Goal: Task Accomplishment & Management: Manage account settings

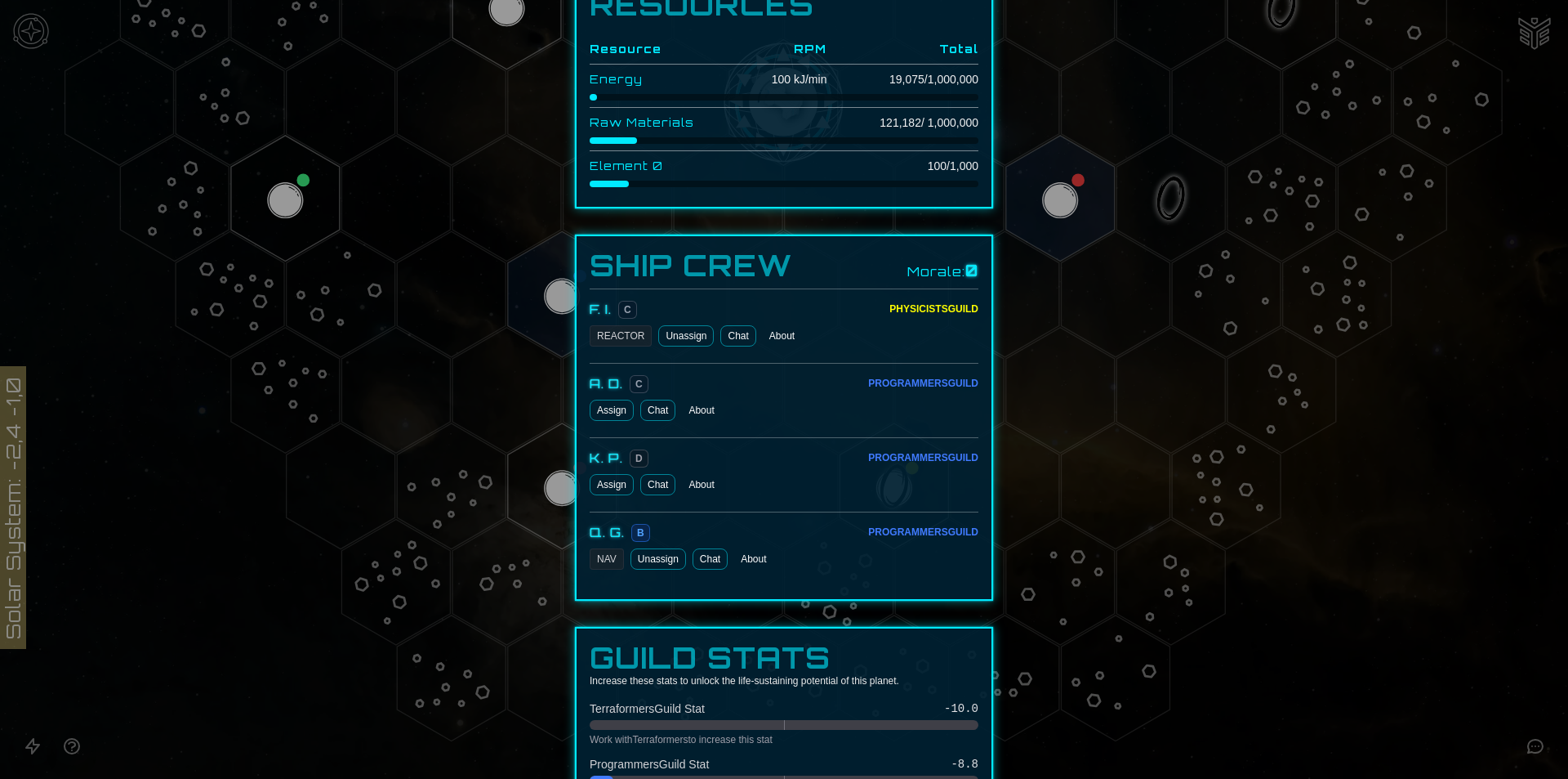
scroll to position [409, 0]
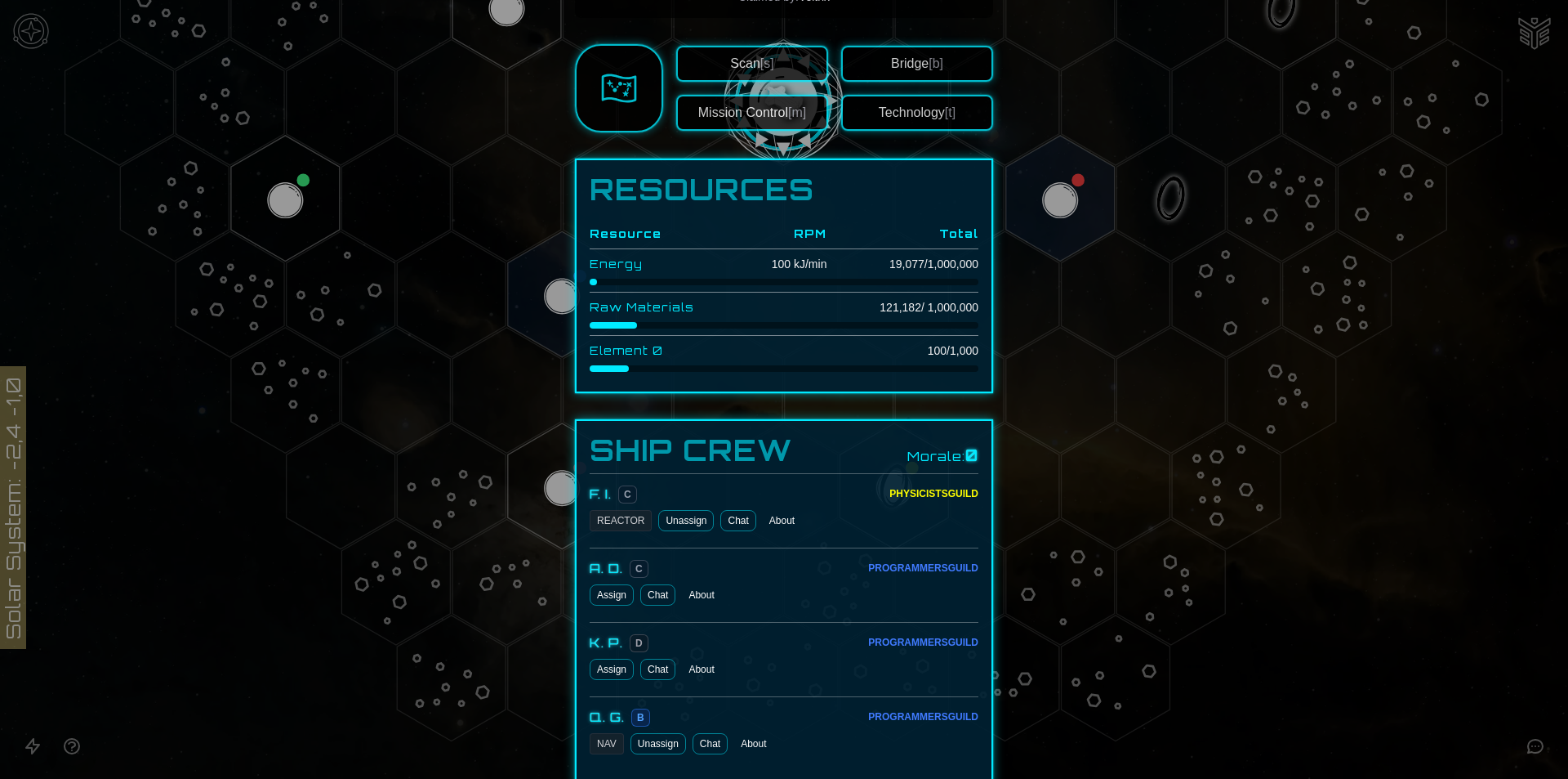
click at [1061, 227] on div at bounding box center [784, 390] width 1568 height 779
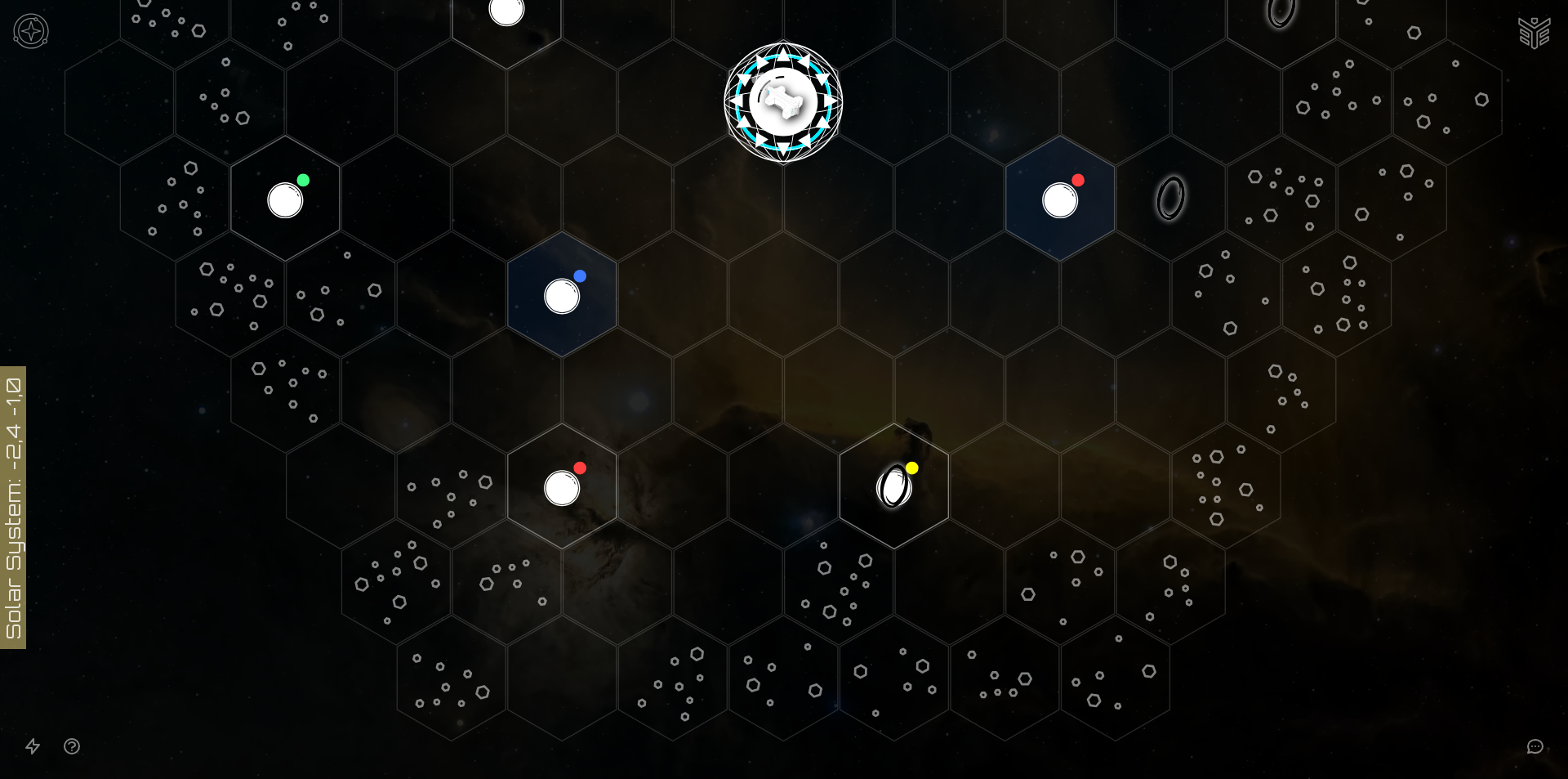
click at [1061, 220] on polygon "Hex at coordinates 2,1, clickable" at bounding box center [1061, 198] width 109 height 125
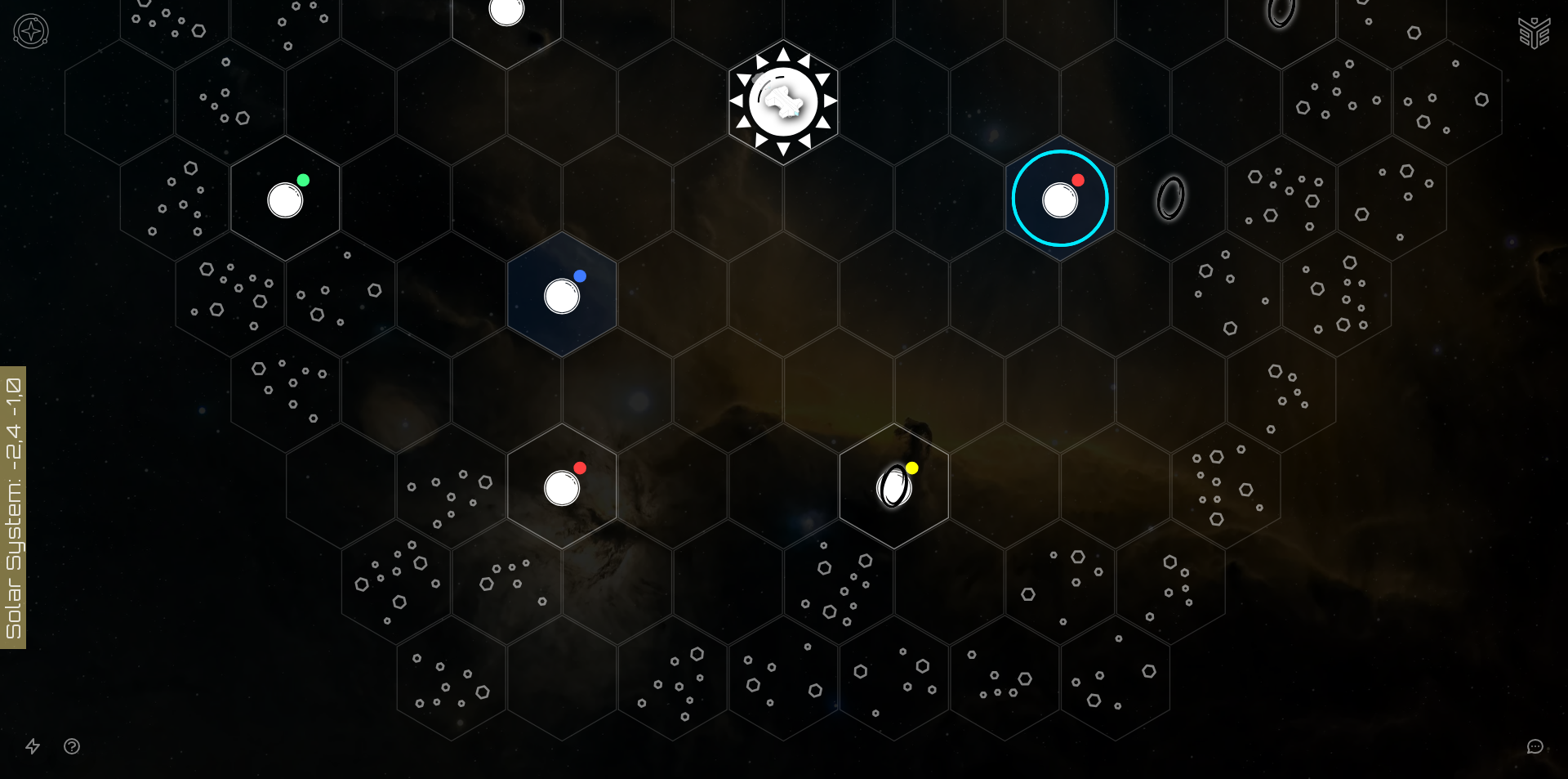
click at [1061, 220] on image at bounding box center [1060, 198] width 128 height 128
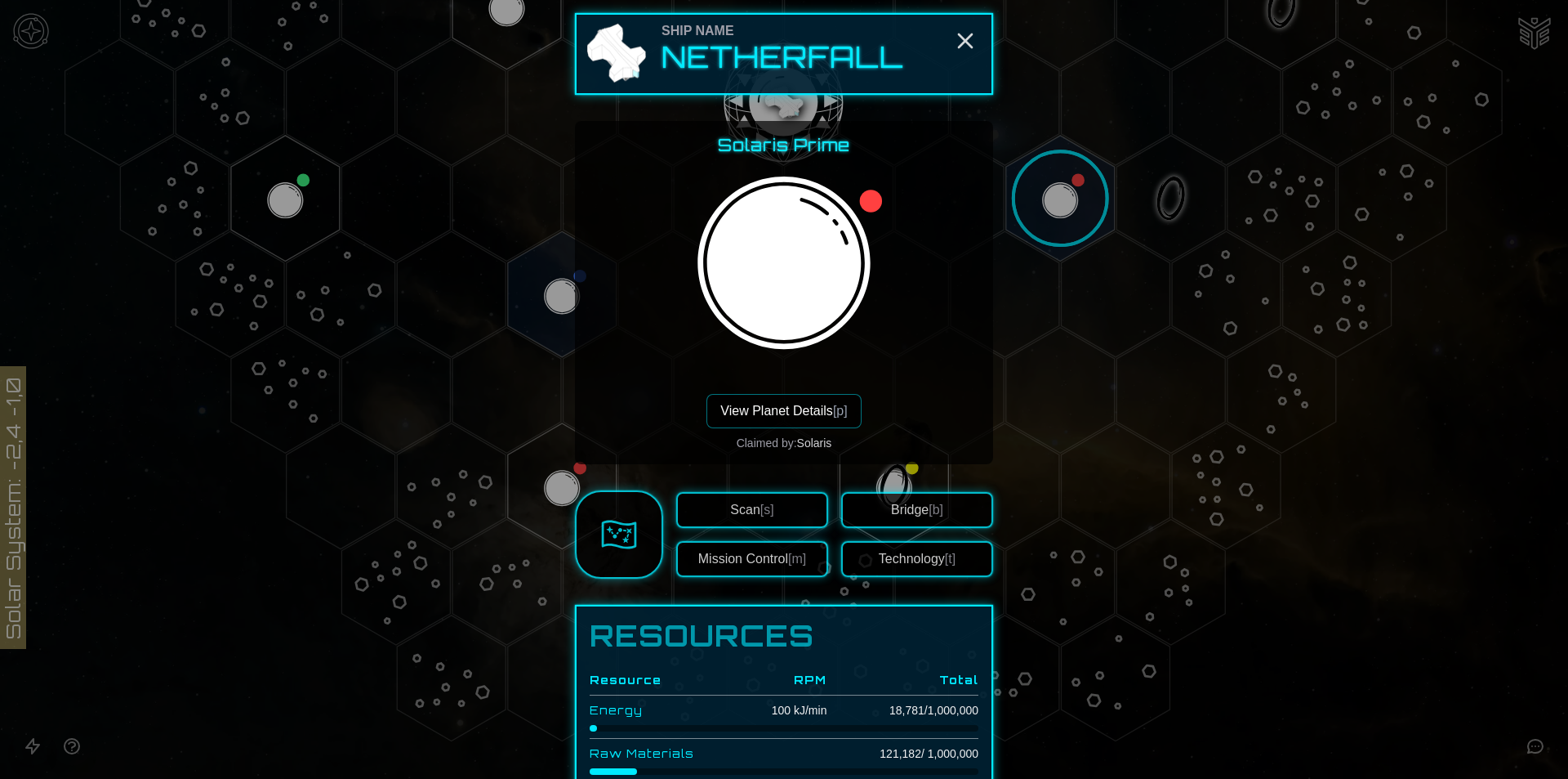
click at [763, 417] on button "View Planet Details [p]" at bounding box center [783, 411] width 154 height 34
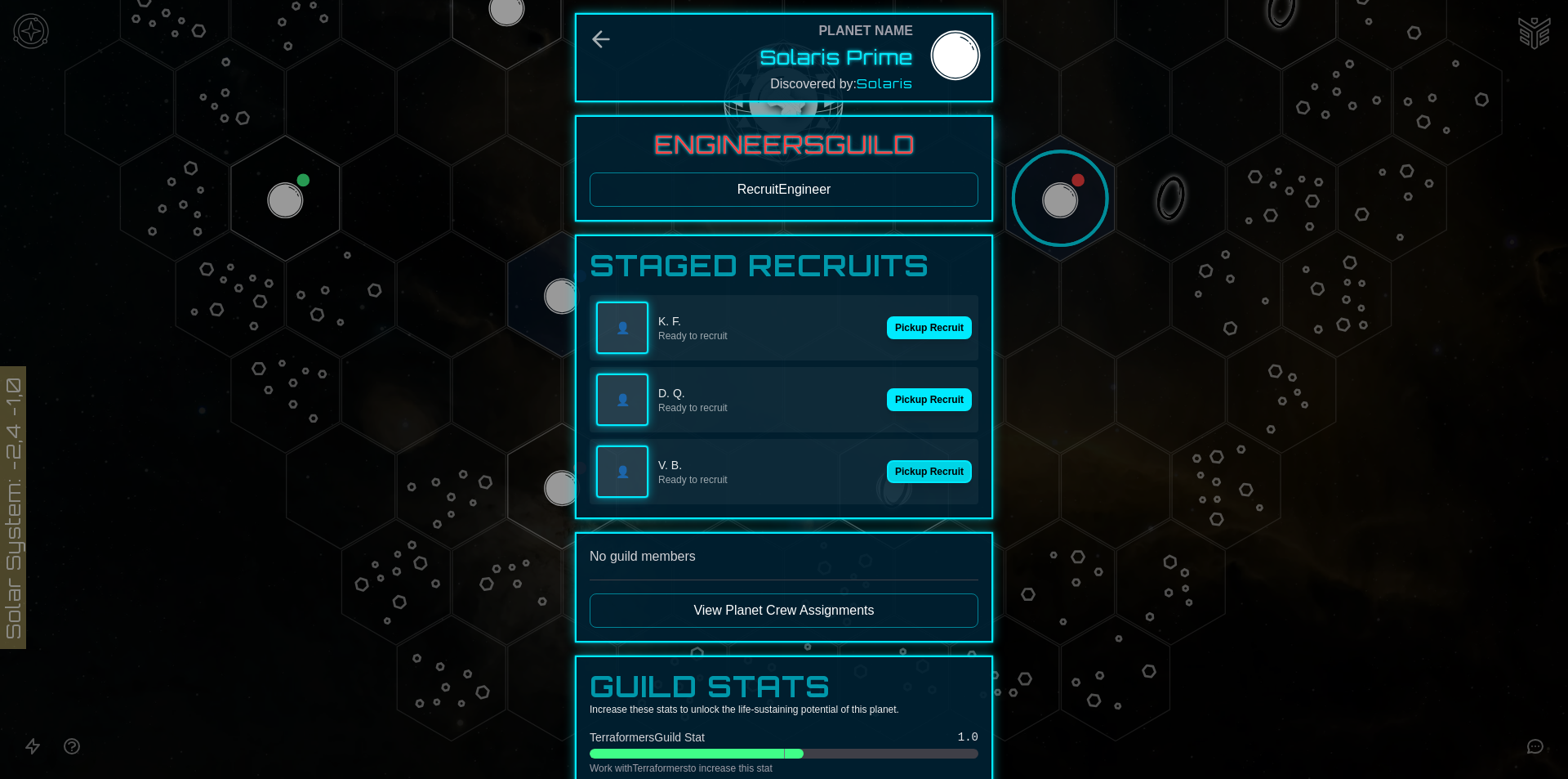
click at [920, 475] on button "Pickup Recruit" at bounding box center [929, 472] width 85 height 23
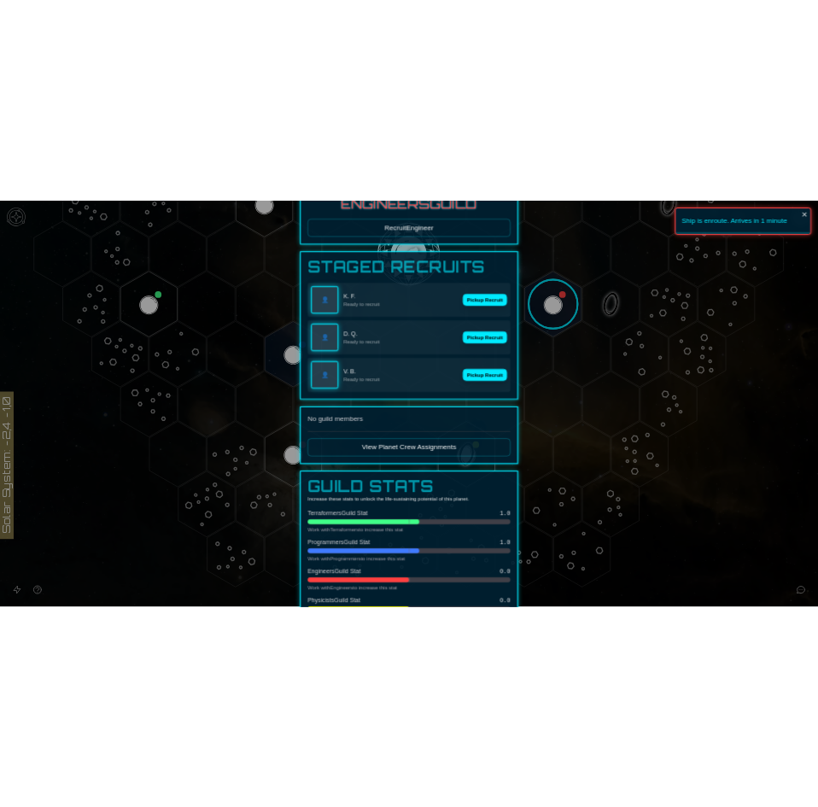
scroll to position [0, 0]
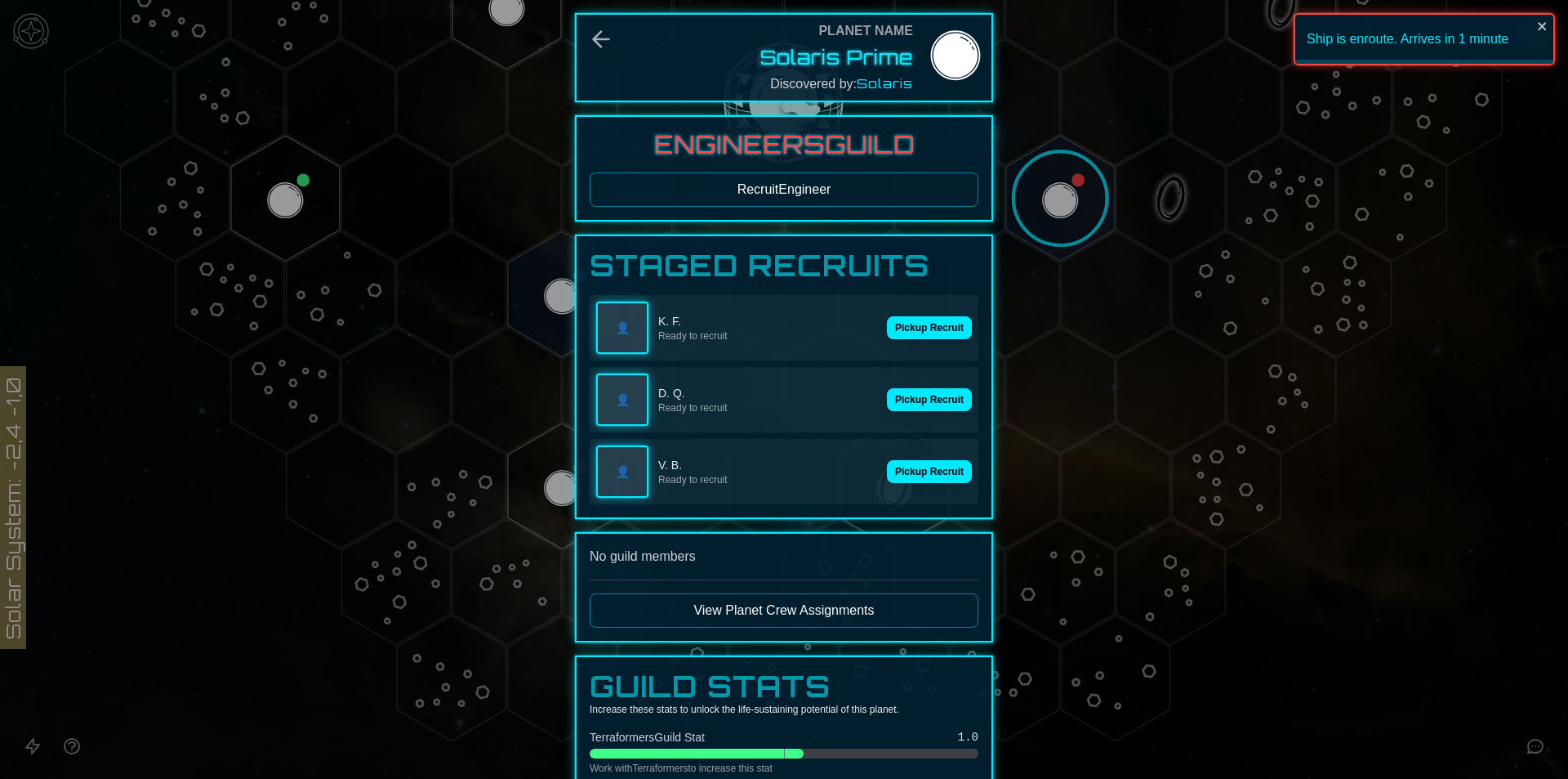
click at [762, 182] on button "Recruit Engineer" at bounding box center [784, 189] width 388 height 34
click at [762, 187] on button "Recruit Engineer" at bounding box center [784, 189] width 388 height 34
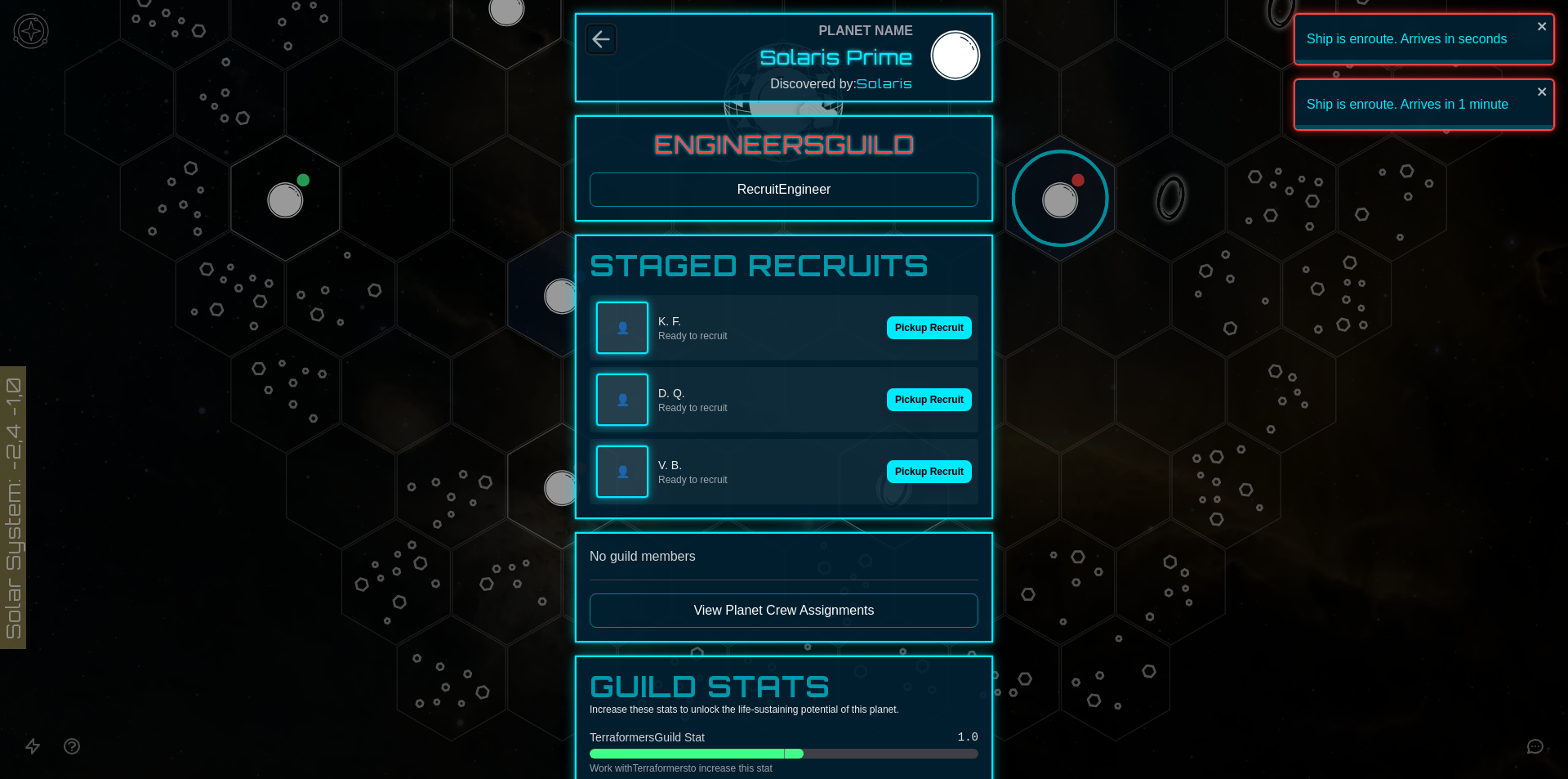
click at [594, 42] on icon "Back" at bounding box center [601, 38] width 26 height 26
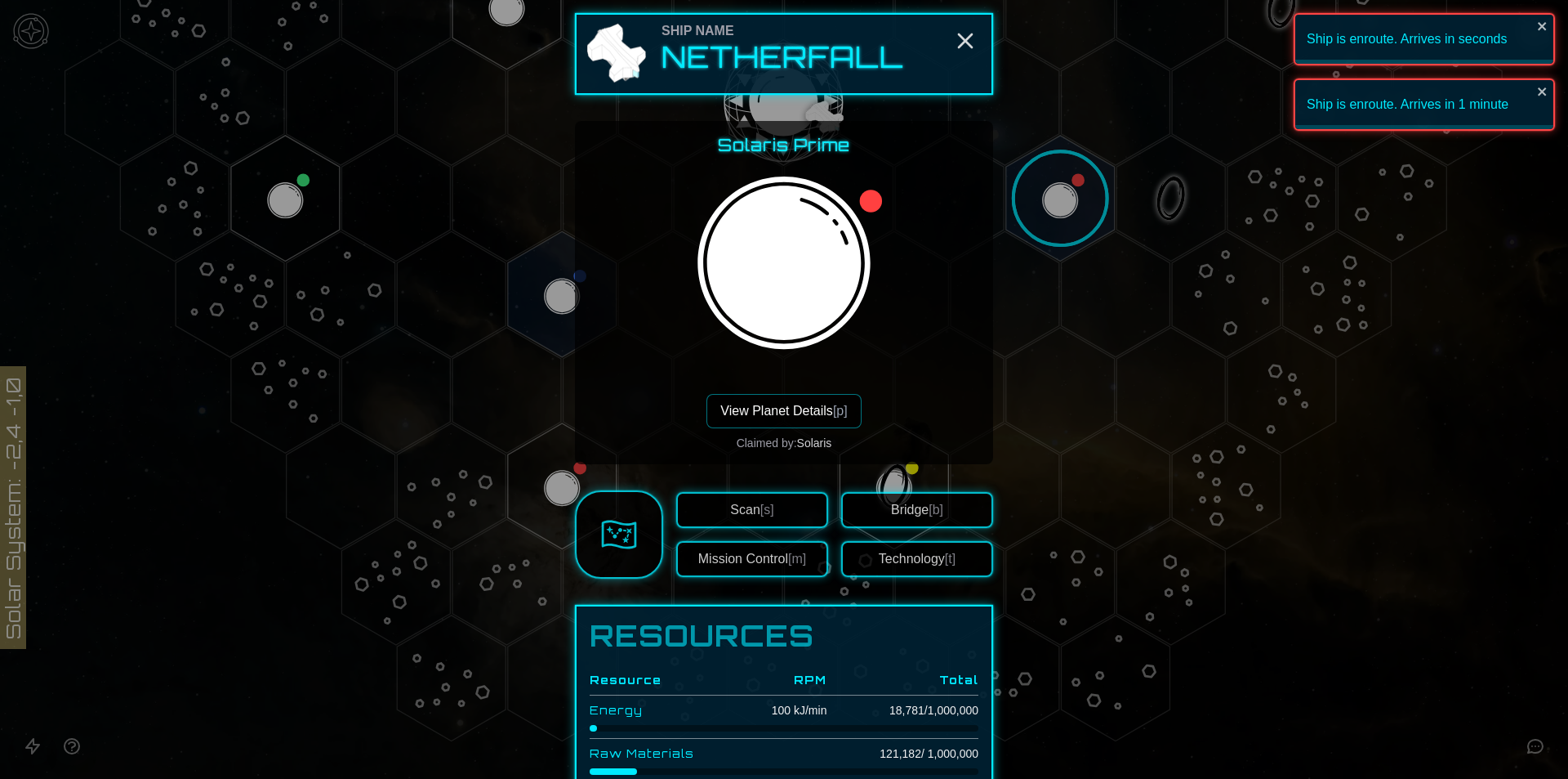
click at [1058, 215] on div at bounding box center [784, 390] width 1568 height 779
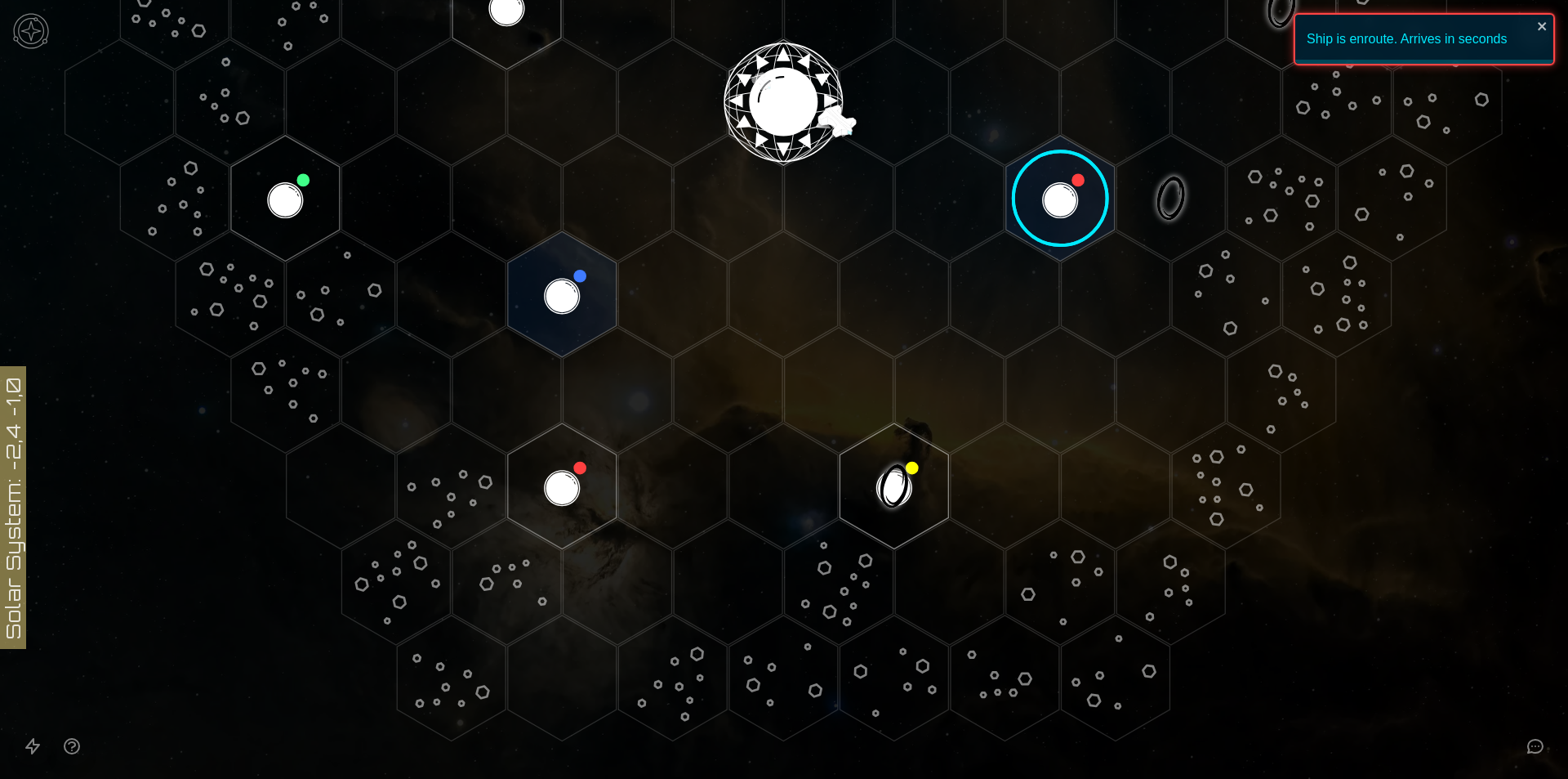
click at [1024, 214] on image at bounding box center [1060, 198] width 128 height 128
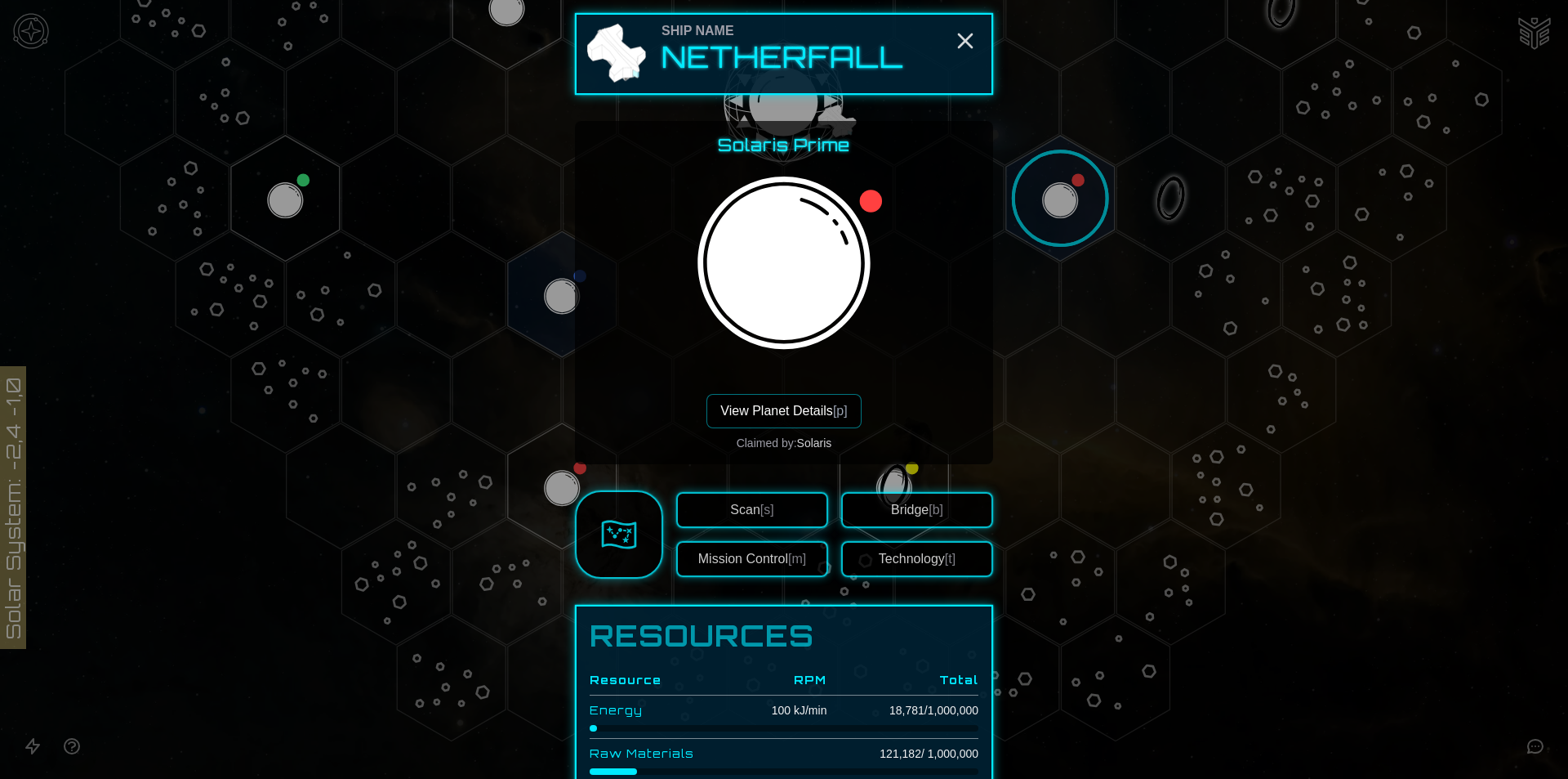
click at [1024, 214] on div at bounding box center [784, 390] width 1568 height 779
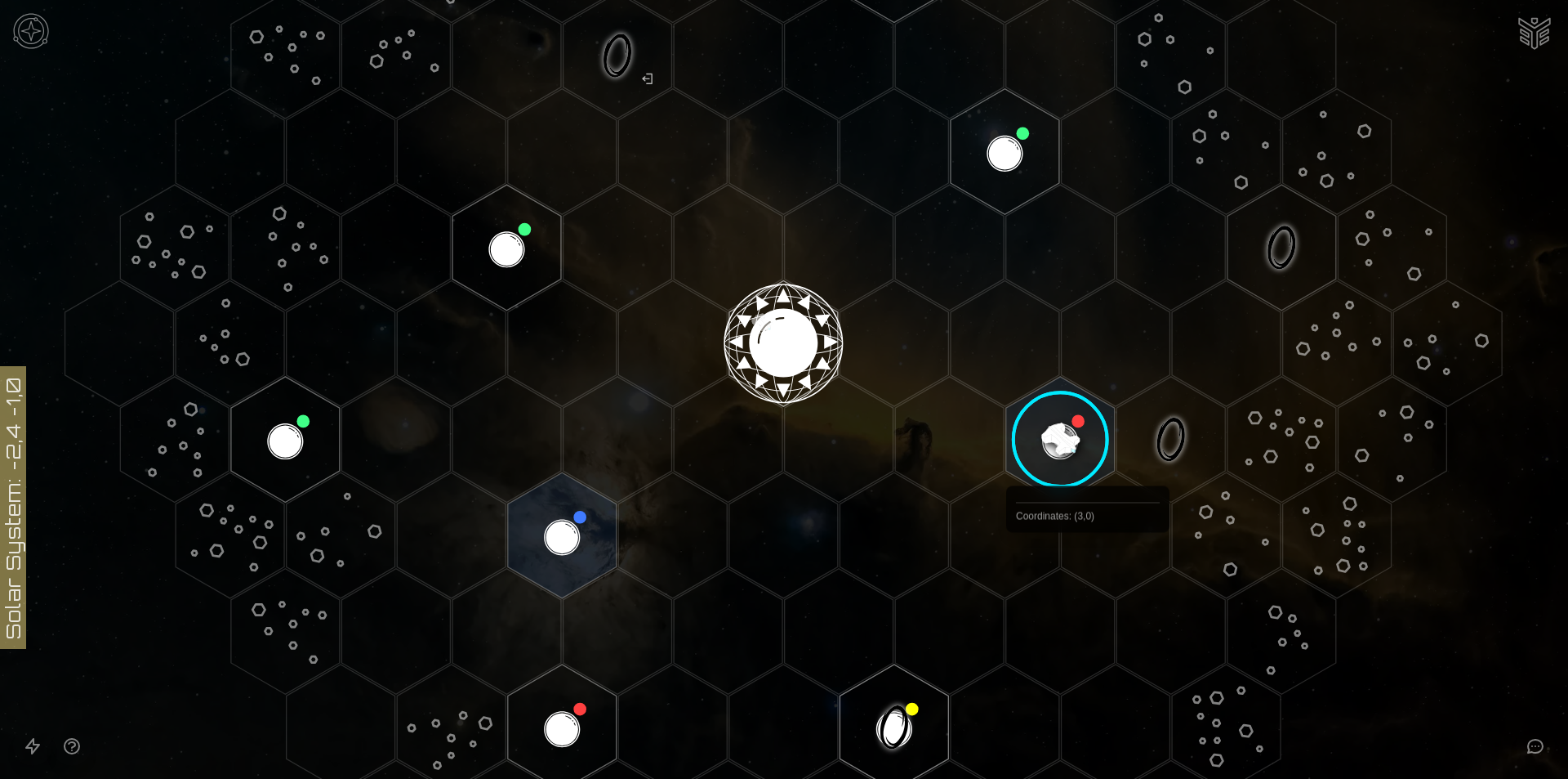
scroll to position [572, 0]
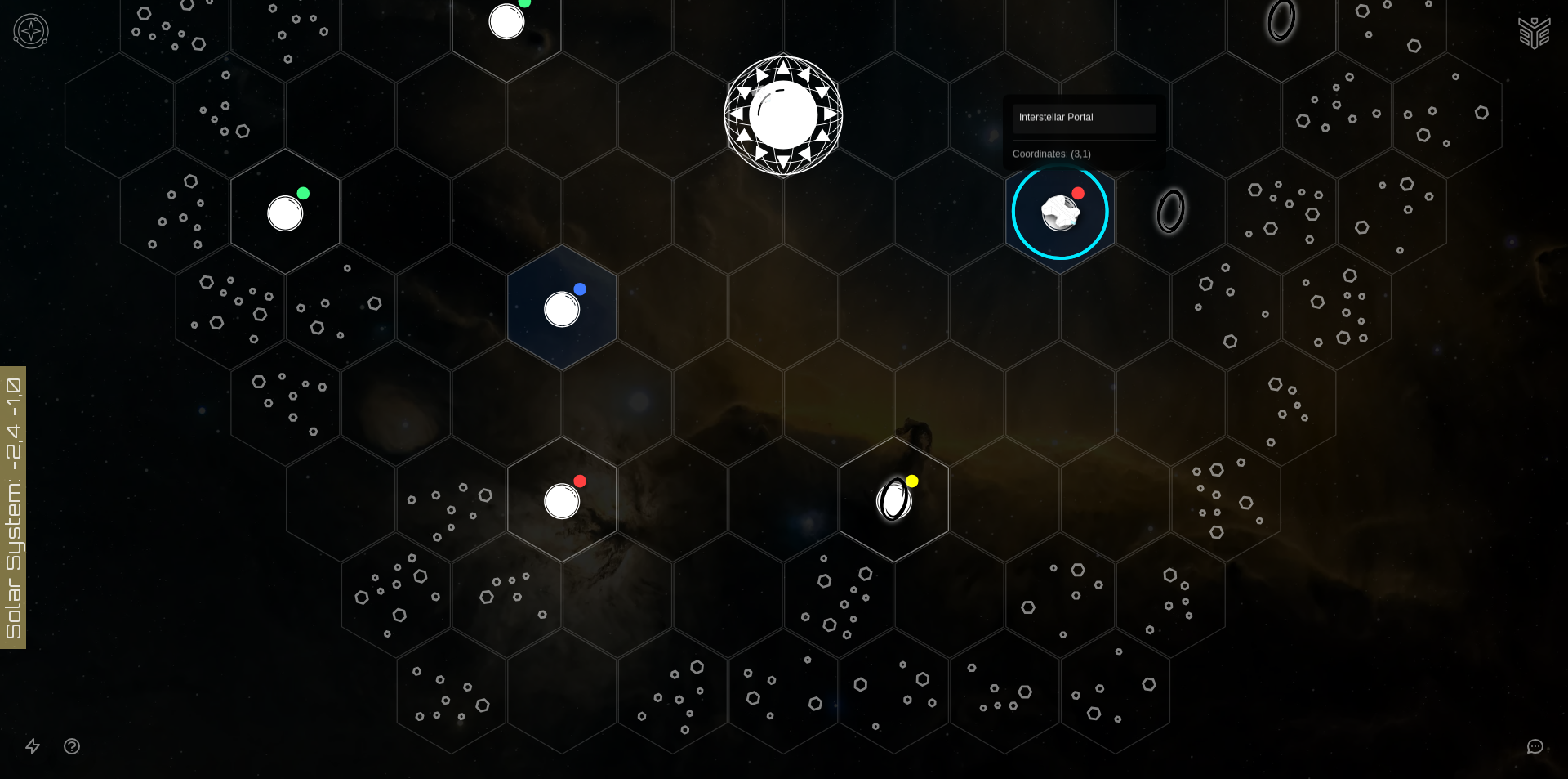
click at [1083, 195] on image at bounding box center [1060, 211] width 128 height 128
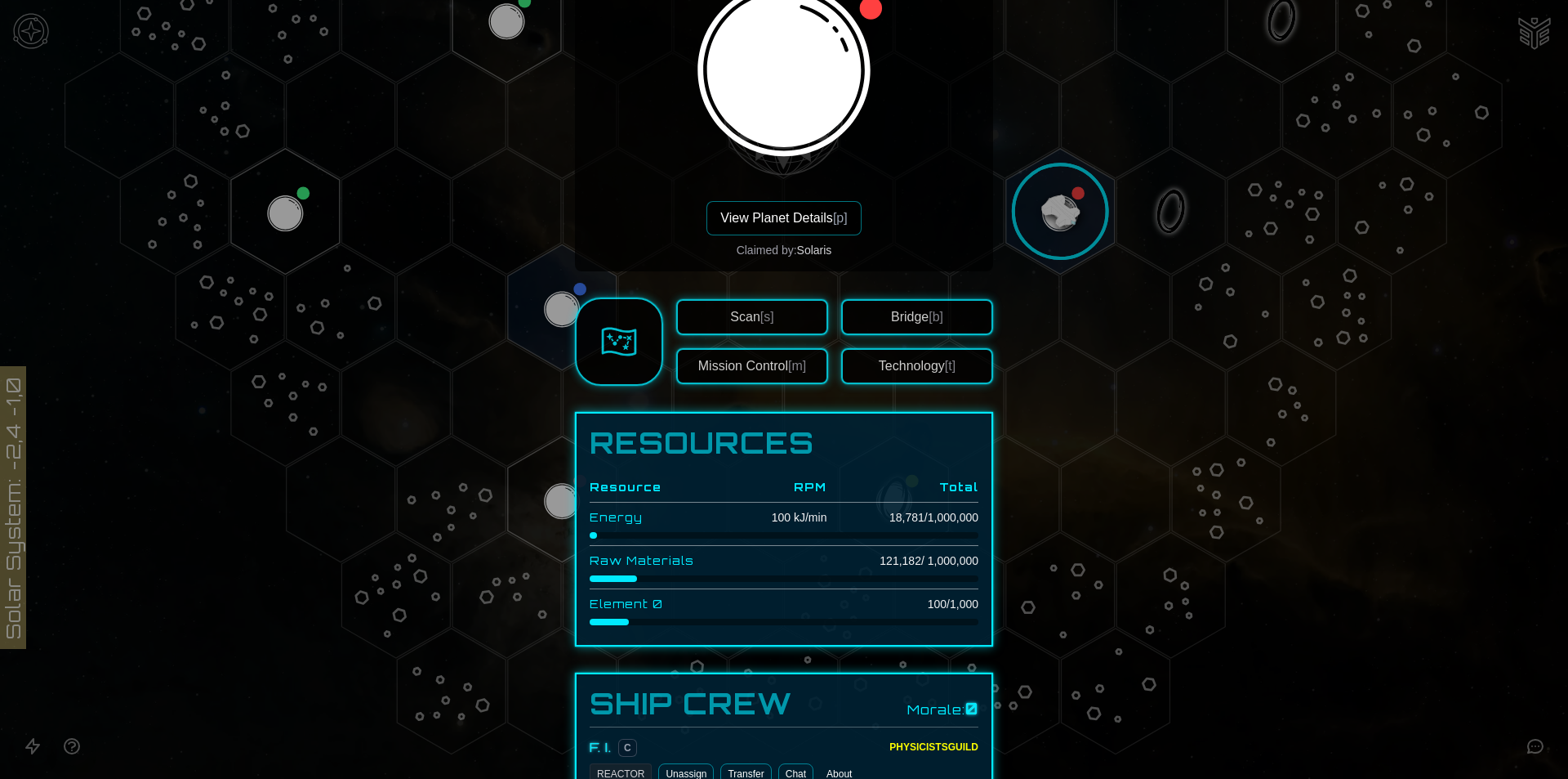
scroll to position [164, 0]
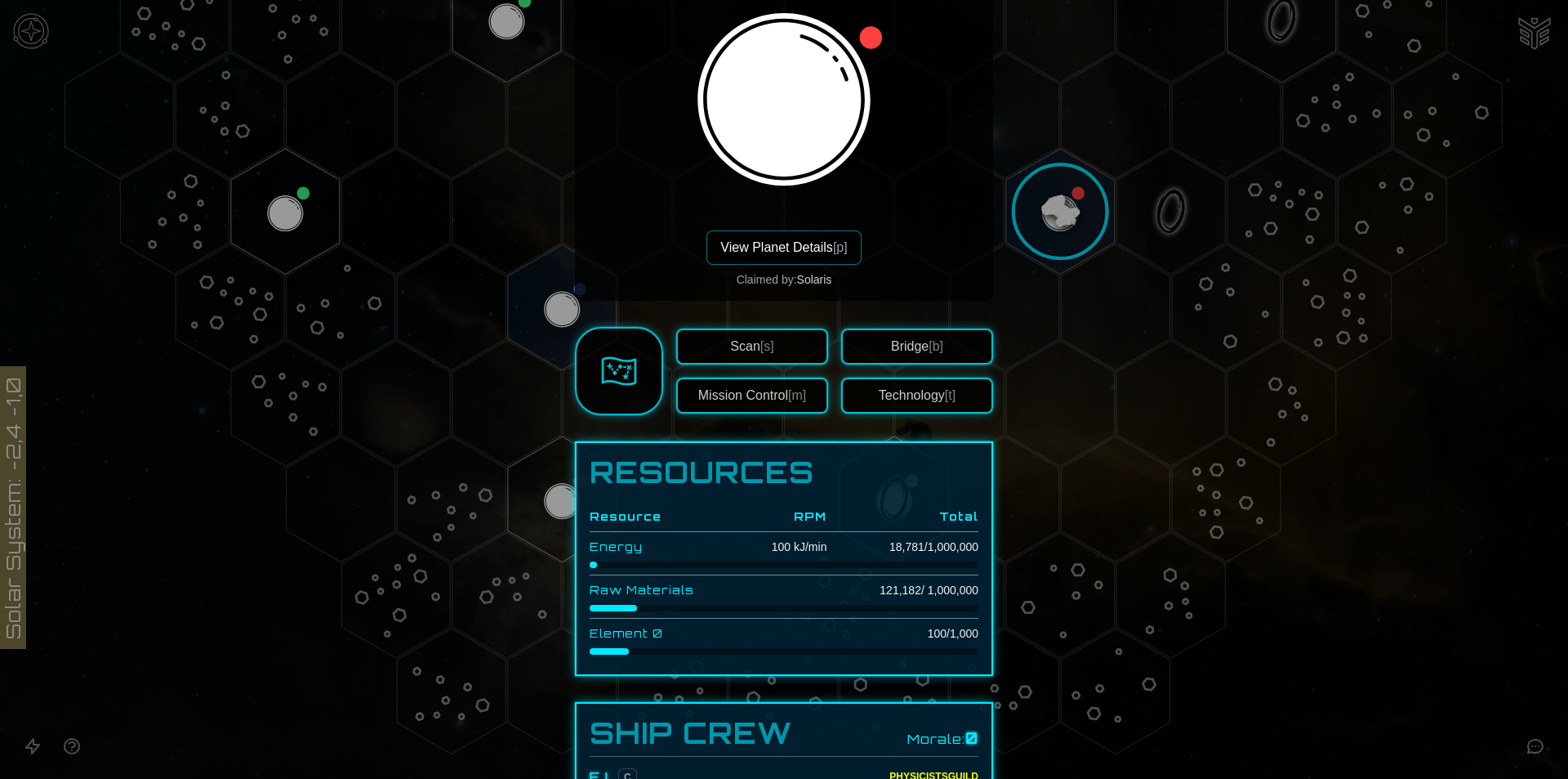
click at [794, 224] on div at bounding box center [784, 119] width 204 height 224
click at [799, 256] on button "View Planet Details [p]" at bounding box center [783, 248] width 154 height 34
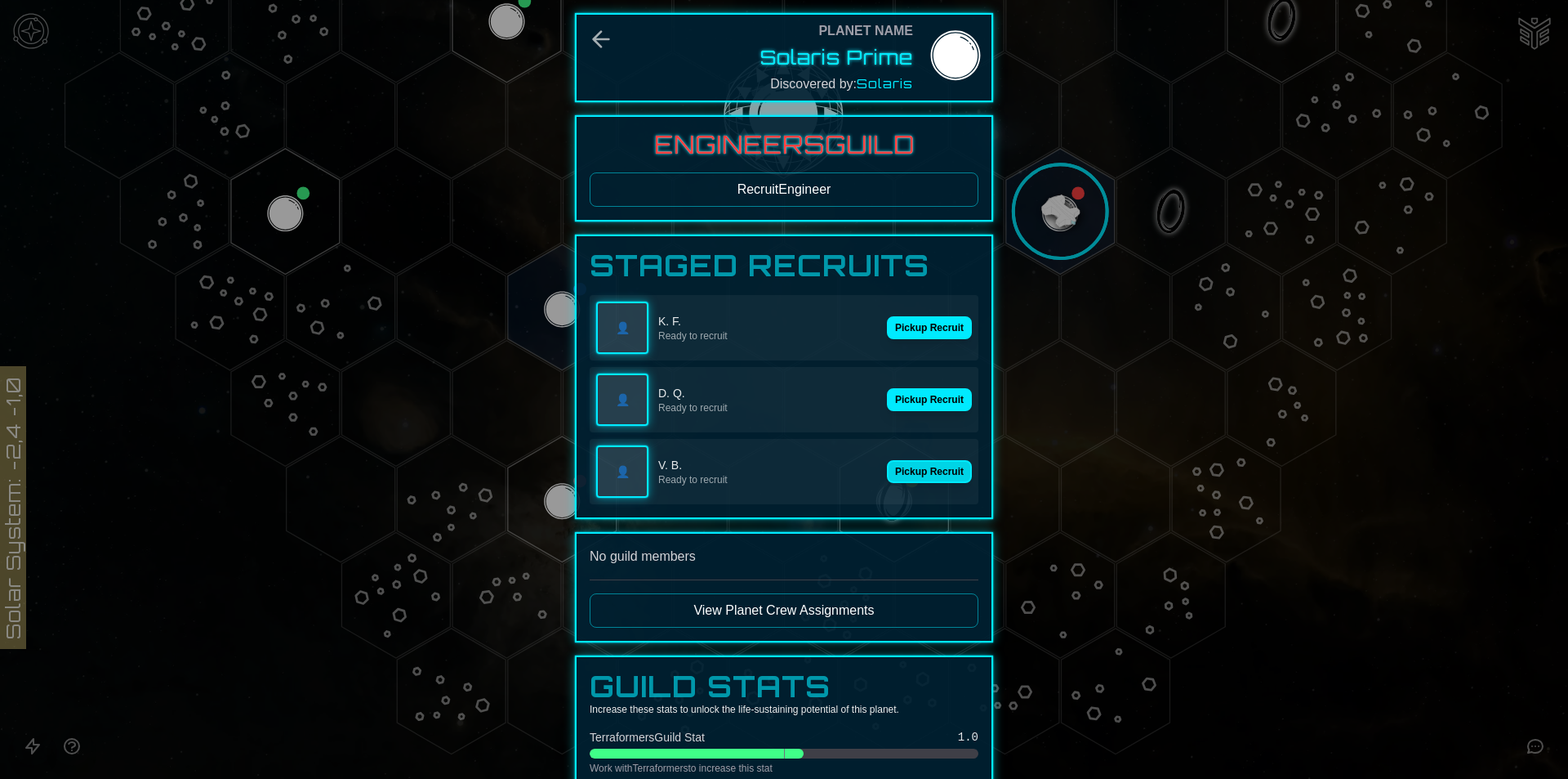
click at [917, 462] on button "Pickup Recruit" at bounding box center [929, 472] width 85 height 23
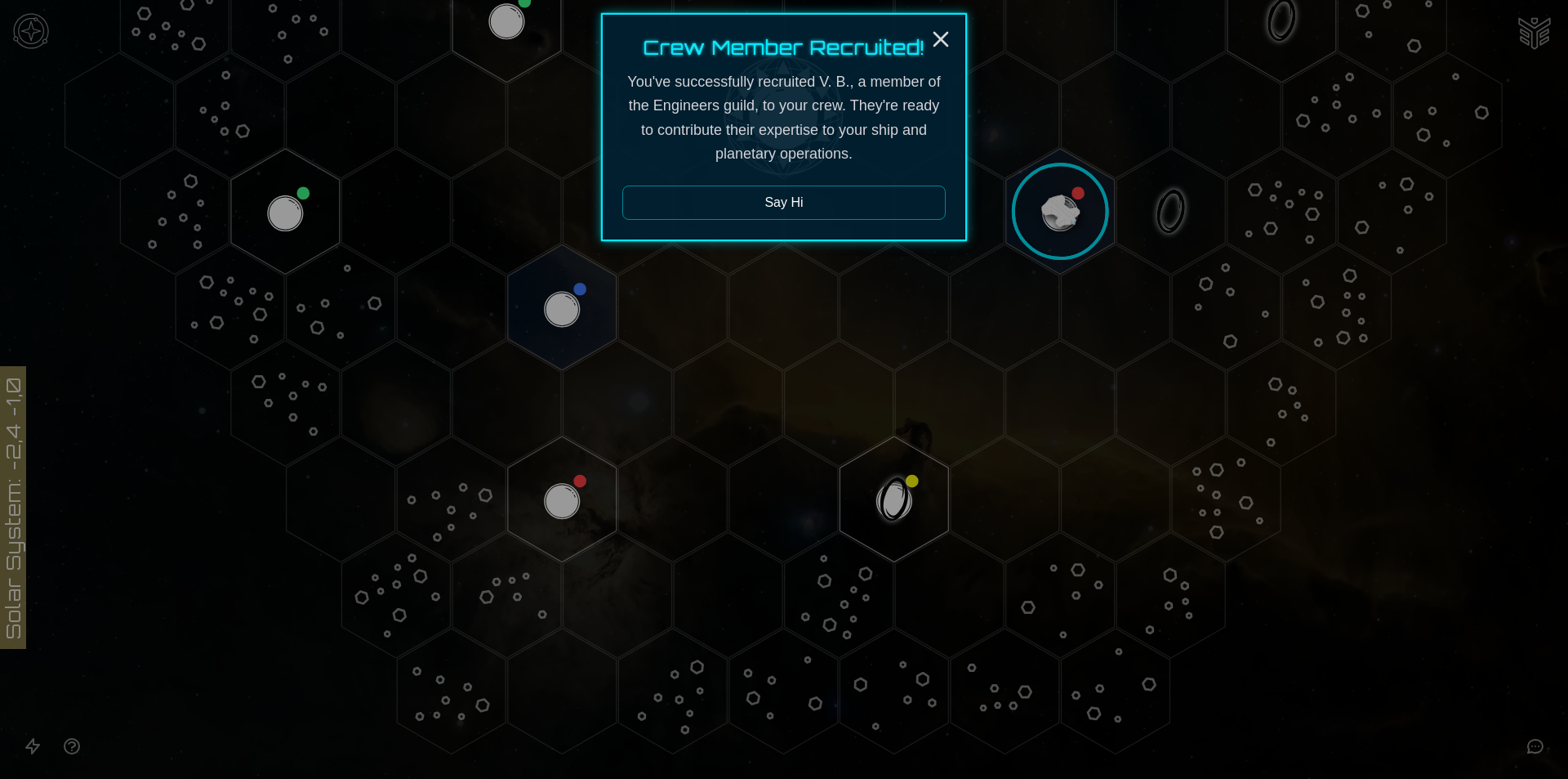
click at [792, 222] on div "Crew Member Recruited! You've successfully recruited V. B., a member of the Eng…" at bounding box center [784, 127] width 365 height 228
click at [798, 199] on button "Say Hi" at bounding box center [784, 203] width 323 height 34
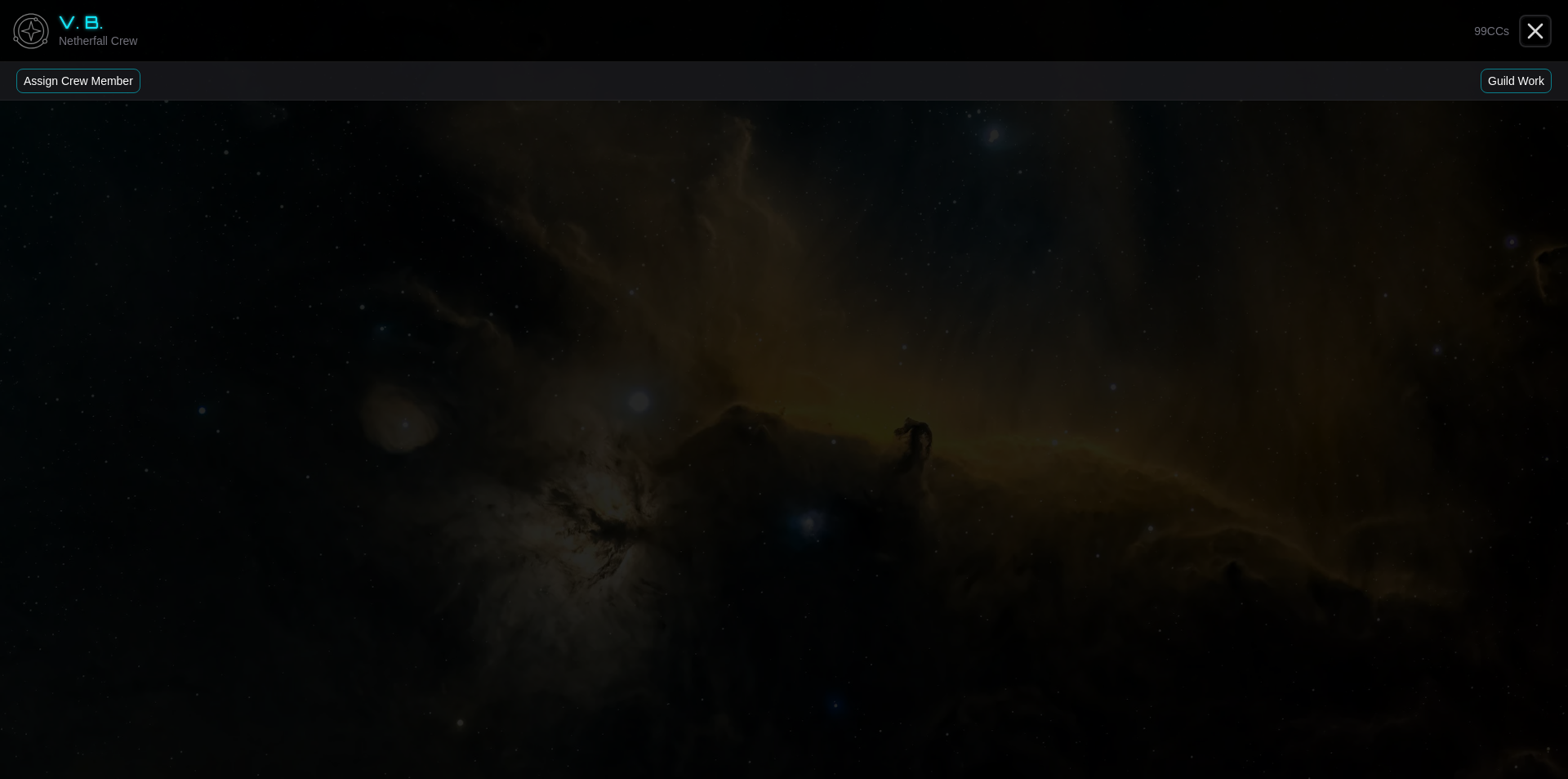
click at [1543, 33] on icon "Close" at bounding box center [1535, 31] width 26 height 26
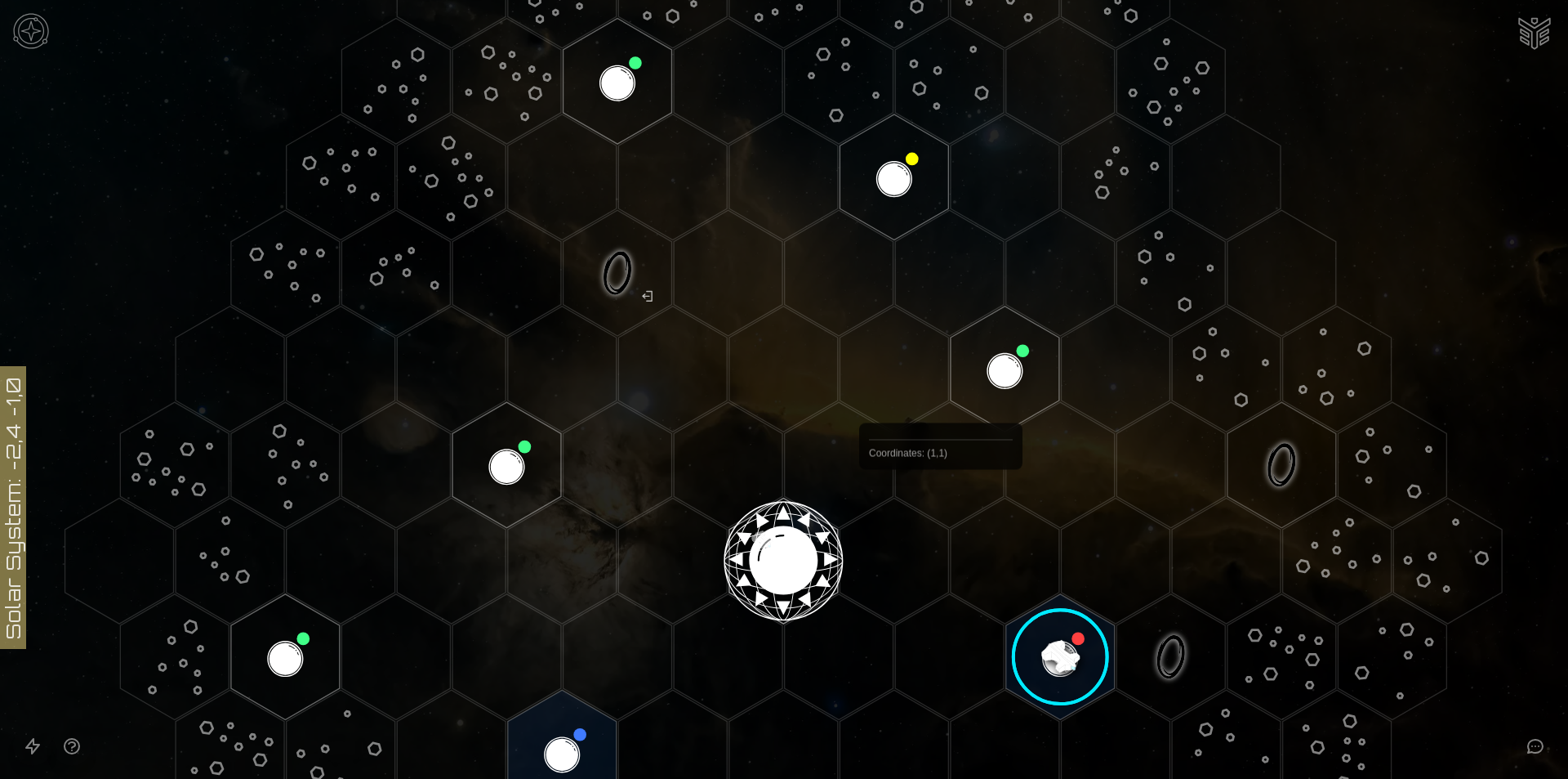
scroll to position [245, 0]
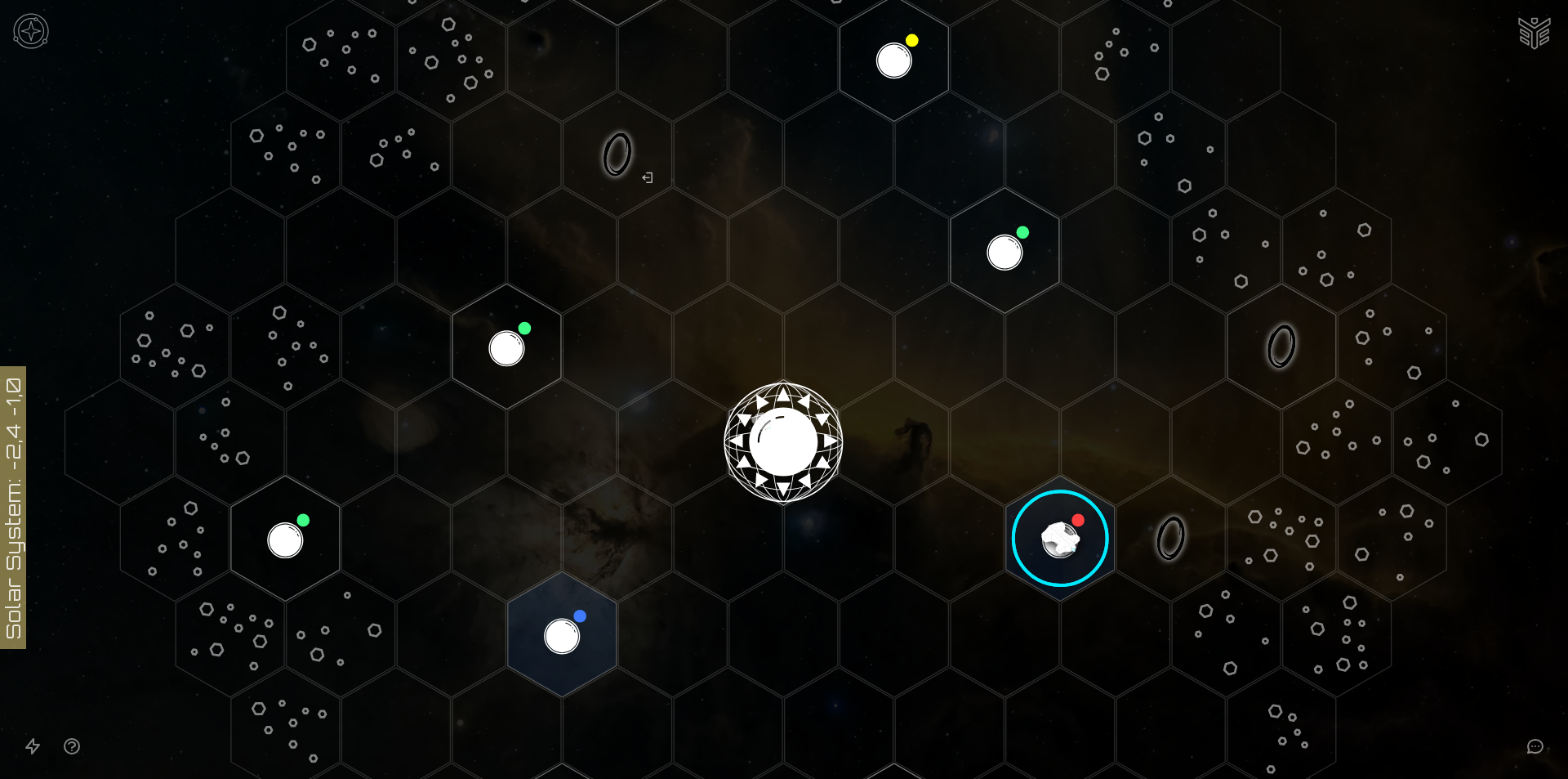
click at [1041, 523] on image at bounding box center [1060, 538] width 128 height 128
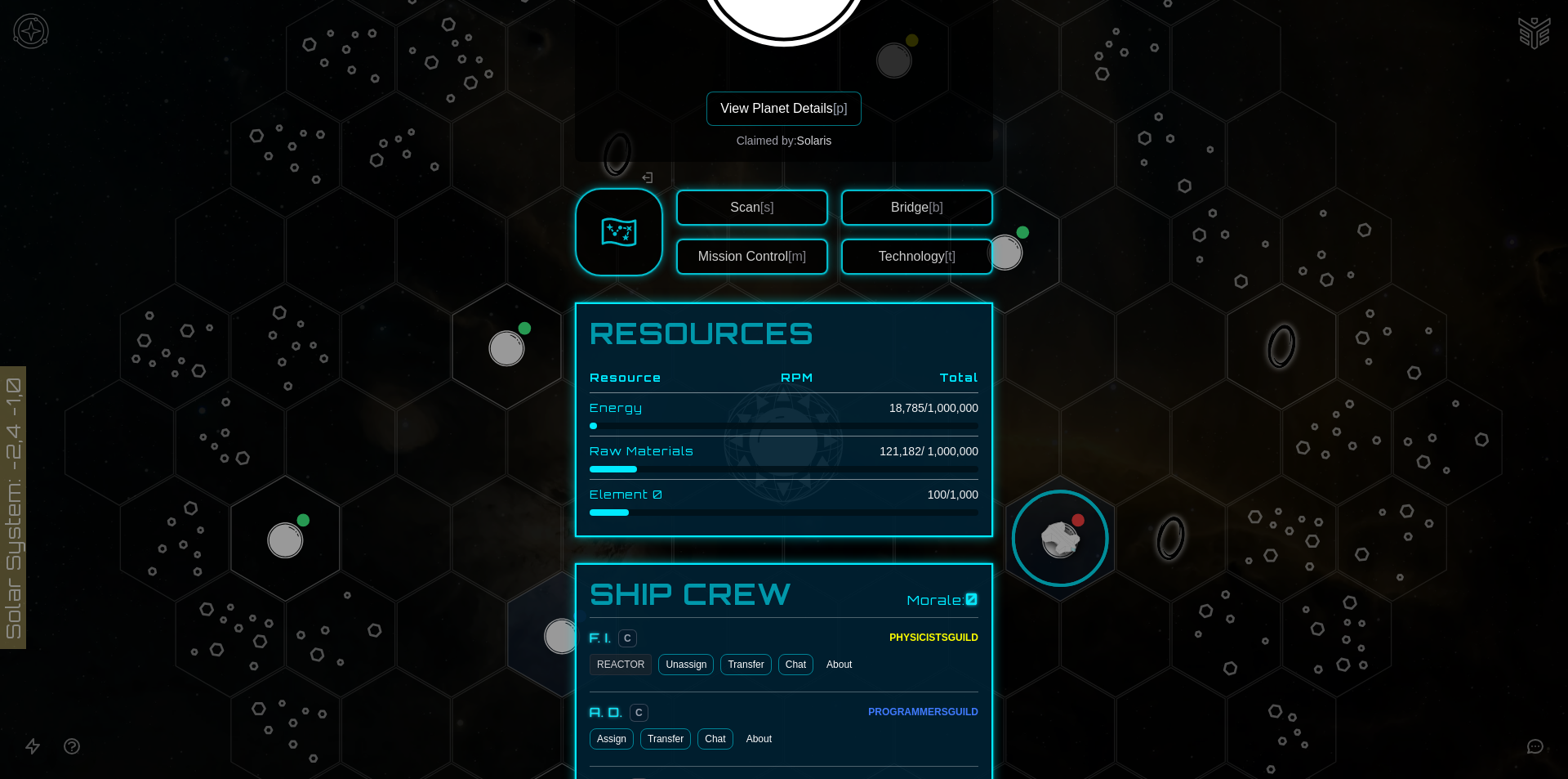
scroll to position [164, 0]
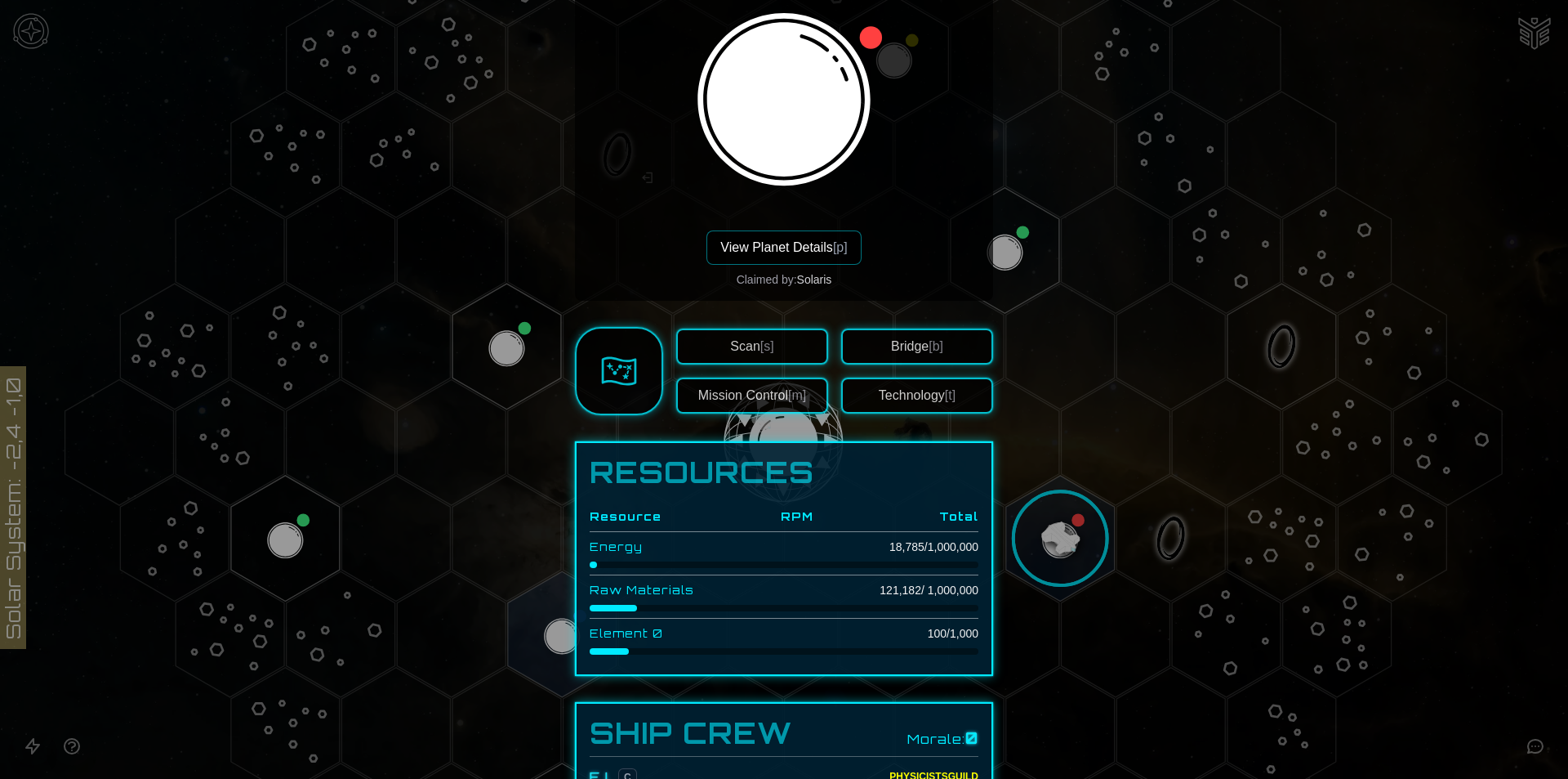
click at [809, 239] on button "View Planet Details [p]" at bounding box center [783, 248] width 154 height 34
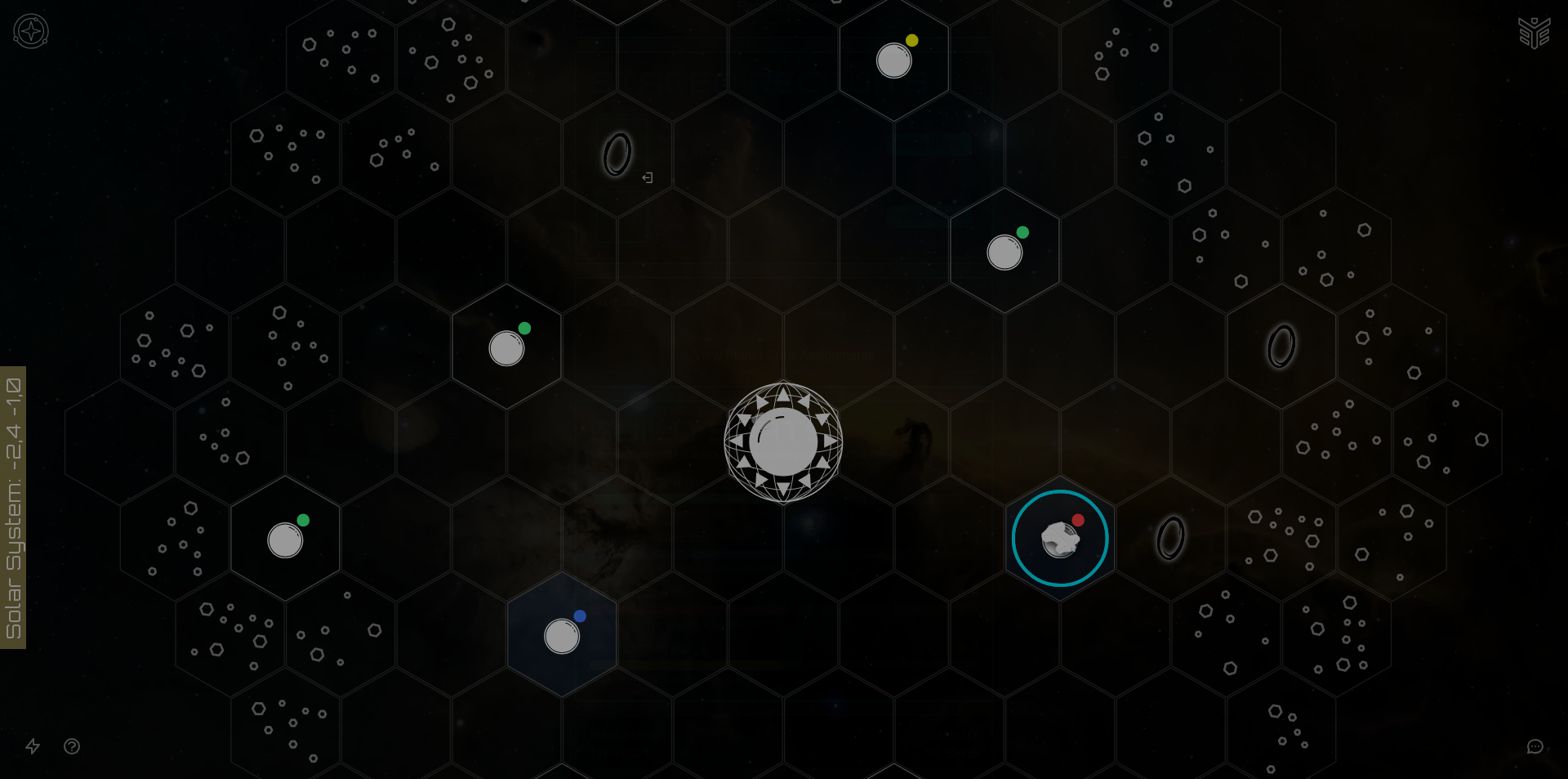
scroll to position [0, 0]
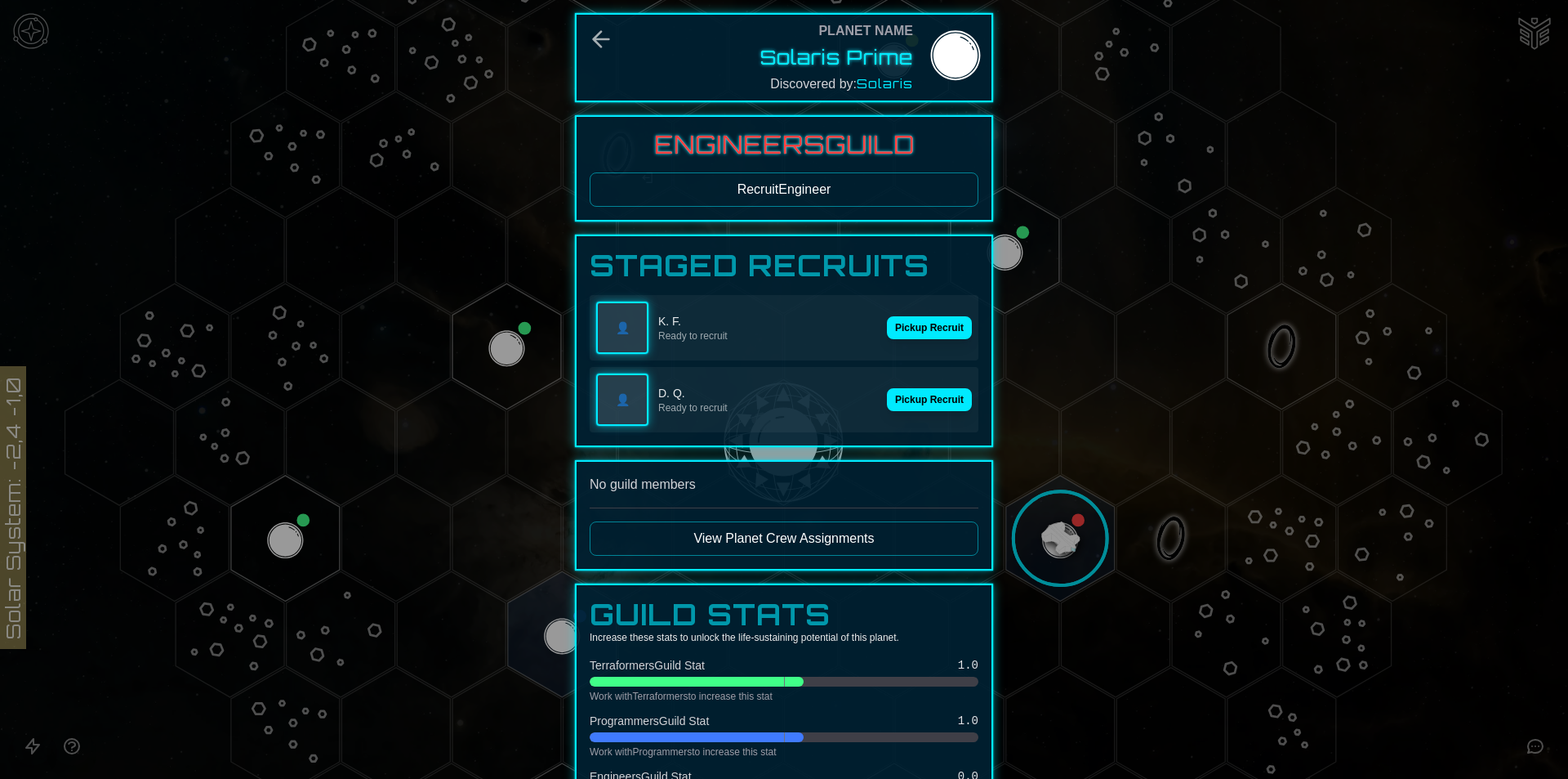
click at [738, 189] on button "Recruit Engineer" at bounding box center [784, 189] width 388 height 34
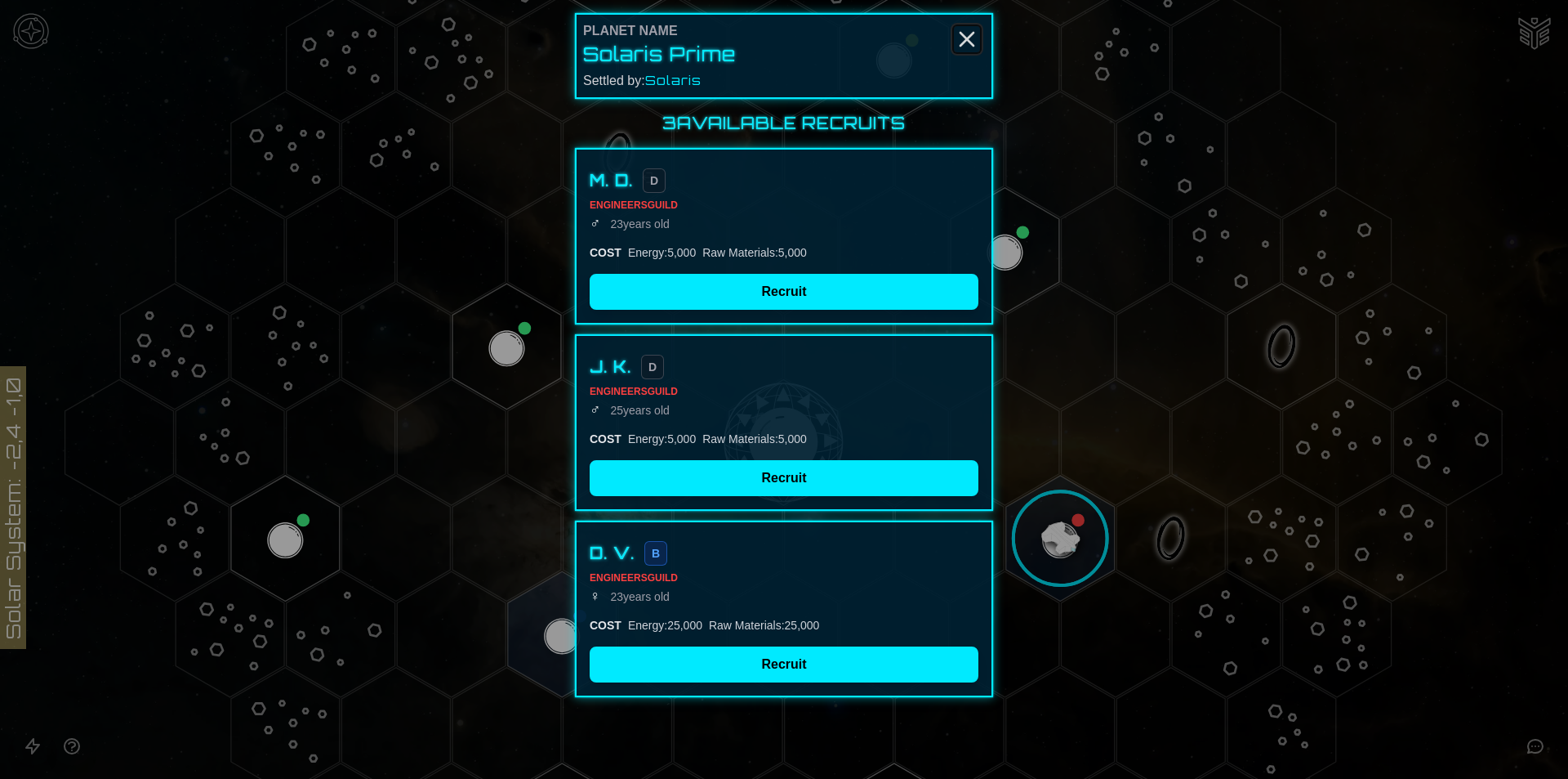
click at [970, 43] on line "Close" at bounding box center [967, 39] width 13 height 13
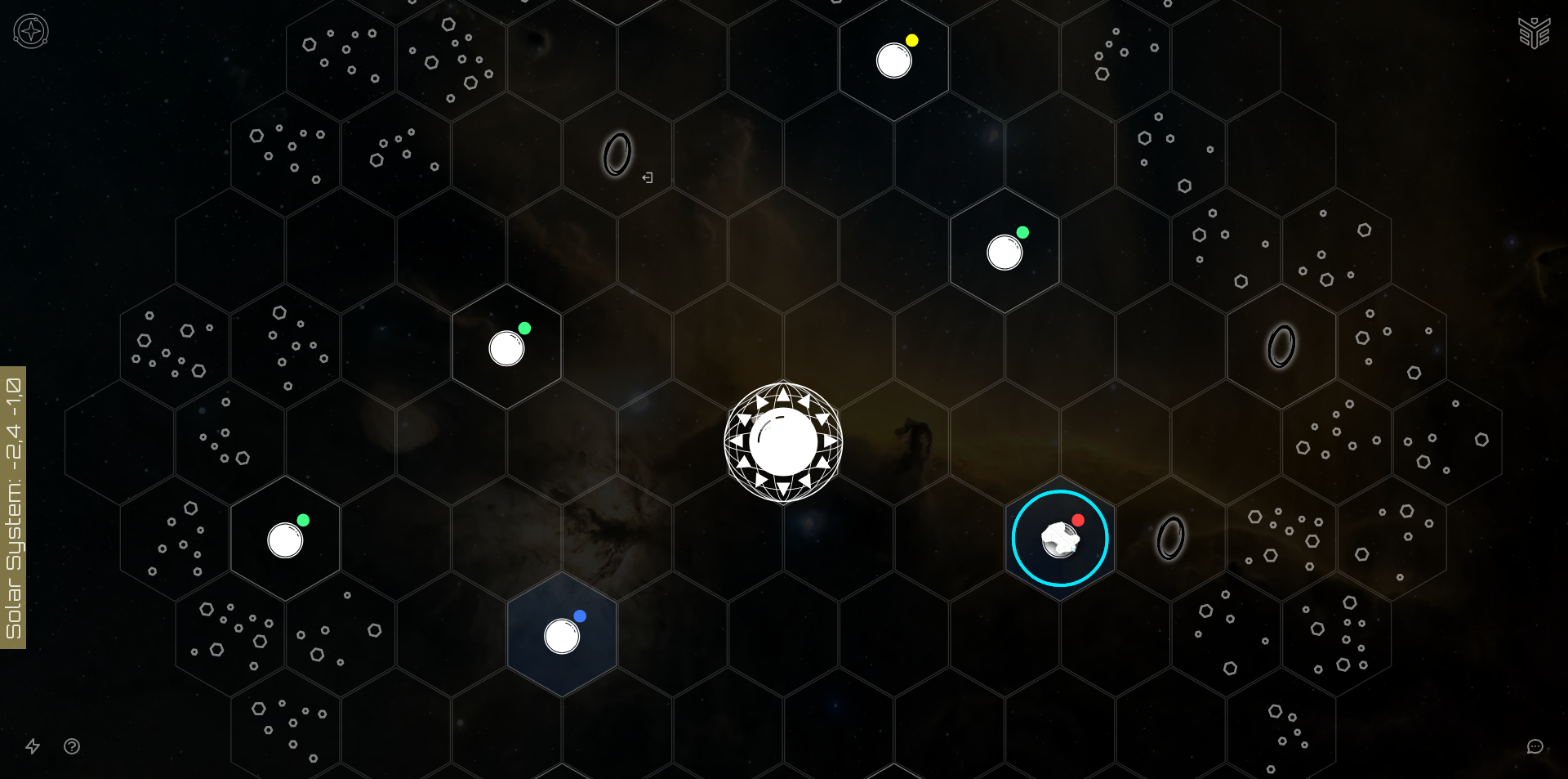
click at [1053, 528] on image at bounding box center [1060, 538] width 128 height 128
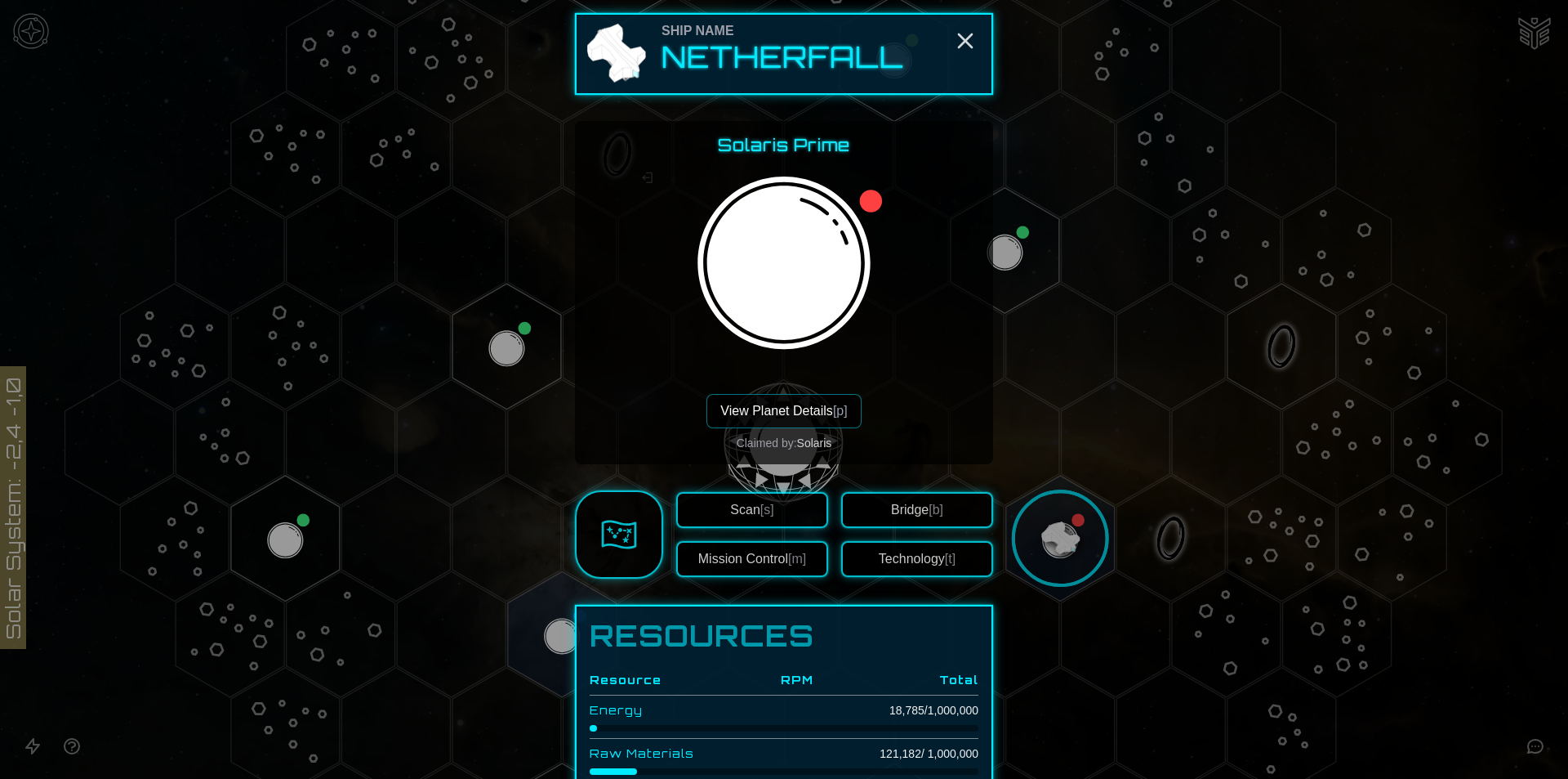
click at [724, 550] on button "Mission Control [m]" at bounding box center [752, 559] width 152 height 36
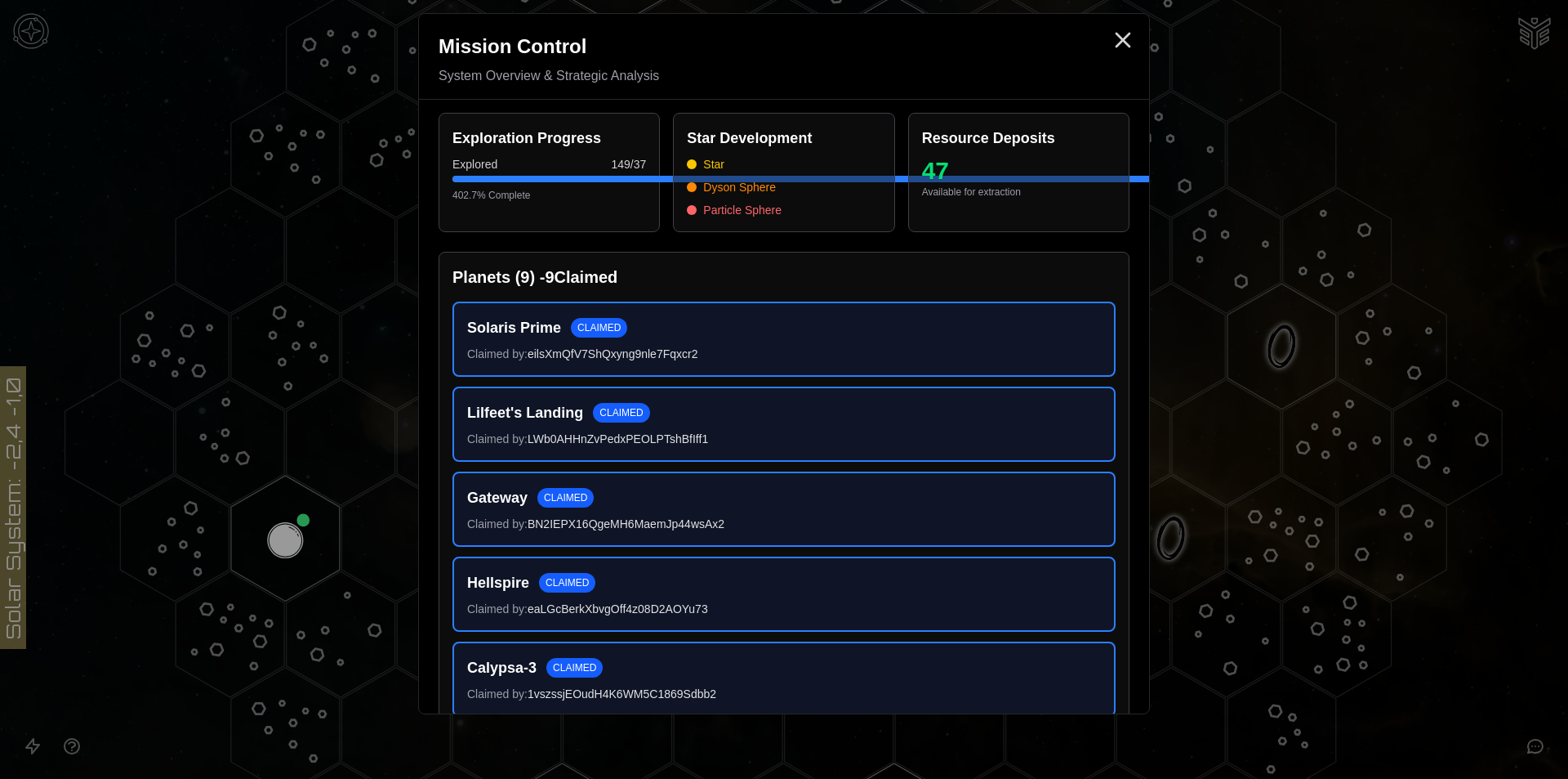
drag, startPoint x: 1123, startPoint y: 26, endPoint x: 1127, endPoint y: 43, distance: 17.5
click at [1125, 26] on div "Mission Control System Overview & Strategic Analysis" at bounding box center [784, 59] width 730 height 79
click at [1127, 43] on line "Close" at bounding box center [1123, 40] width 13 height 13
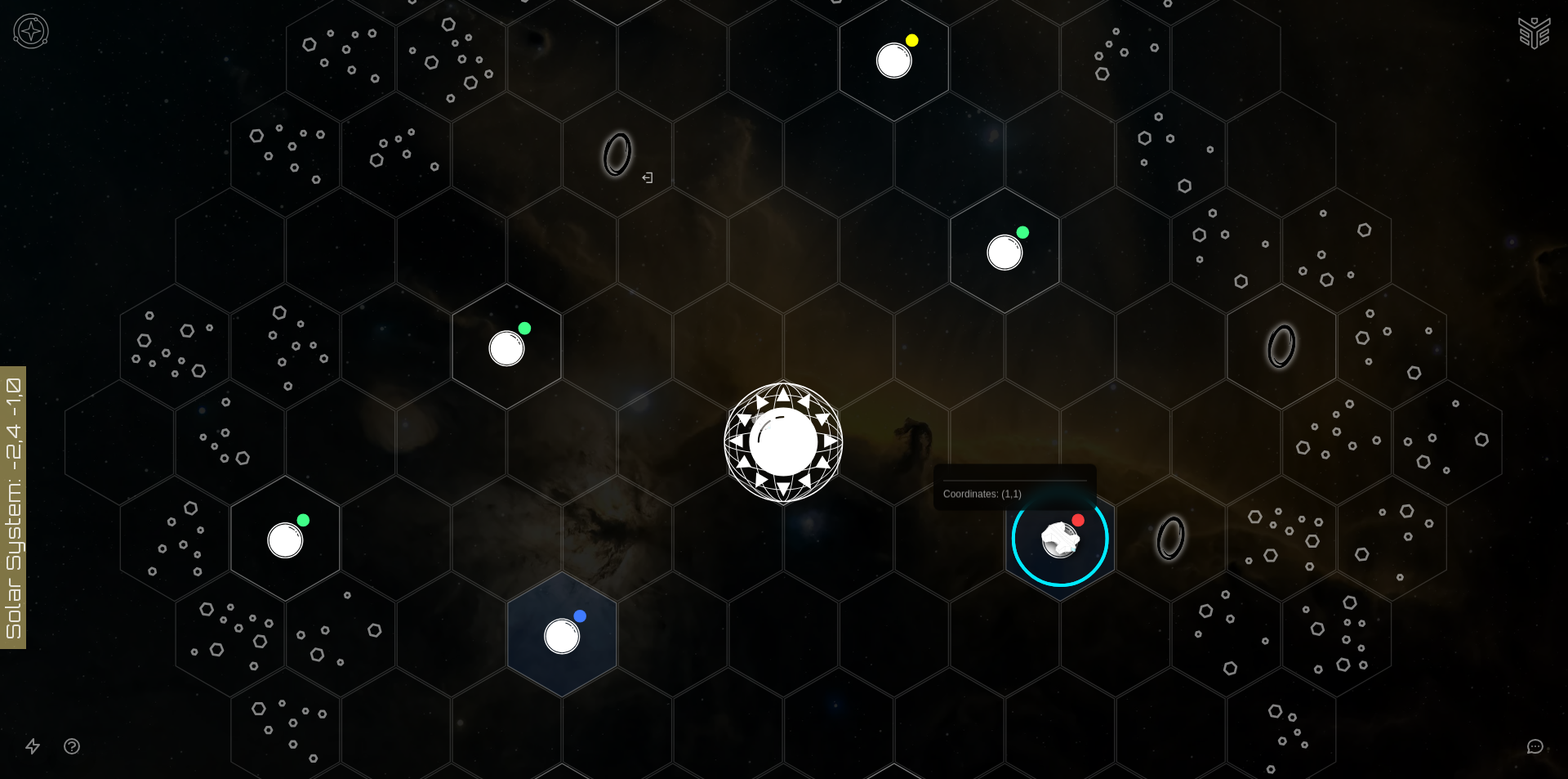
click at [1016, 548] on image at bounding box center [1060, 538] width 128 height 128
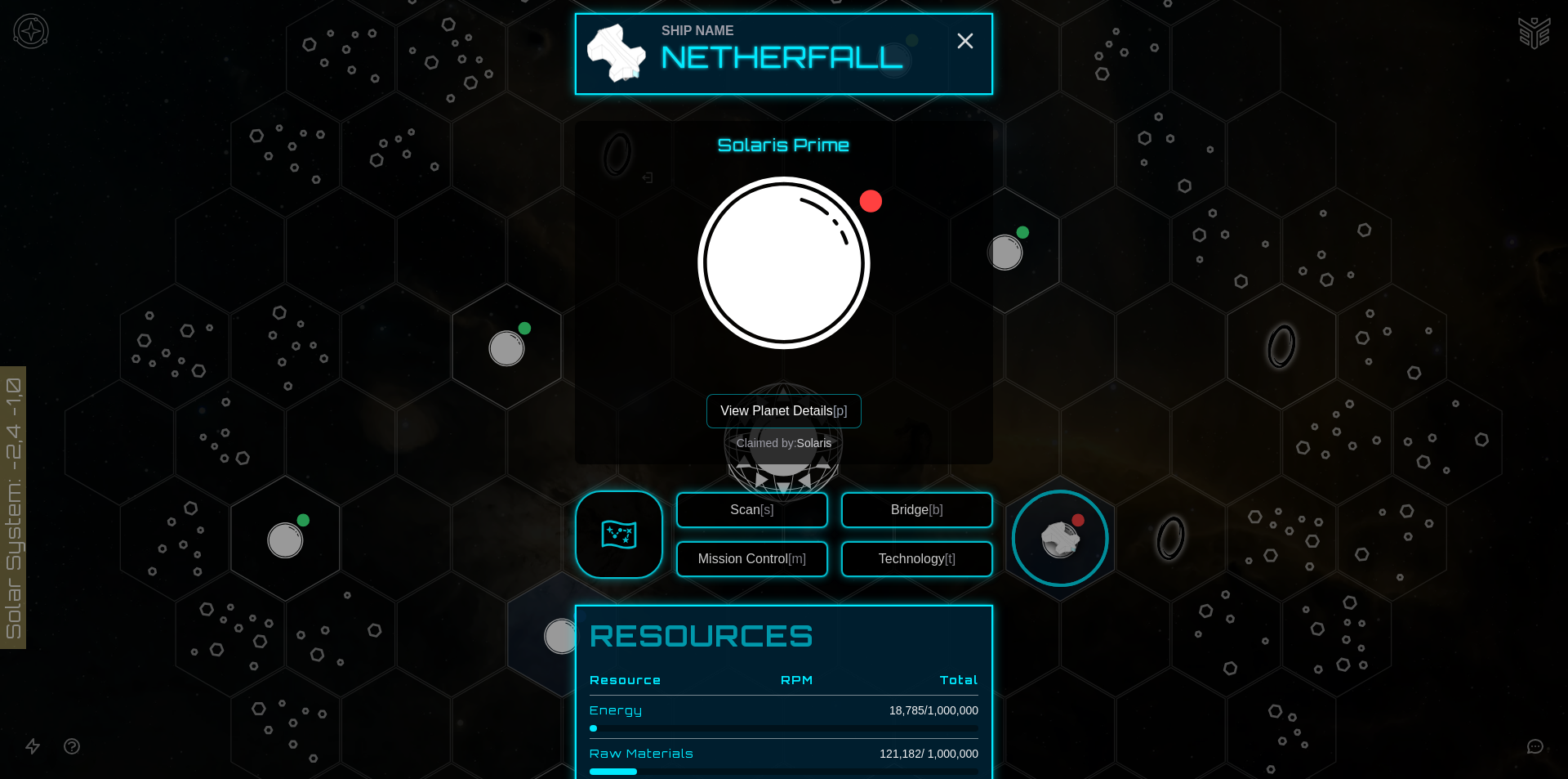
click at [761, 509] on span "[s]" at bounding box center [767, 509] width 14 height 14
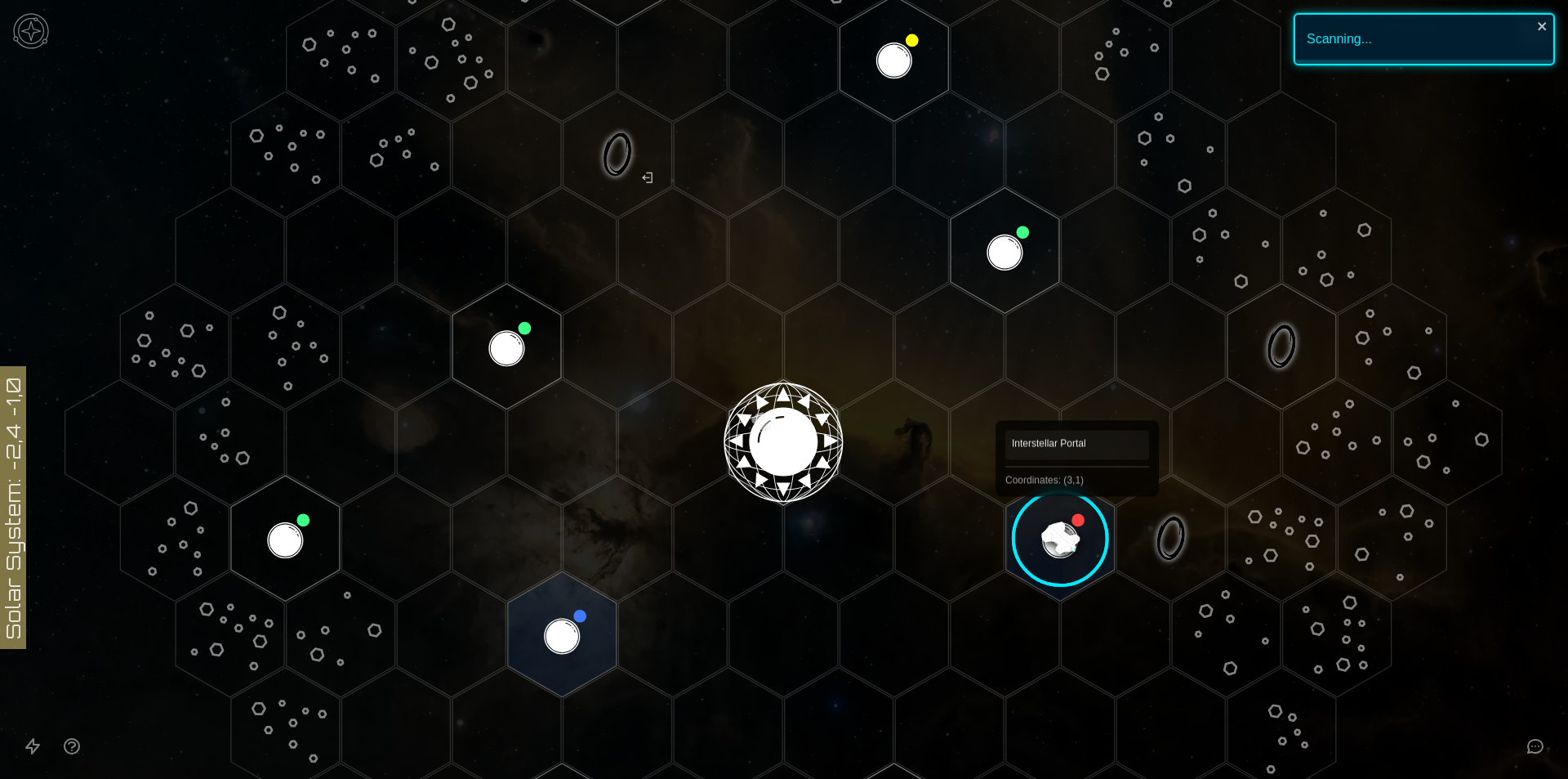
click at [1044, 523] on image at bounding box center [1060, 538] width 128 height 128
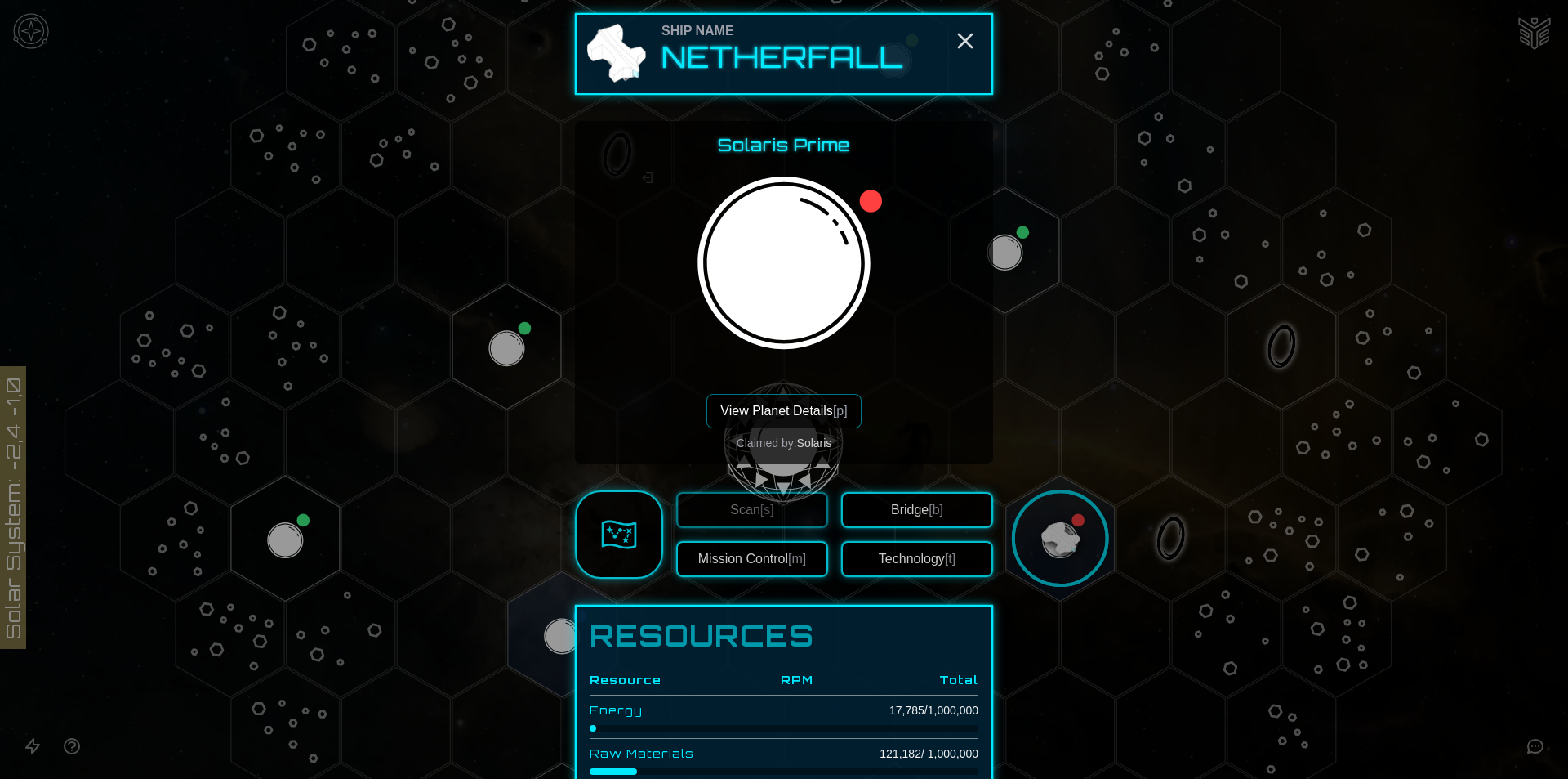
click at [946, 502] on button "Bridge [b]" at bounding box center [917, 510] width 152 height 36
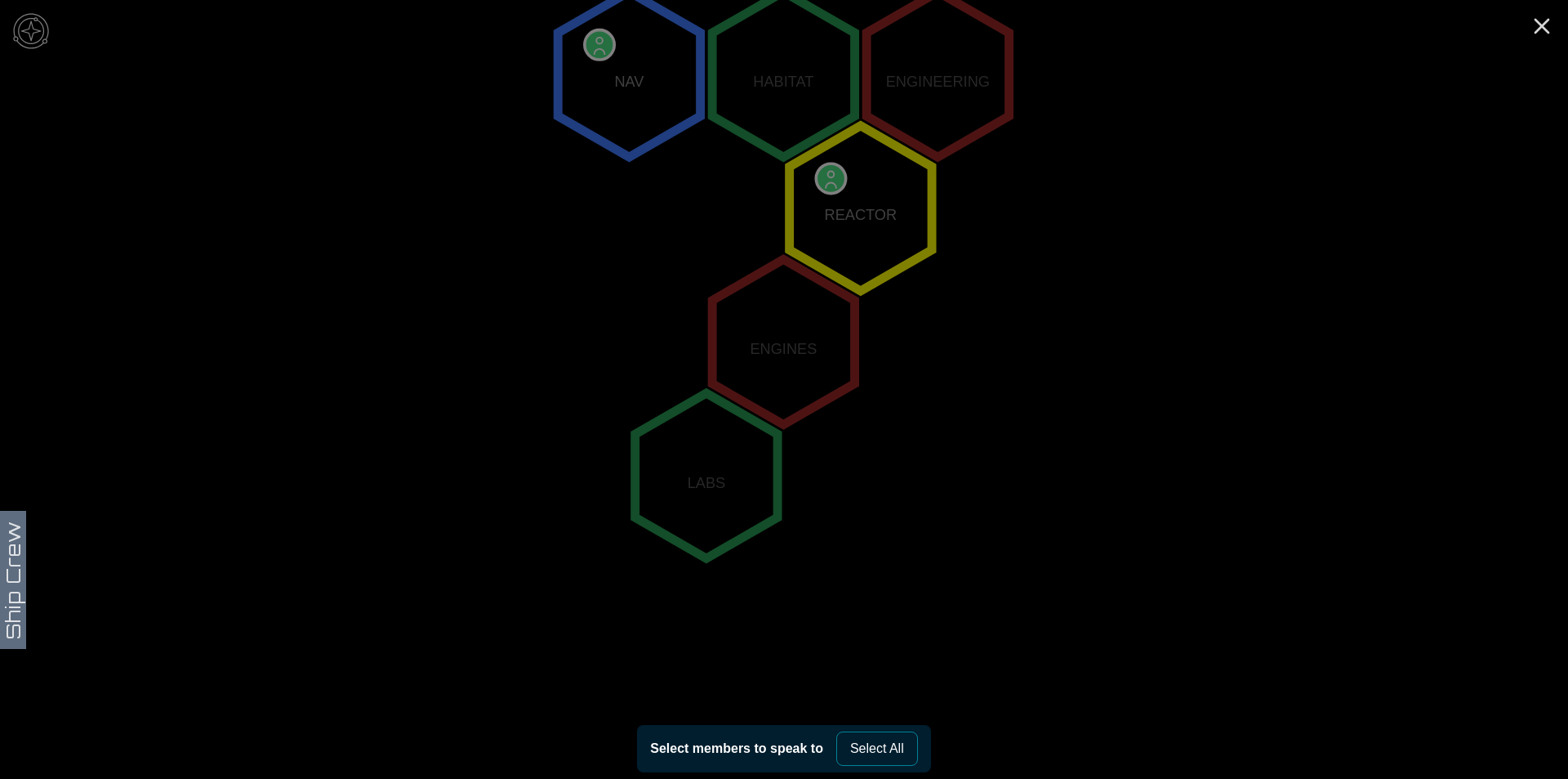
scroll to position [360, 0]
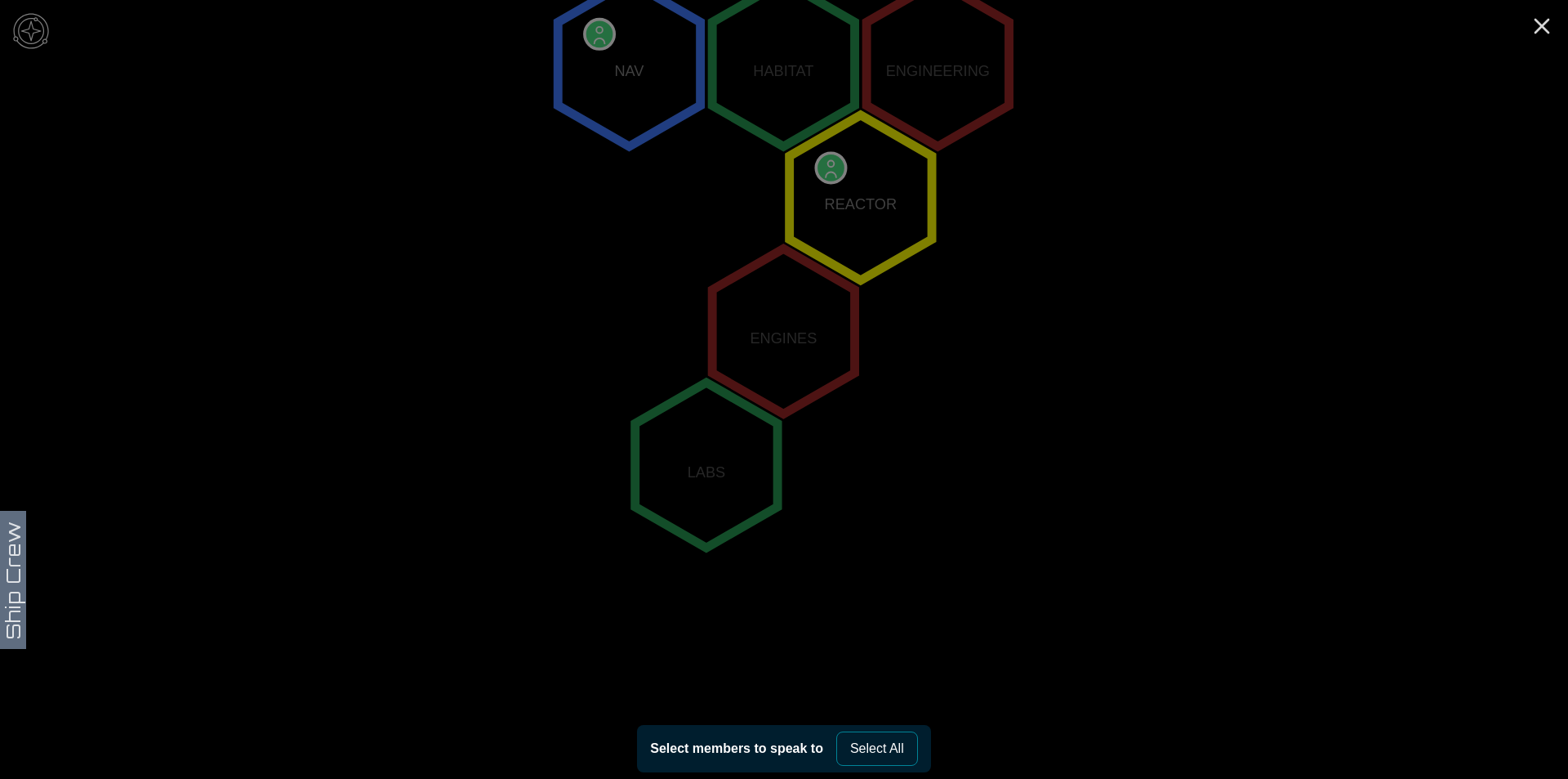
click at [801, 305] on polygon "0,0" at bounding box center [783, 331] width 143 height 165
click at [1541, 20] on icon "Close" at bounding box center [1541, 26] width 26 height 26
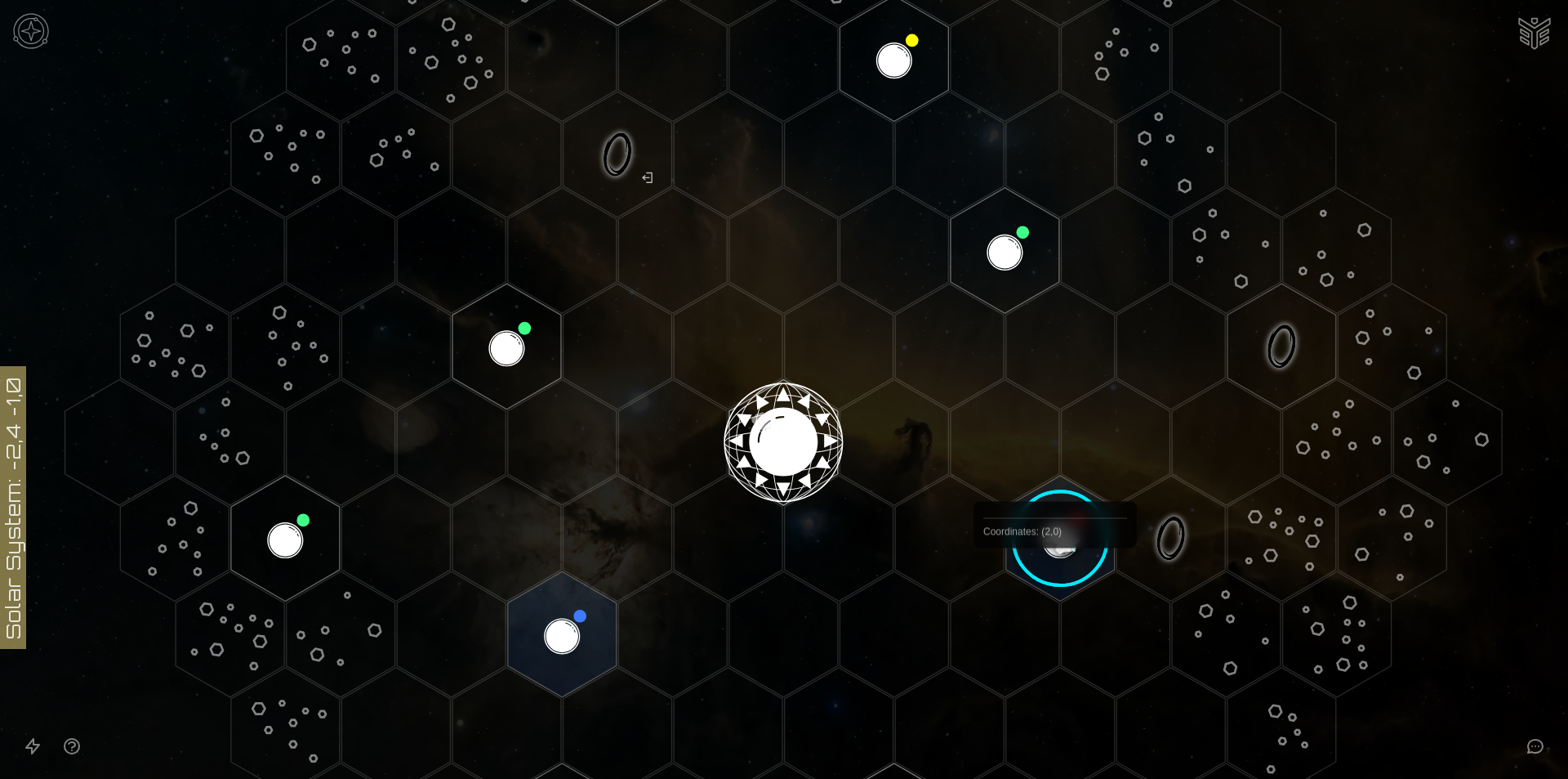
click at [1078, 549] on image at bounding box center [1060, 538] width 128 height 128
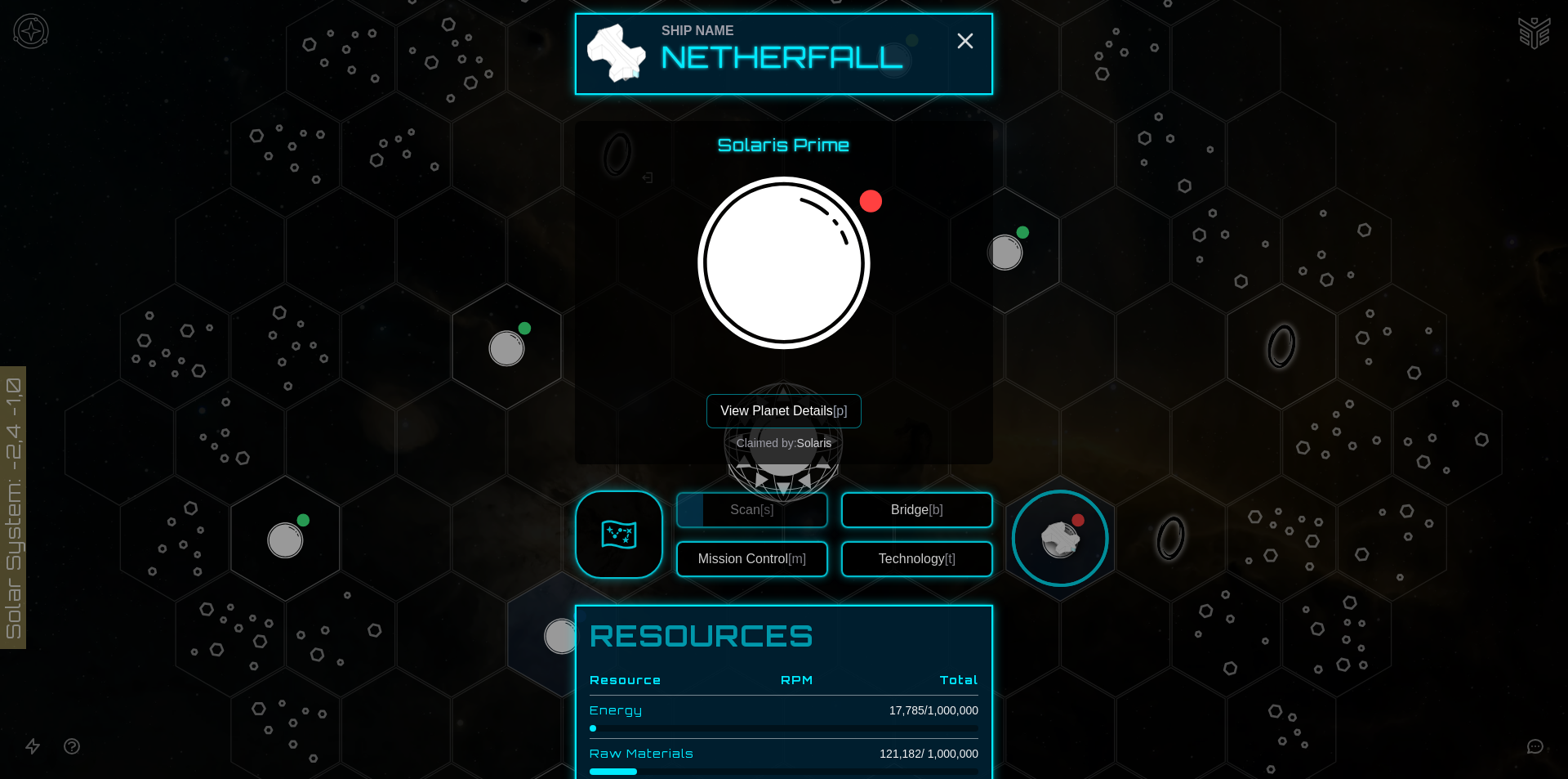
scroll to position [490, 0]
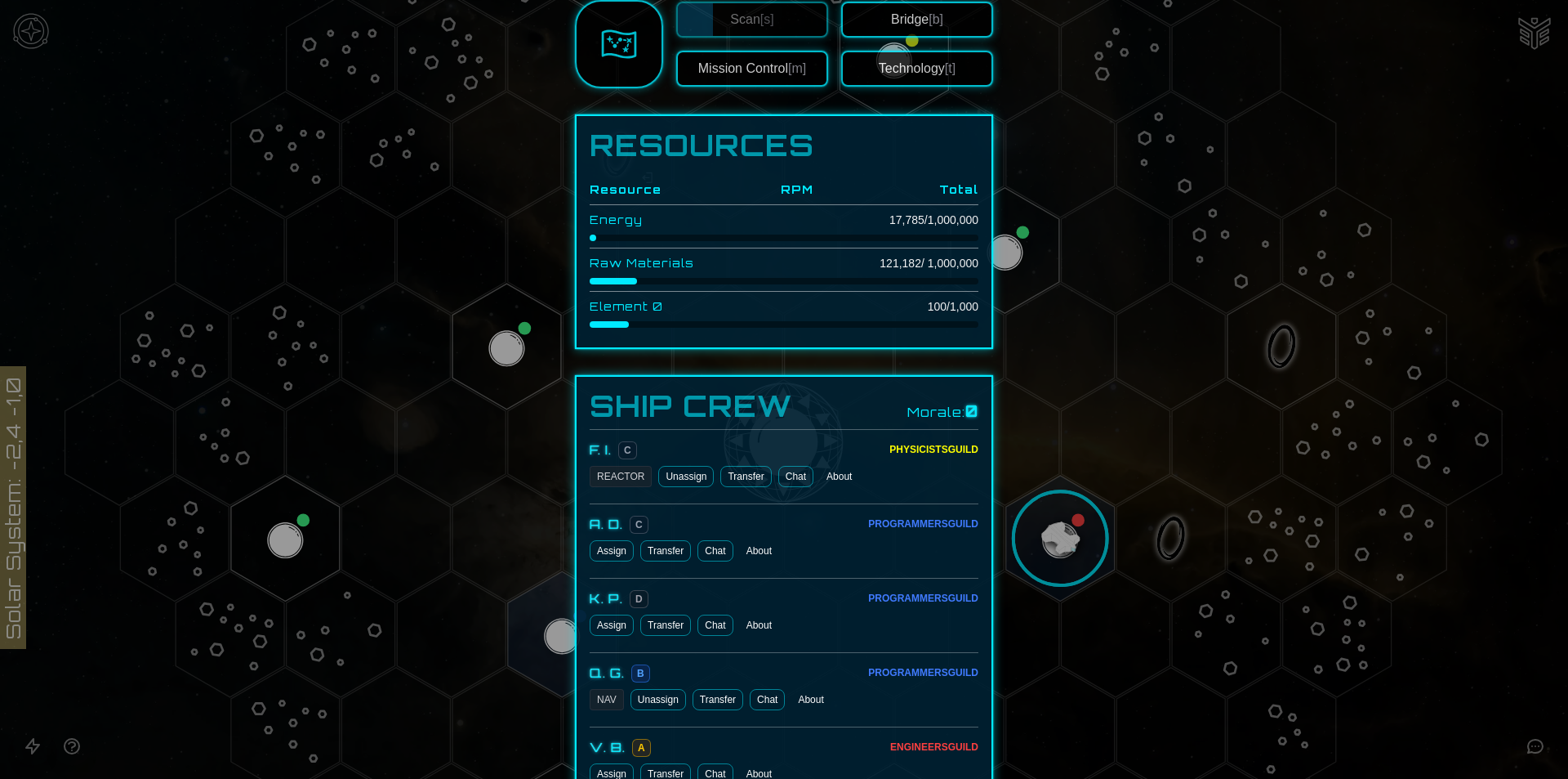
click at [901, 69] on button "Technology [t]" at bounding box center [917, 69] width 152 height 36
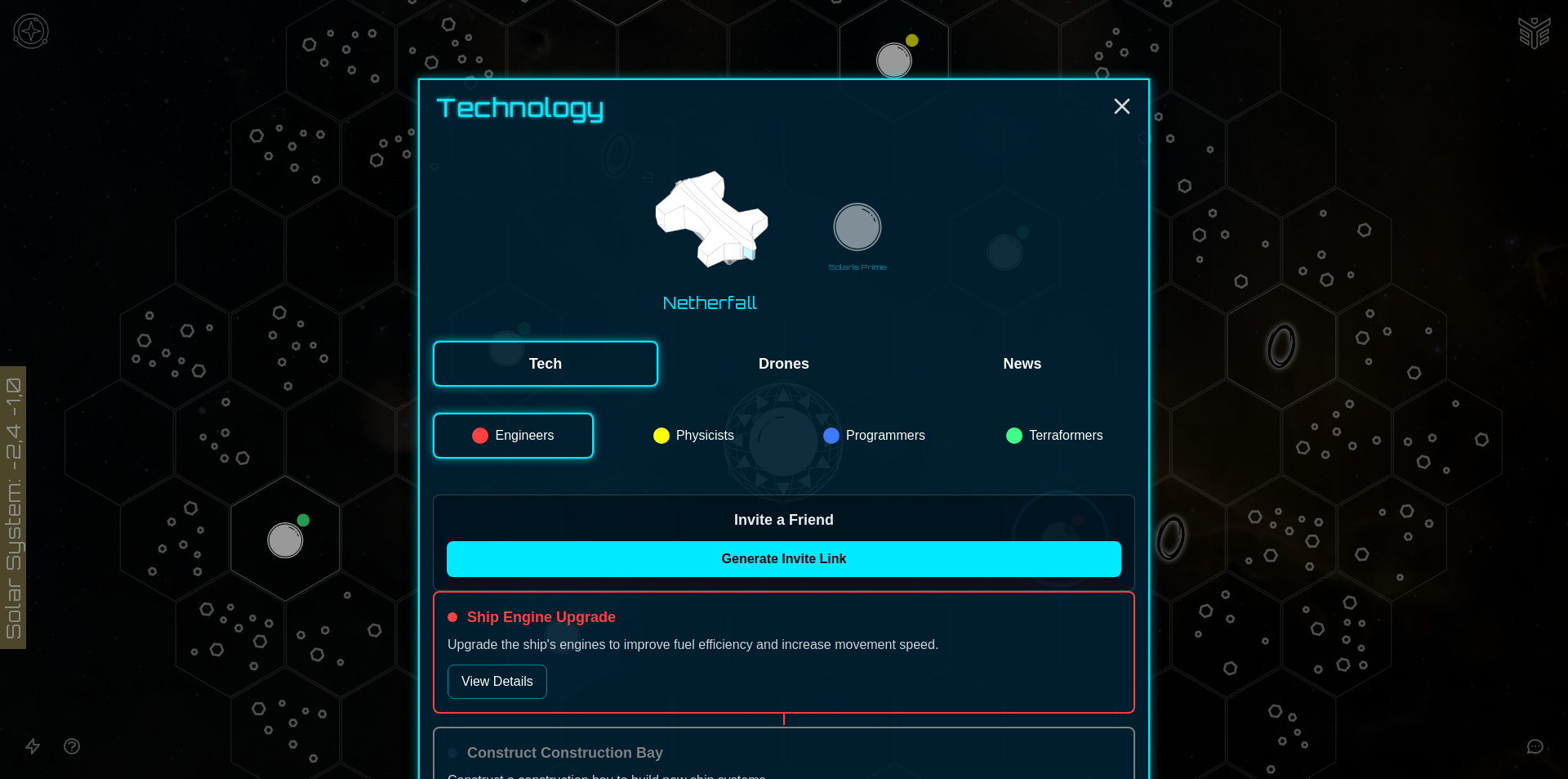
scroll to position [326, 0]
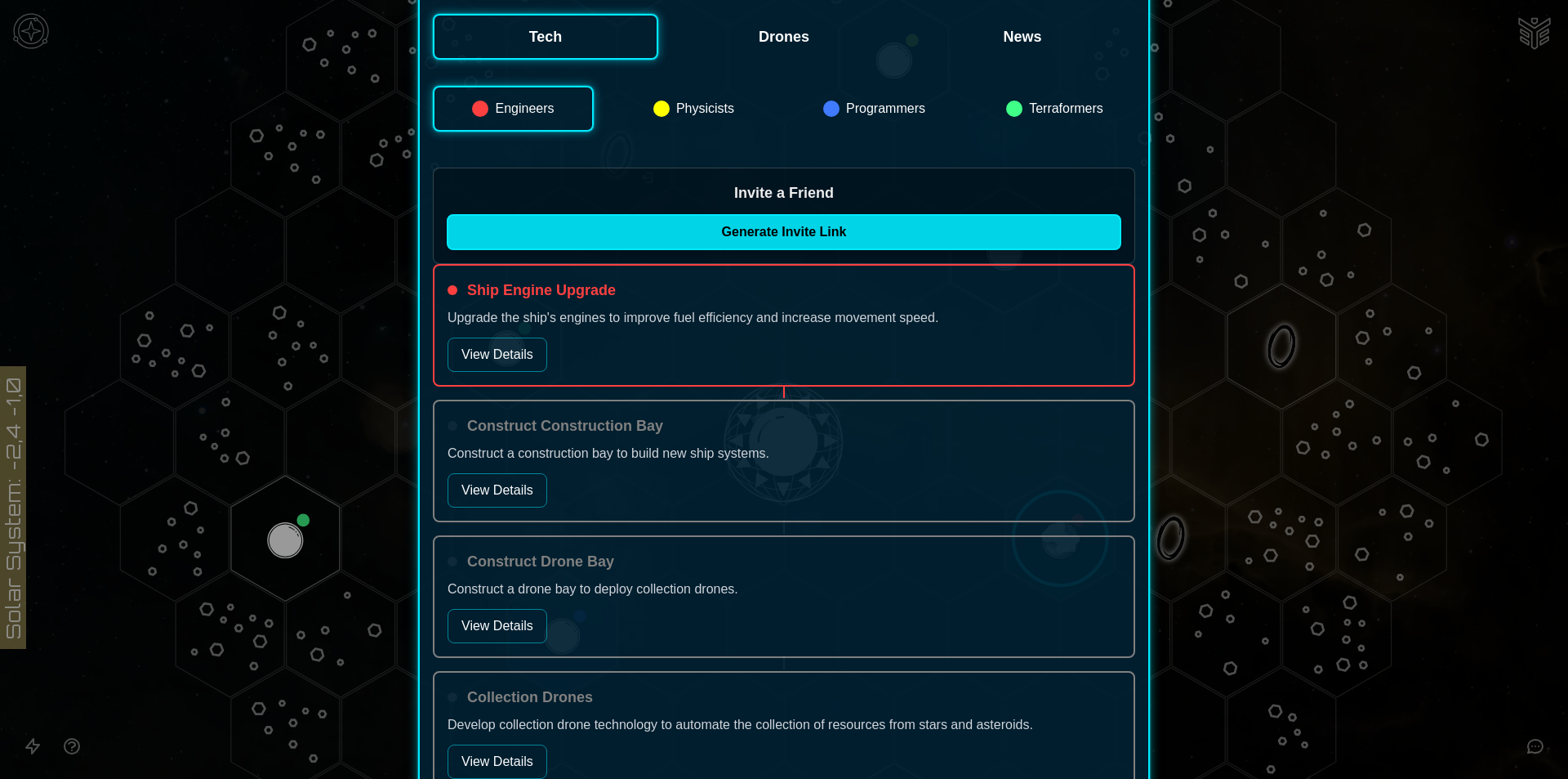
click at [717, 232] on button "Generate Invite Link" at bounding box center [784, 233] width 674 height 36
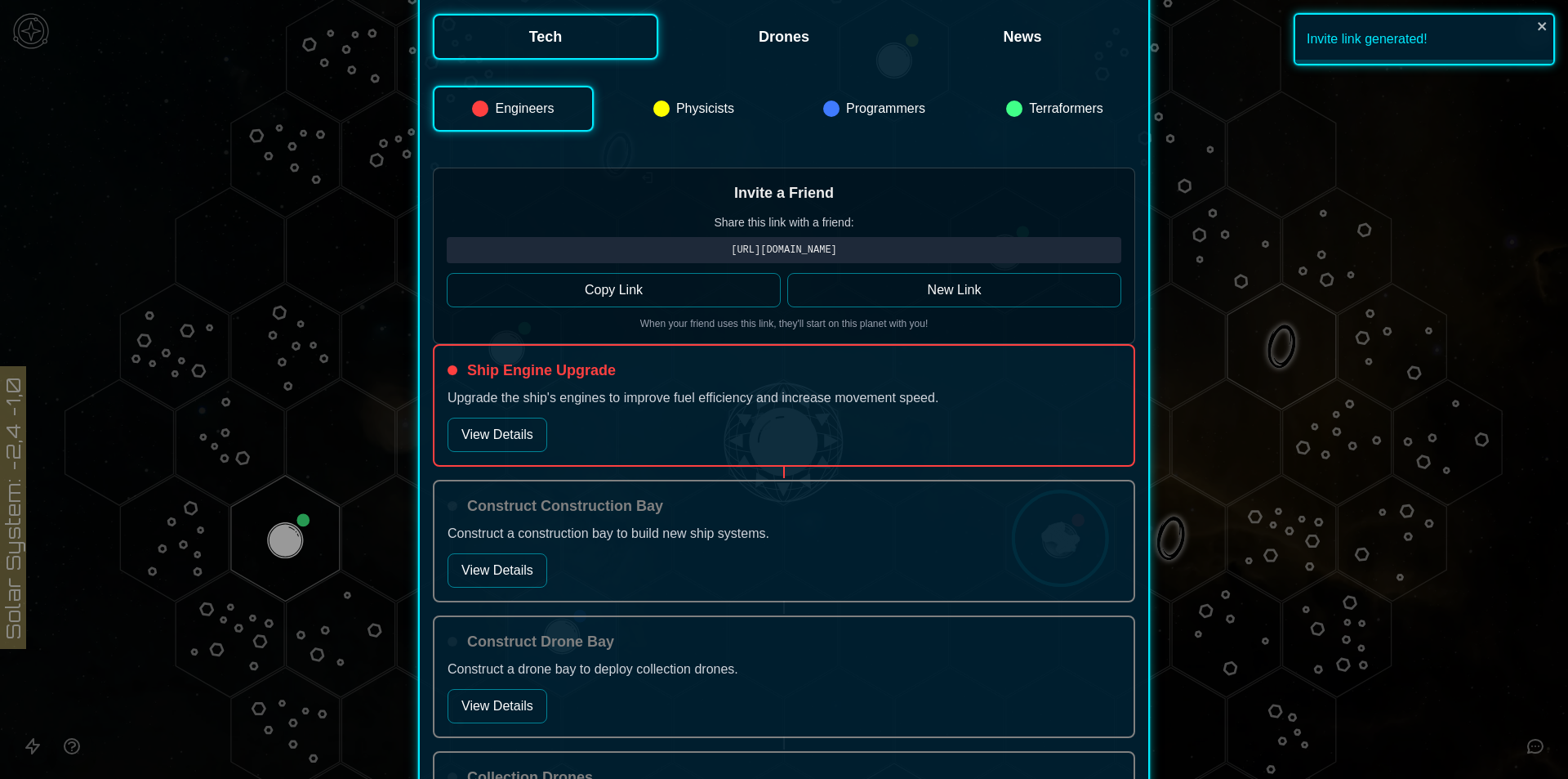
click at [535, 421] on button "View Details" at bounding box center [497, 434] width 99 height 34
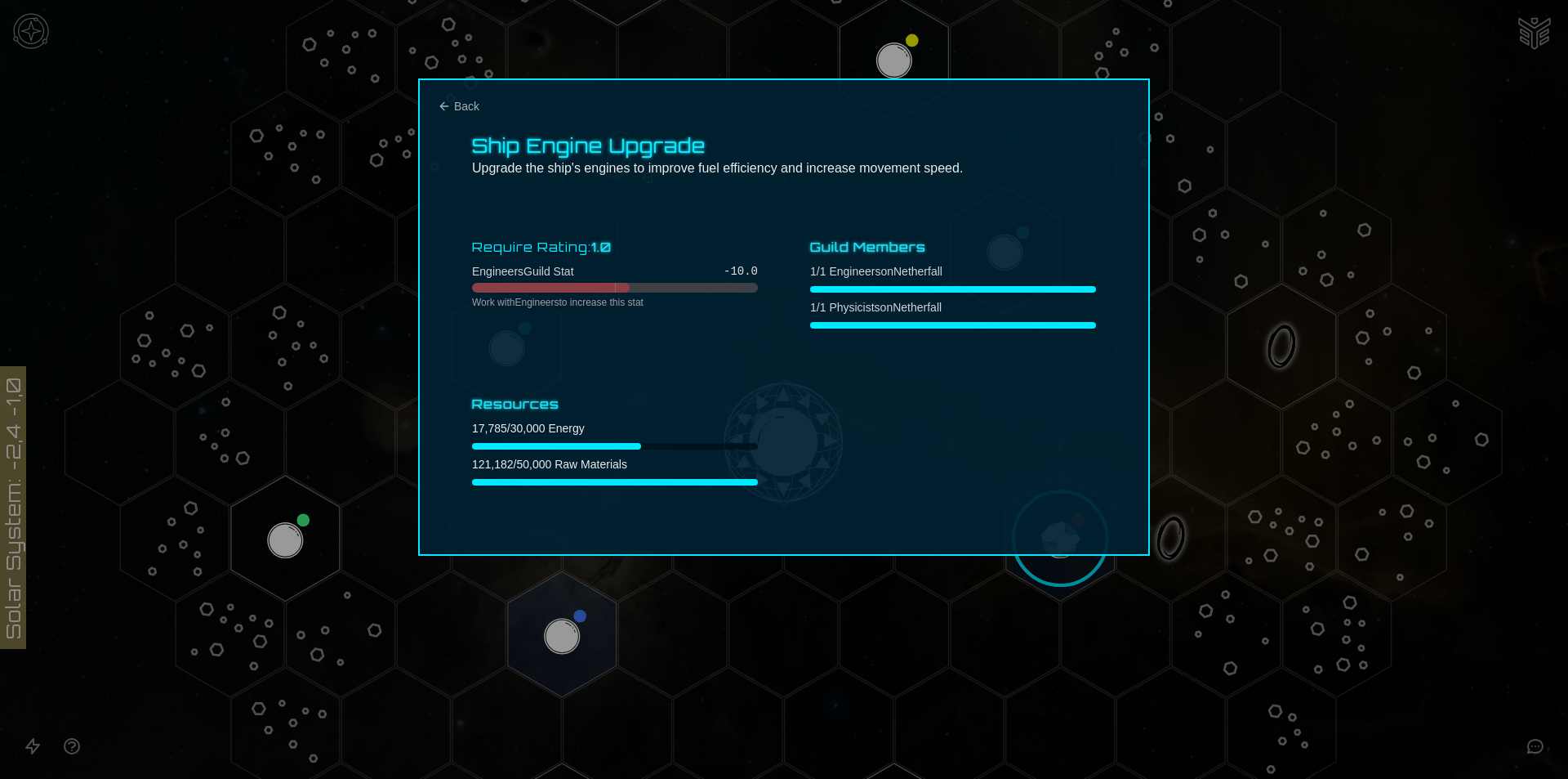
click at [650, 302] on p "Work with Engineers to increase this stat" at bounding box center [614, 302] width 286 height 13
click at [680, 496] on div "Ship Engine Upgrade Upgrade the ship's engines to improve fuel efficiency and i…" at bounding box center [784, 317] width 732 height 478
click at [462, 100] on span "Back" at bounding box center [467, 105] width 25 height 16
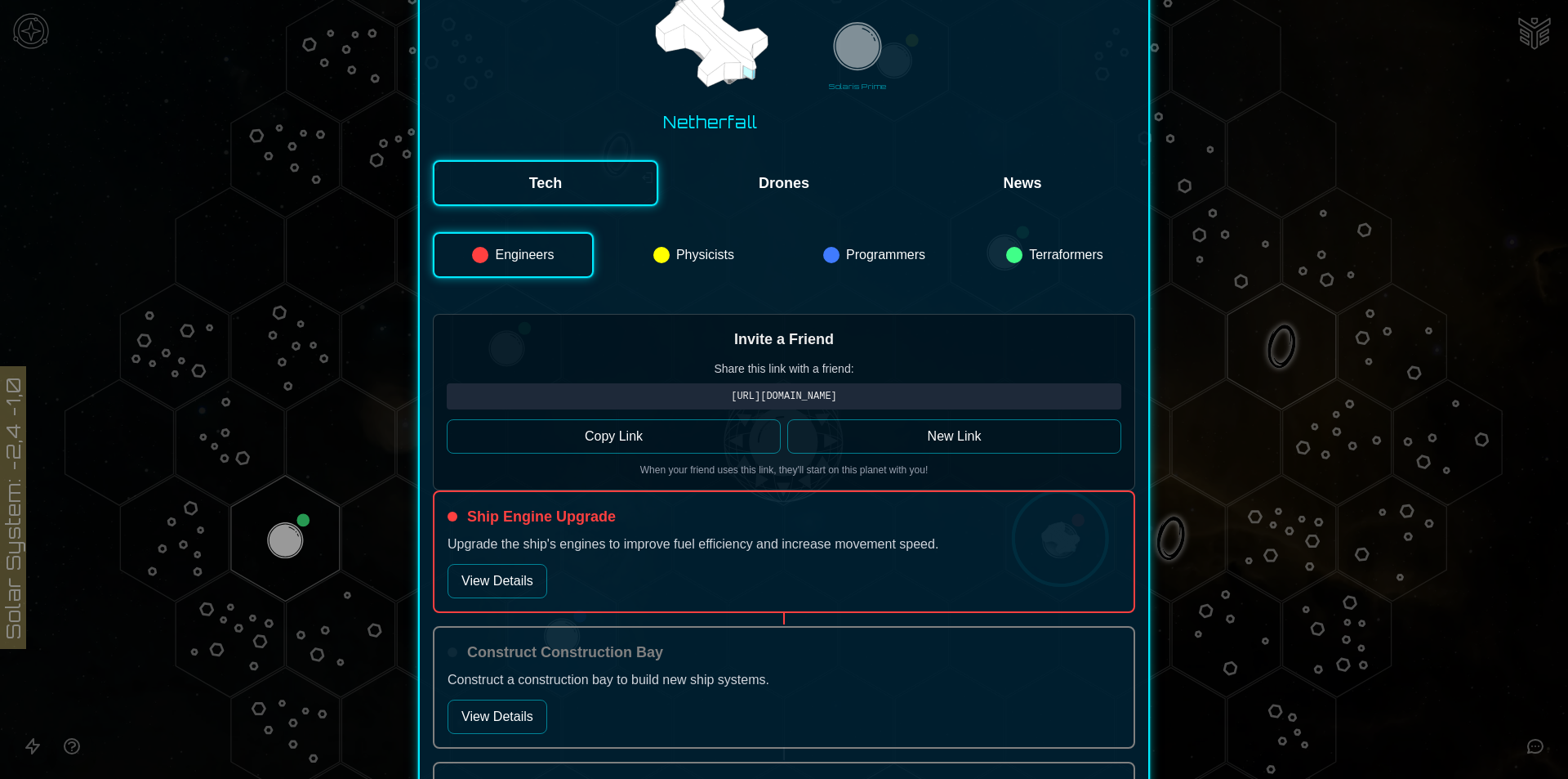
scroll to position [409, 0]
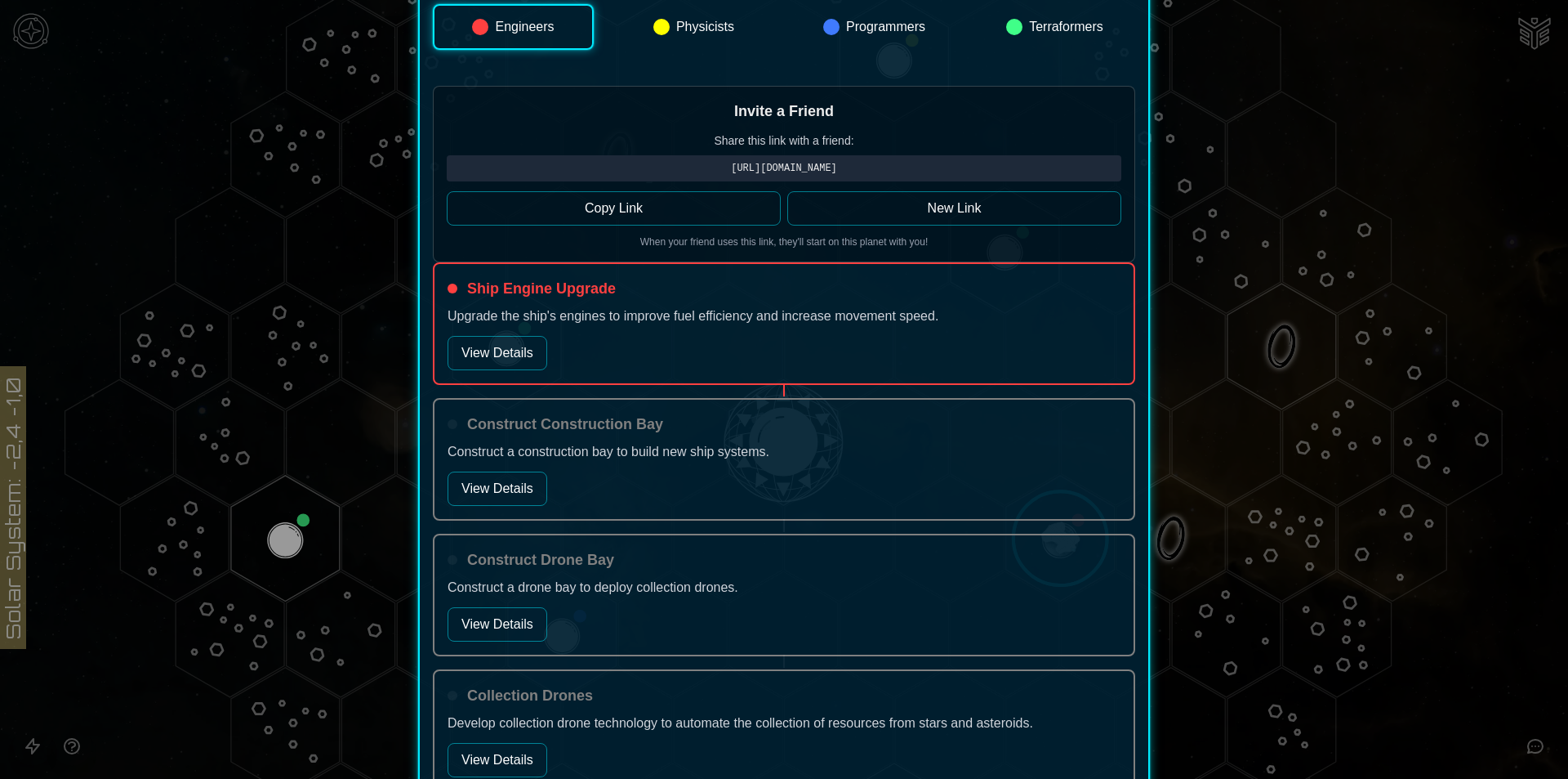
click at [694, 33] on button "Physicists" at bounding box center [694, 27] width 161 height 46
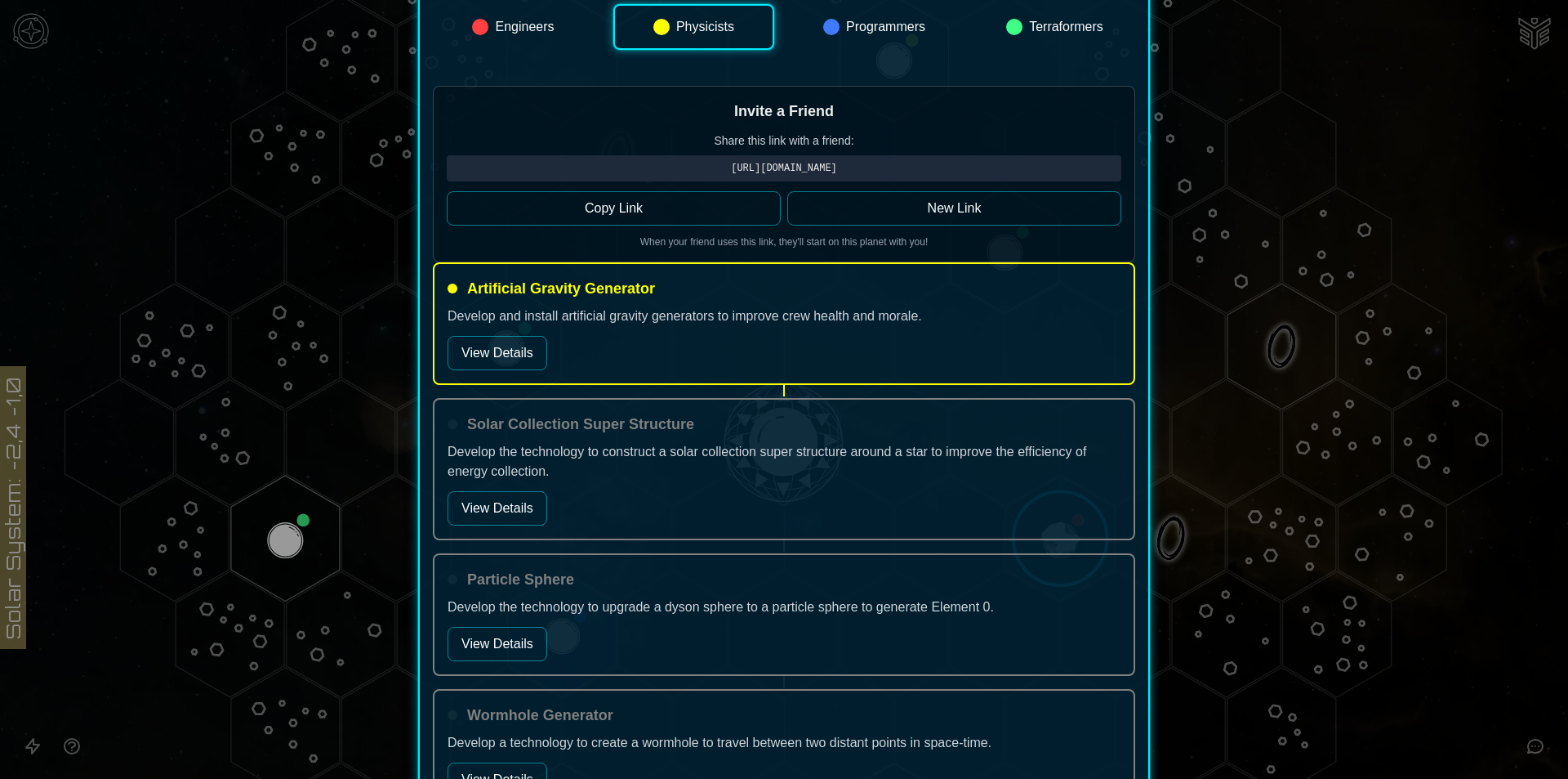
click at [489, 358] on button "View Details" at bounding box center [497, 353] width 99 height 34
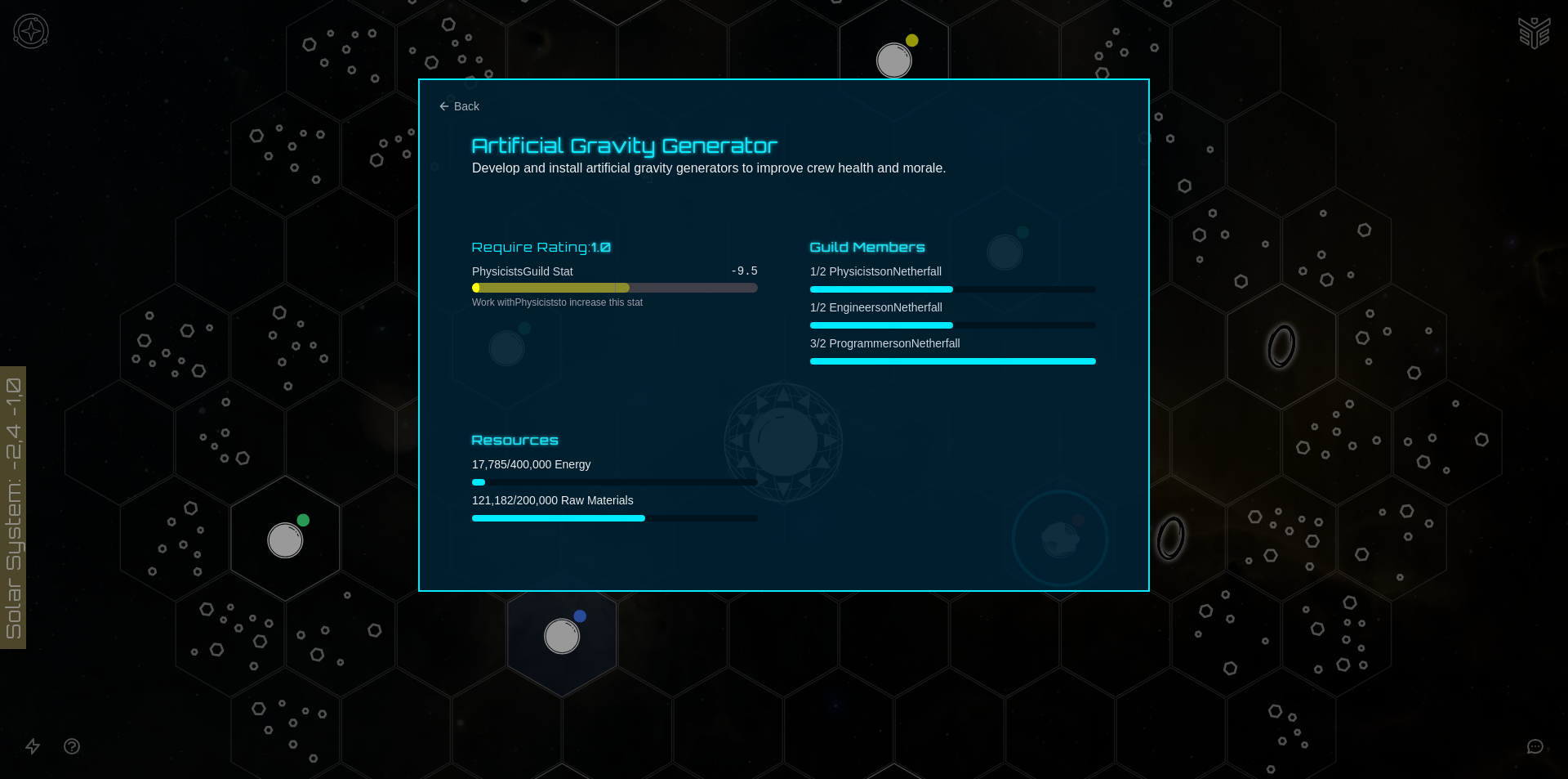
scroll to position [0, 0]
click at [453, 102] on button "Back" at bounding box center [459, 105] width 42 height 16
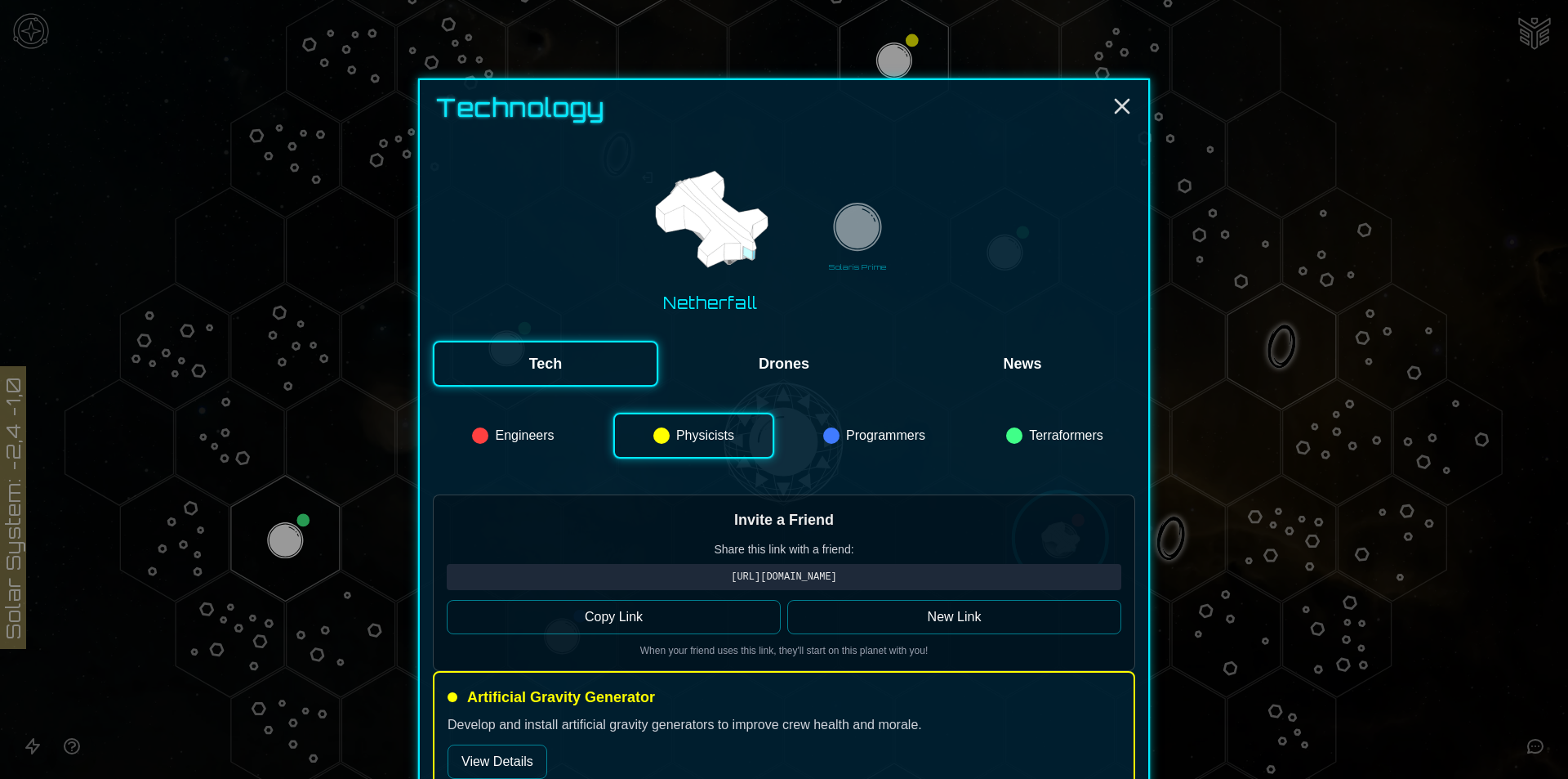
click at [868, 440] on button "Programmers" at bounding box center [874, 435] width 161 height 46
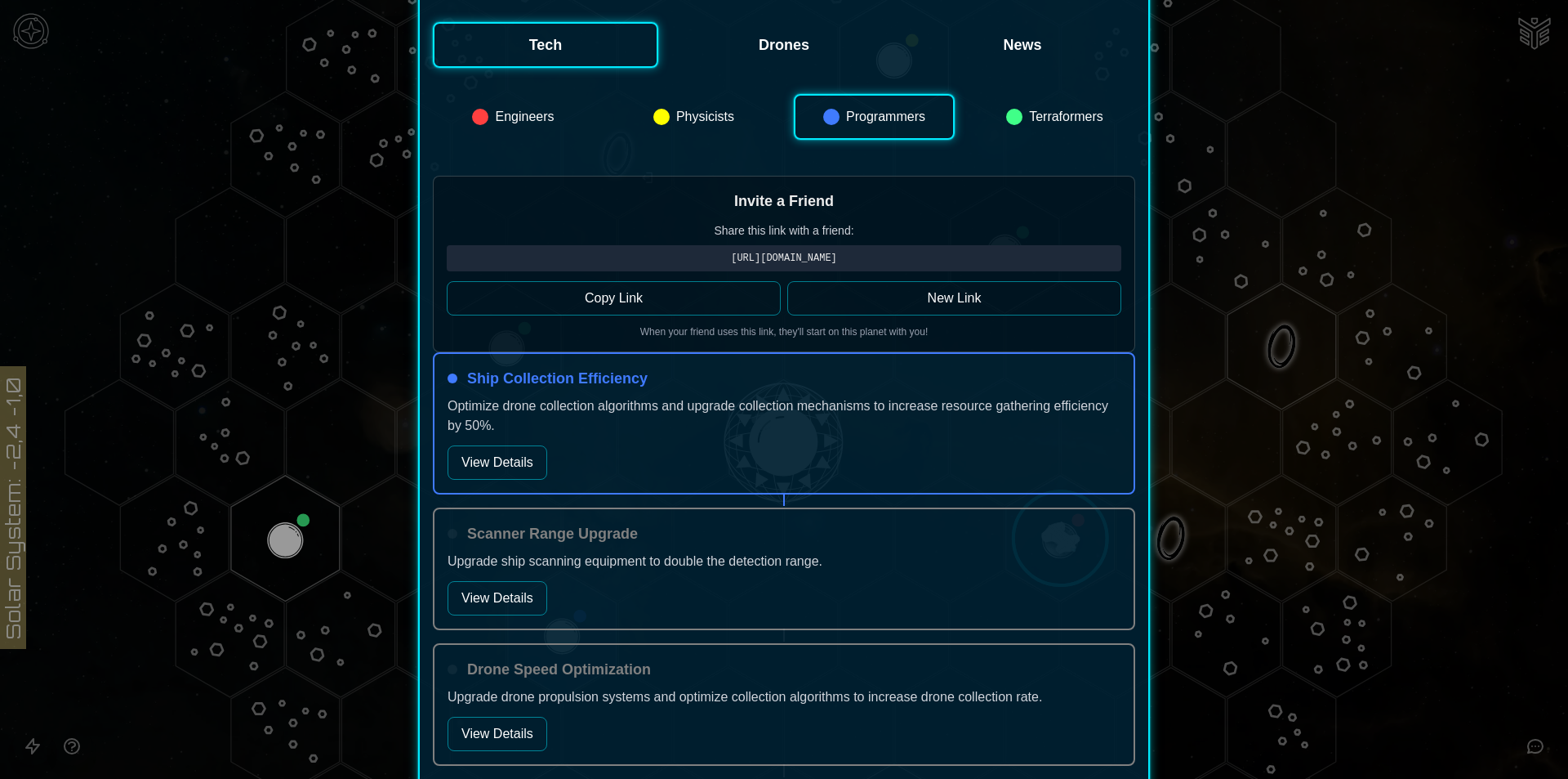
scroll to position [326, 0]
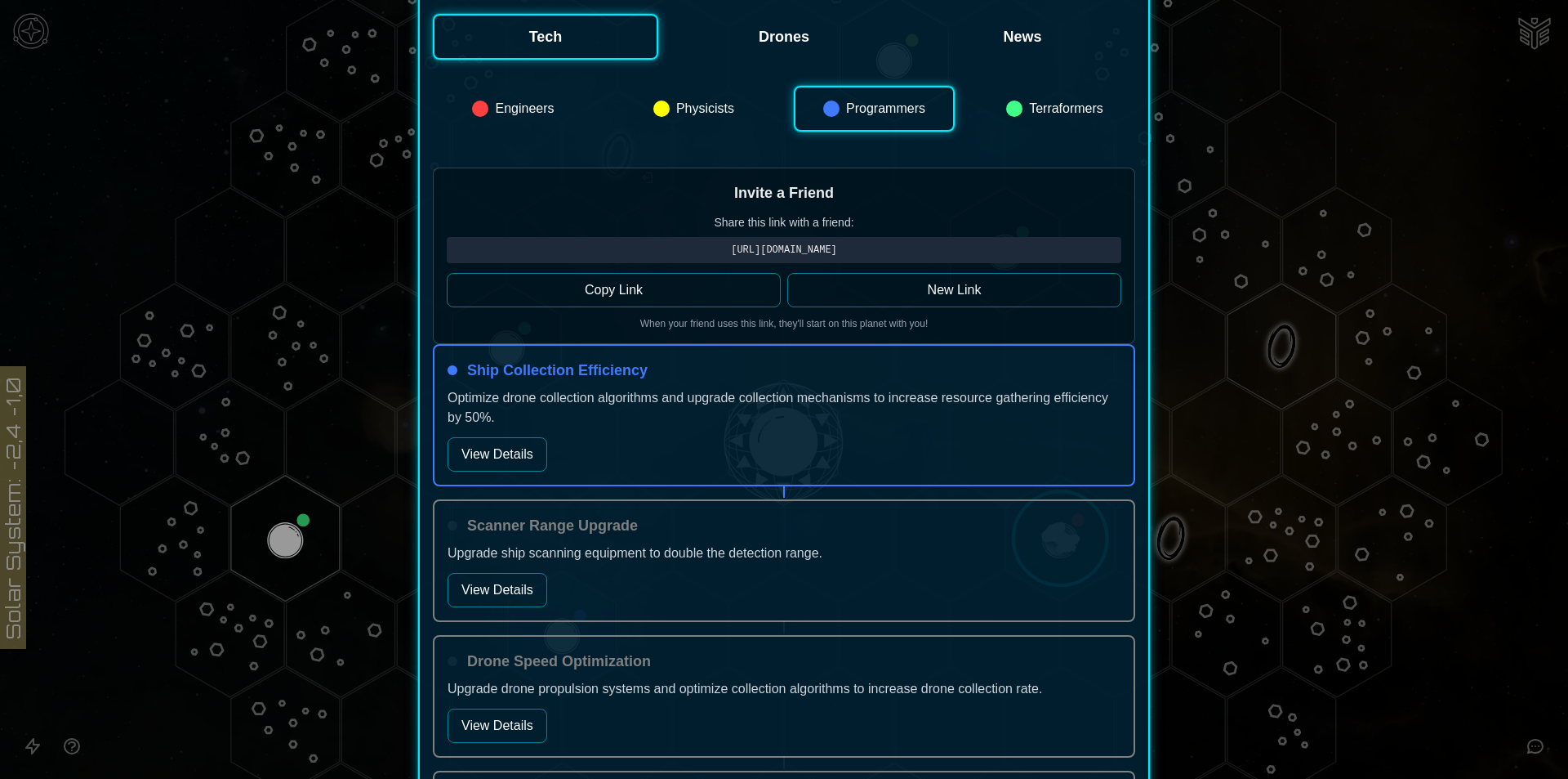
click at [640, 293] on button "Copy Link" at bounding box center [613, 290] width 334 height 34
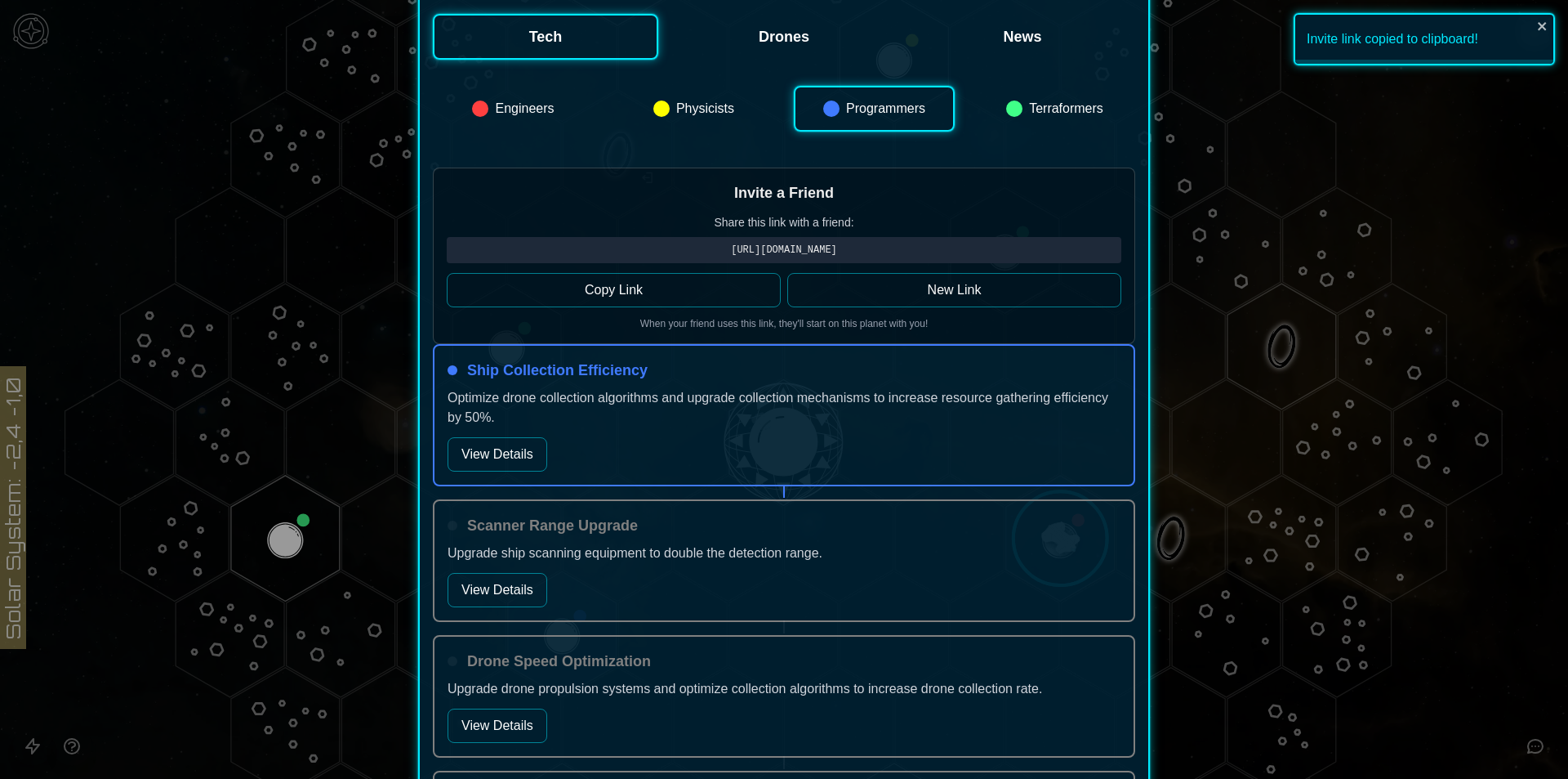
click at [496, 467] on button "View Details" at bounding box center [497, 455] width 99 height 34
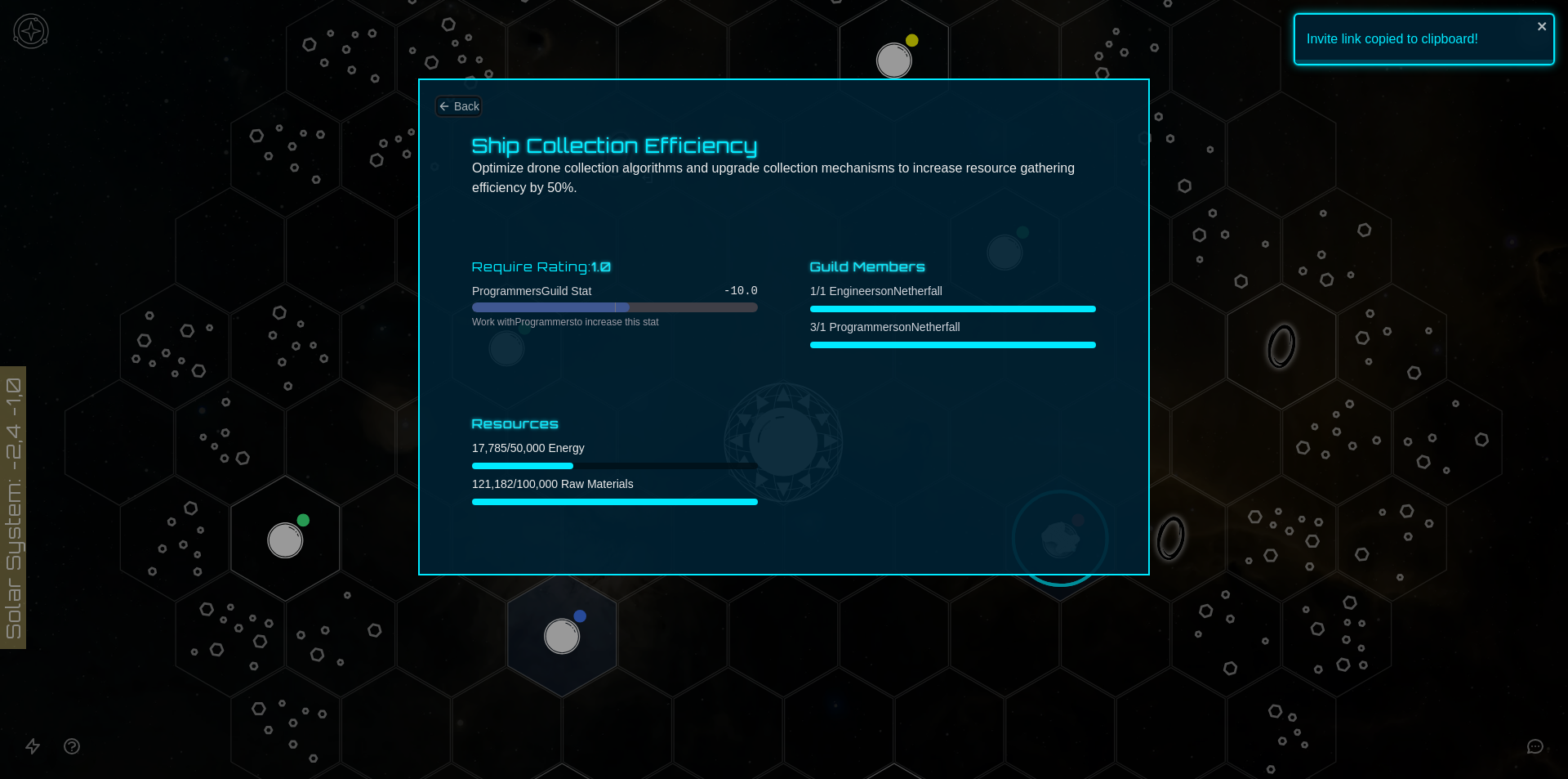
click at [466, 107] on span "Back" at bounding box center [467, 105] width 25 height 16
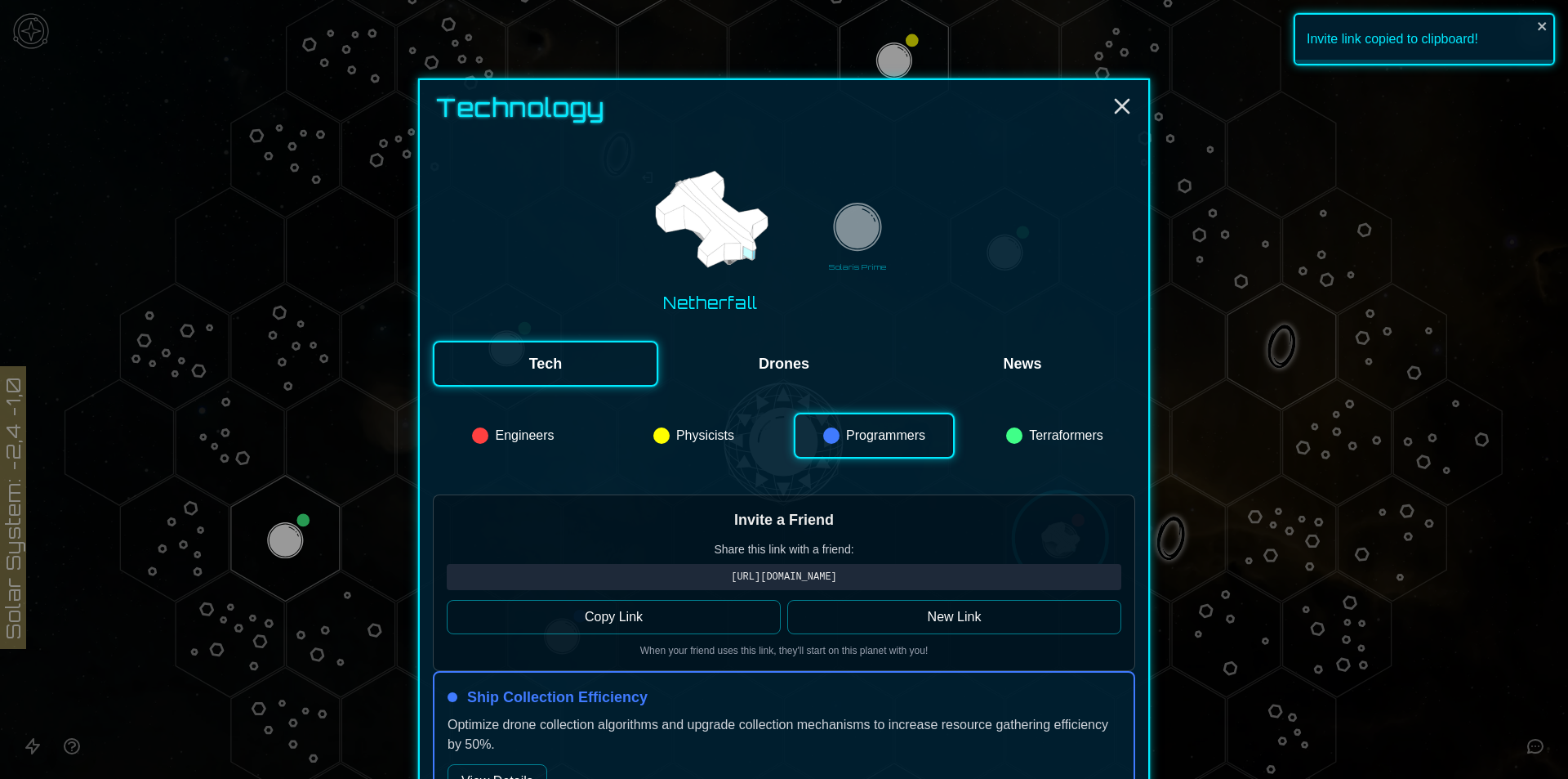
click at [1024, 367] on button "News" at bounding box center [1023, 364] width 226 height 46
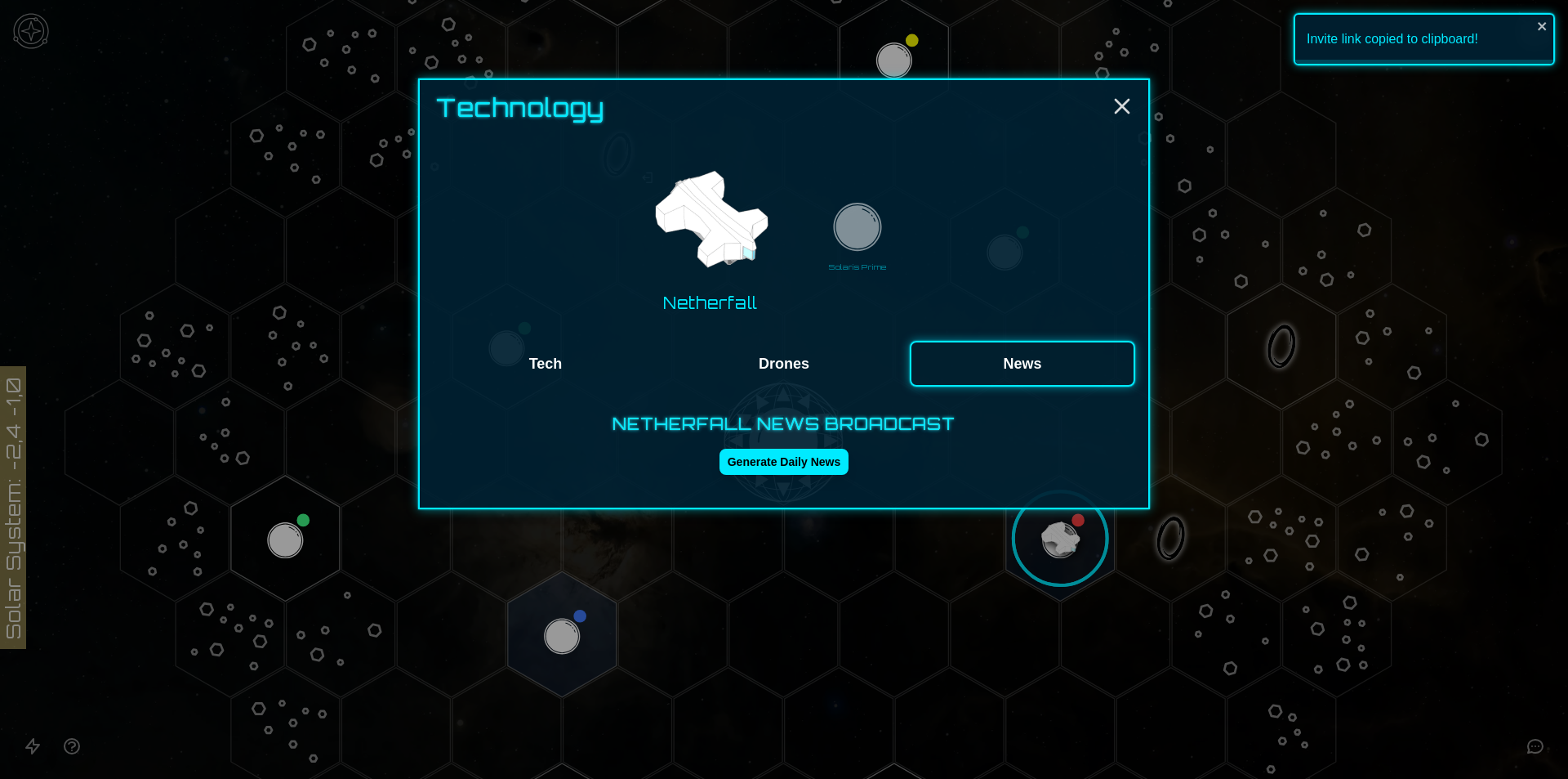
click at [637, 376] on button "Tech" at bounding box center [545, 364] width 226 height 46
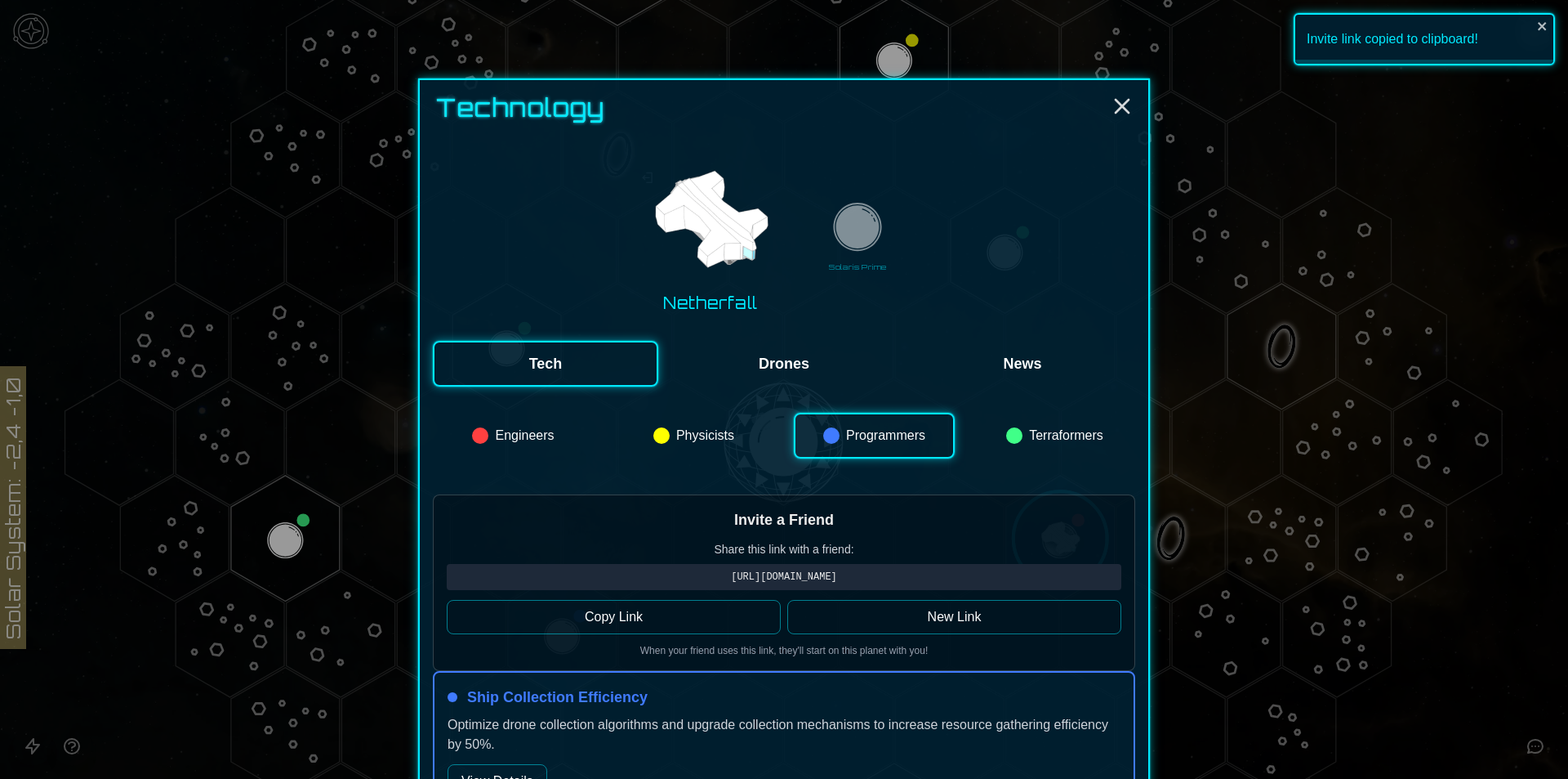
click at [1092, 434] on button "Terraformers" at bounding box center [1054, 435] width 161 height 46
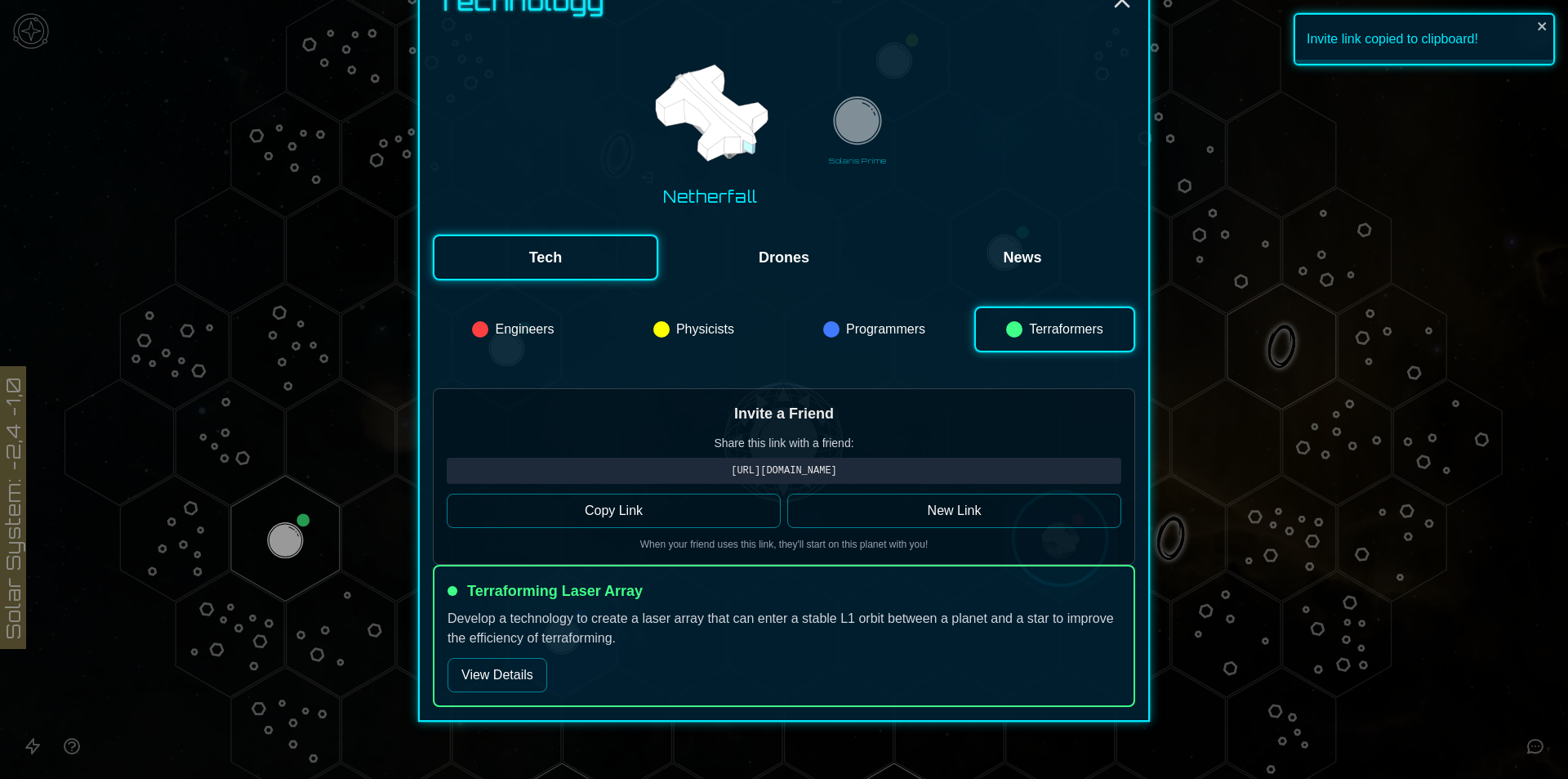
scroll to position [127, 0]
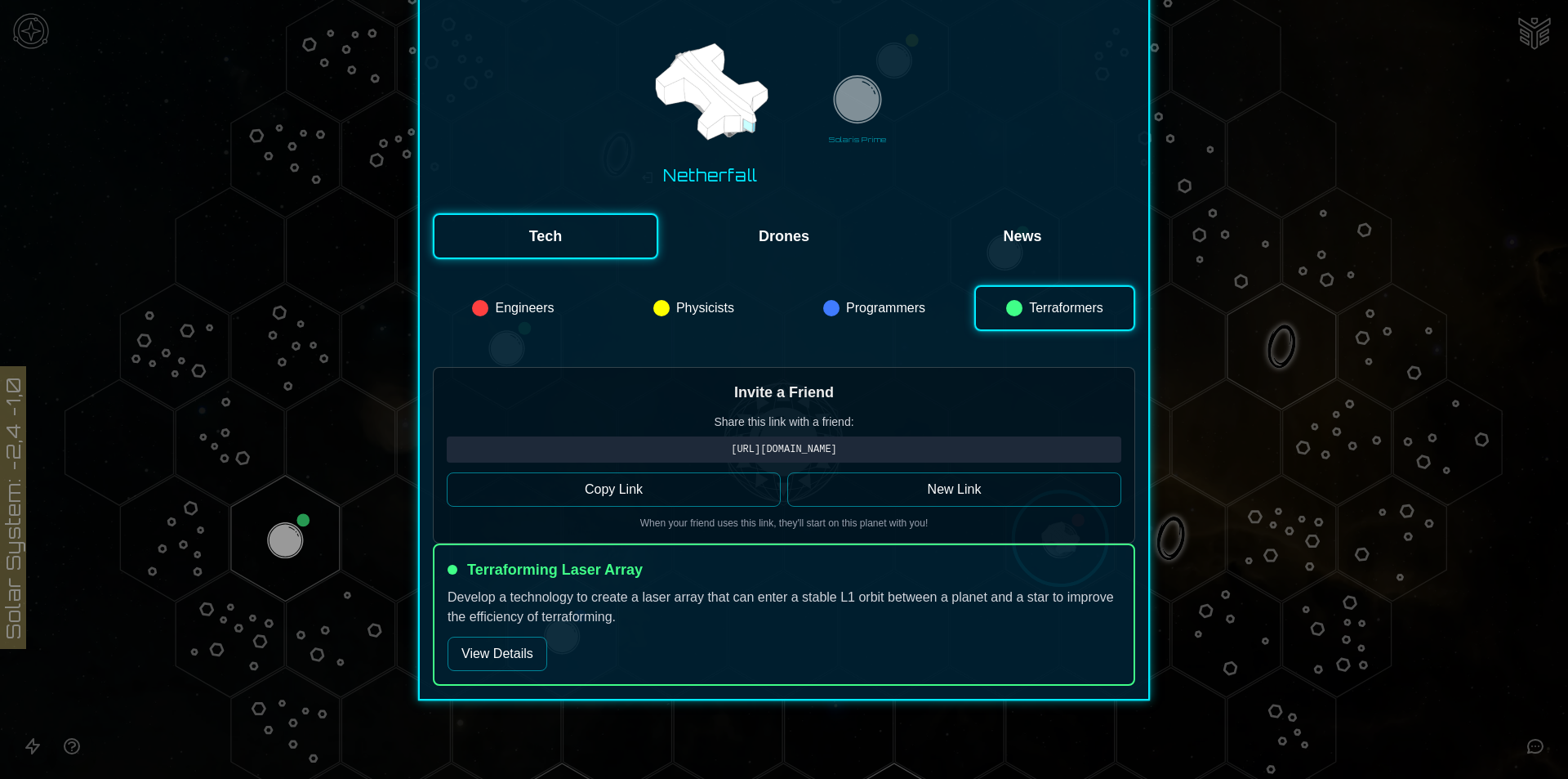
click at [500, 652] on button "View Details" at bounding box center [497, 654] width 99 height 34
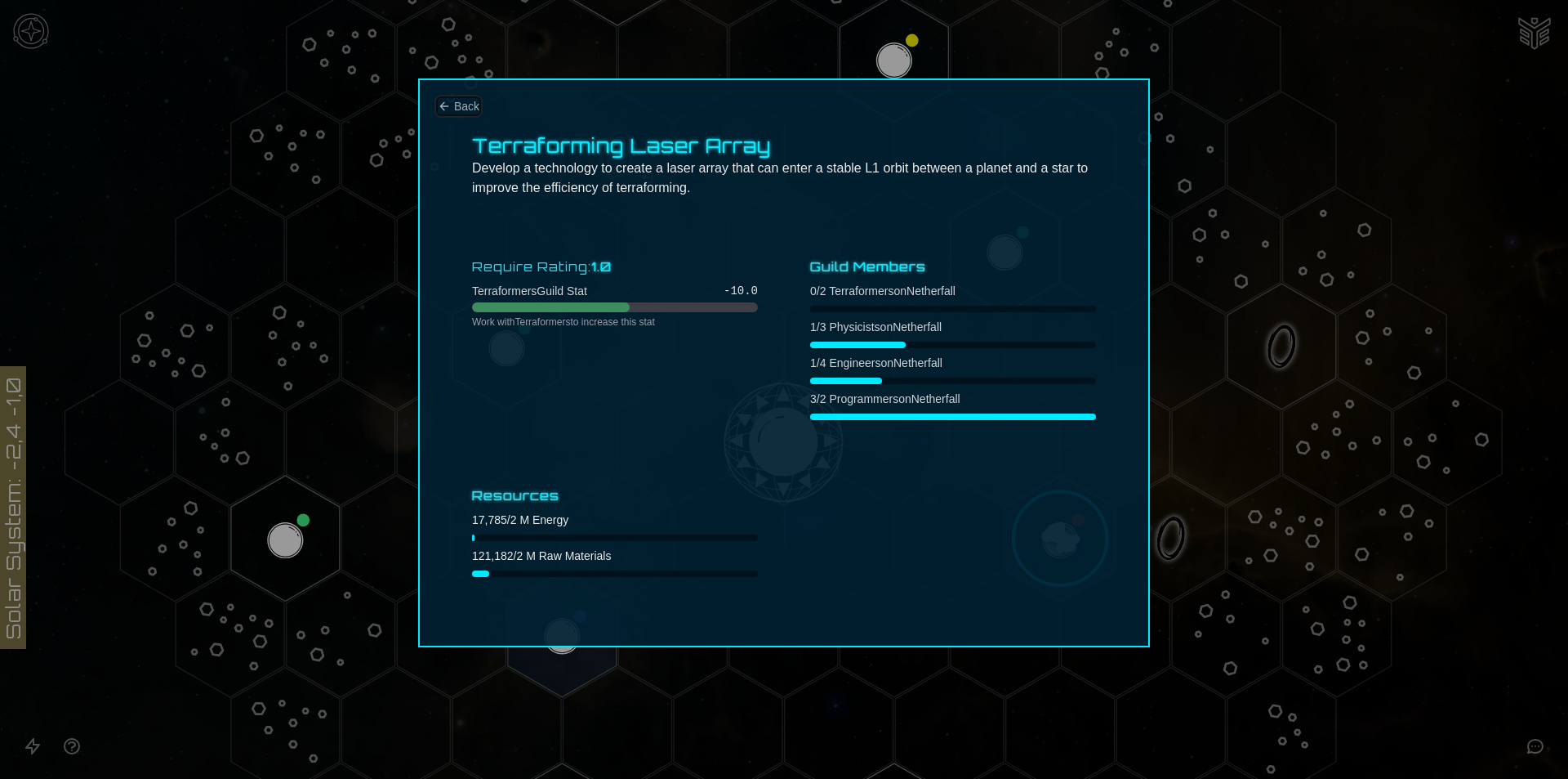
click at [454, 105] on span "Back" at bounding box center [467, 105] width 25 height 16
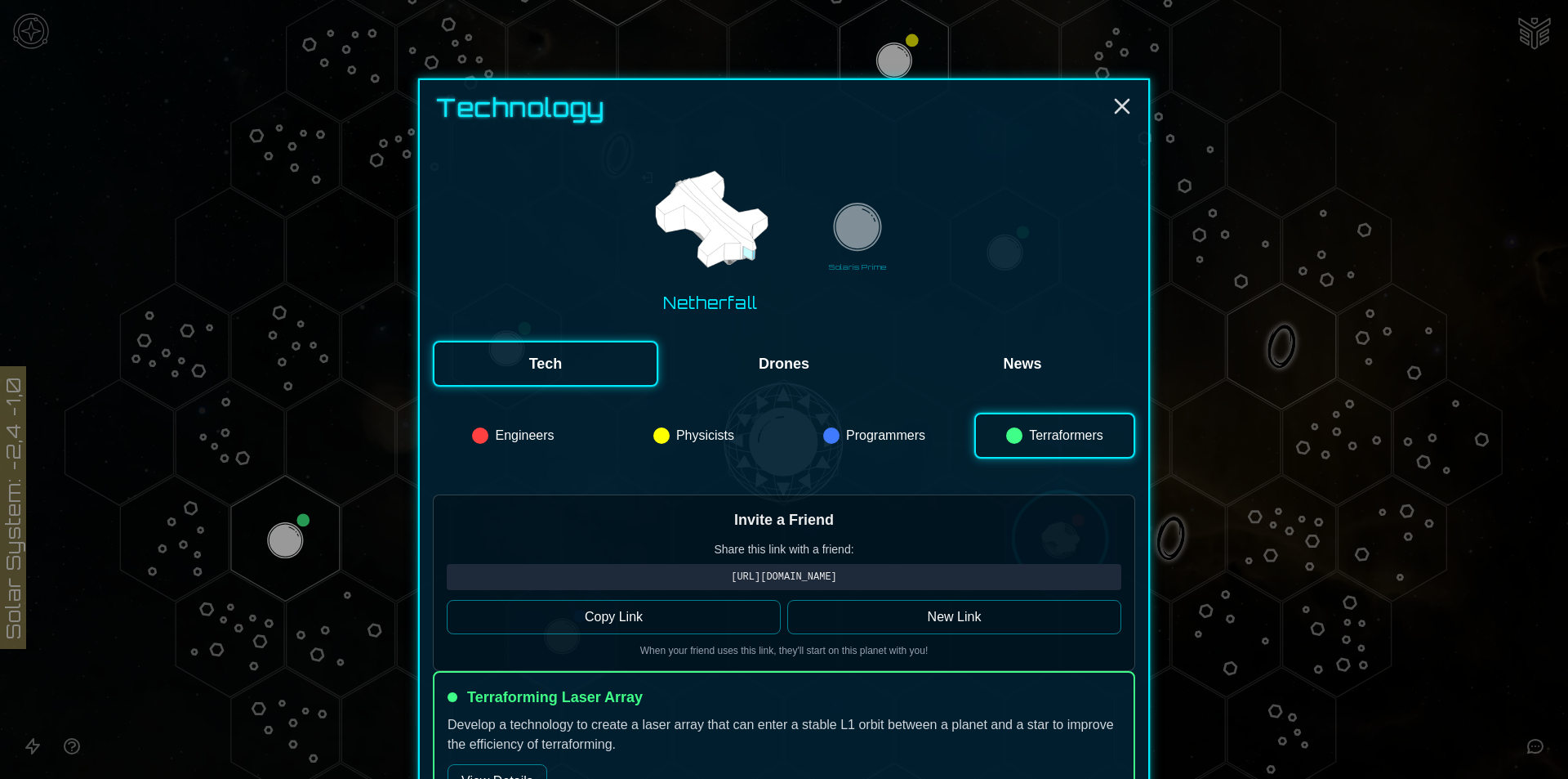
click at [711, 436] on button "Physicists" at bounding box center [694, 435] width 161 height 46
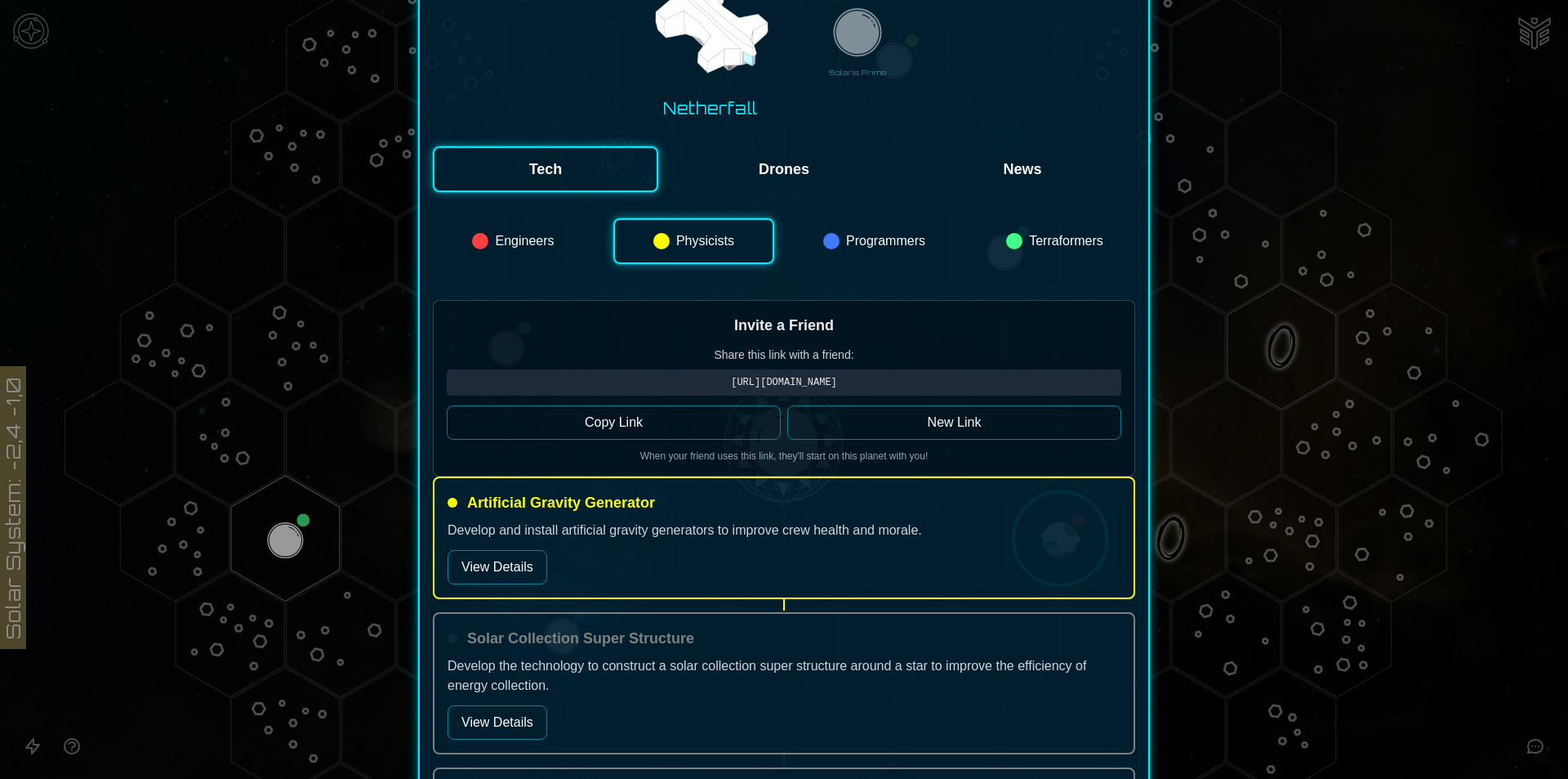
scroll to position [245, 0]
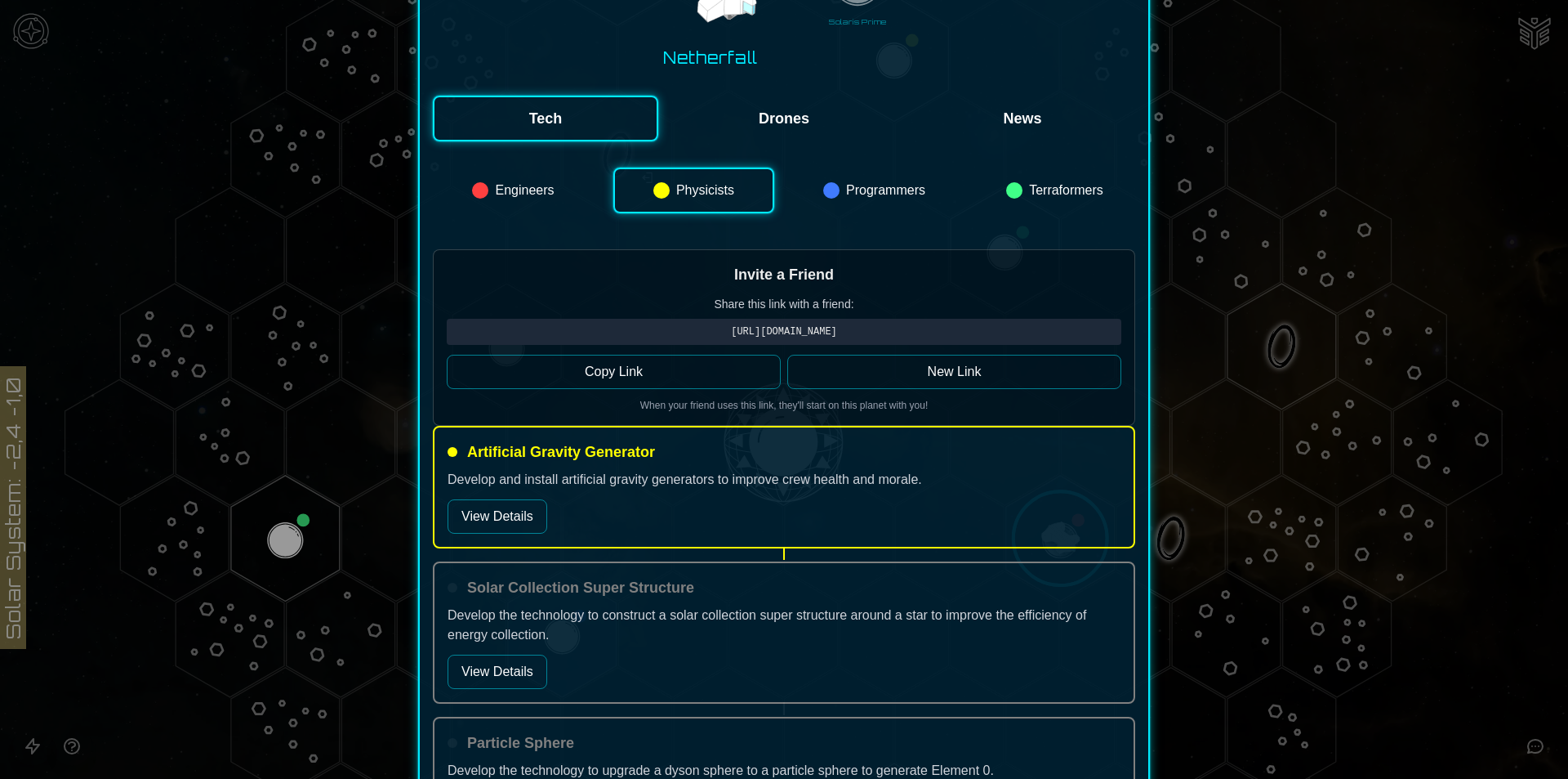
click at [505, 486] on p "Develop and install artificial gravity generators to improve crew health and mo…" at bounding box center [784, 479] width 673 height 19
click at [501, 494] on div "Artificial Gravity Generator Develop and install artificial gravity generators …" at bounding box center [784, 487] width 702 height 122
click at [500, 501] on button "View Details" at bounding box center [497, 517] width 99 height 34
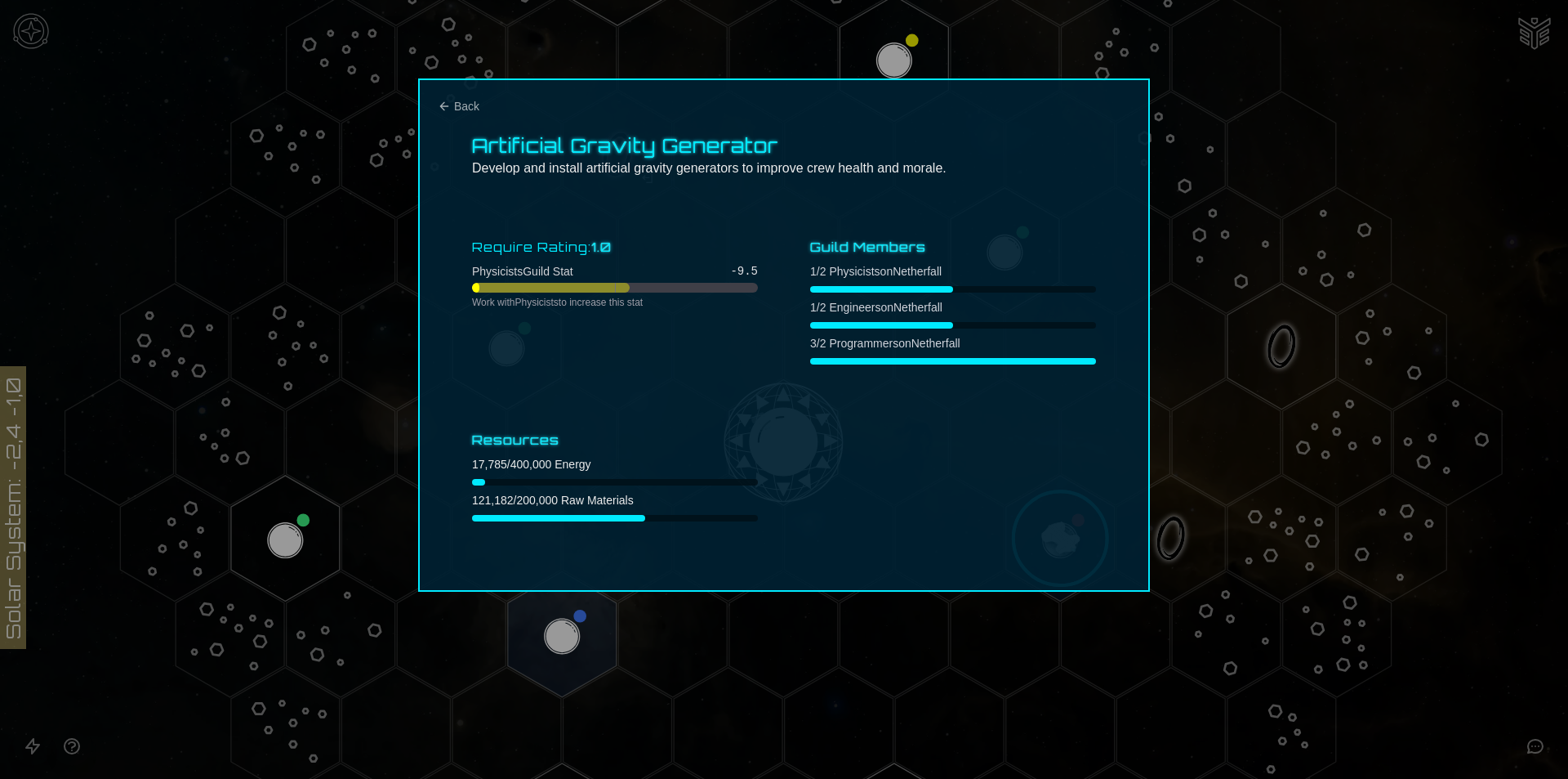
scroll to position [0, 0]
click at [445, 104] on icon "Back" at bounding box center [445, 106] width 13 height 13
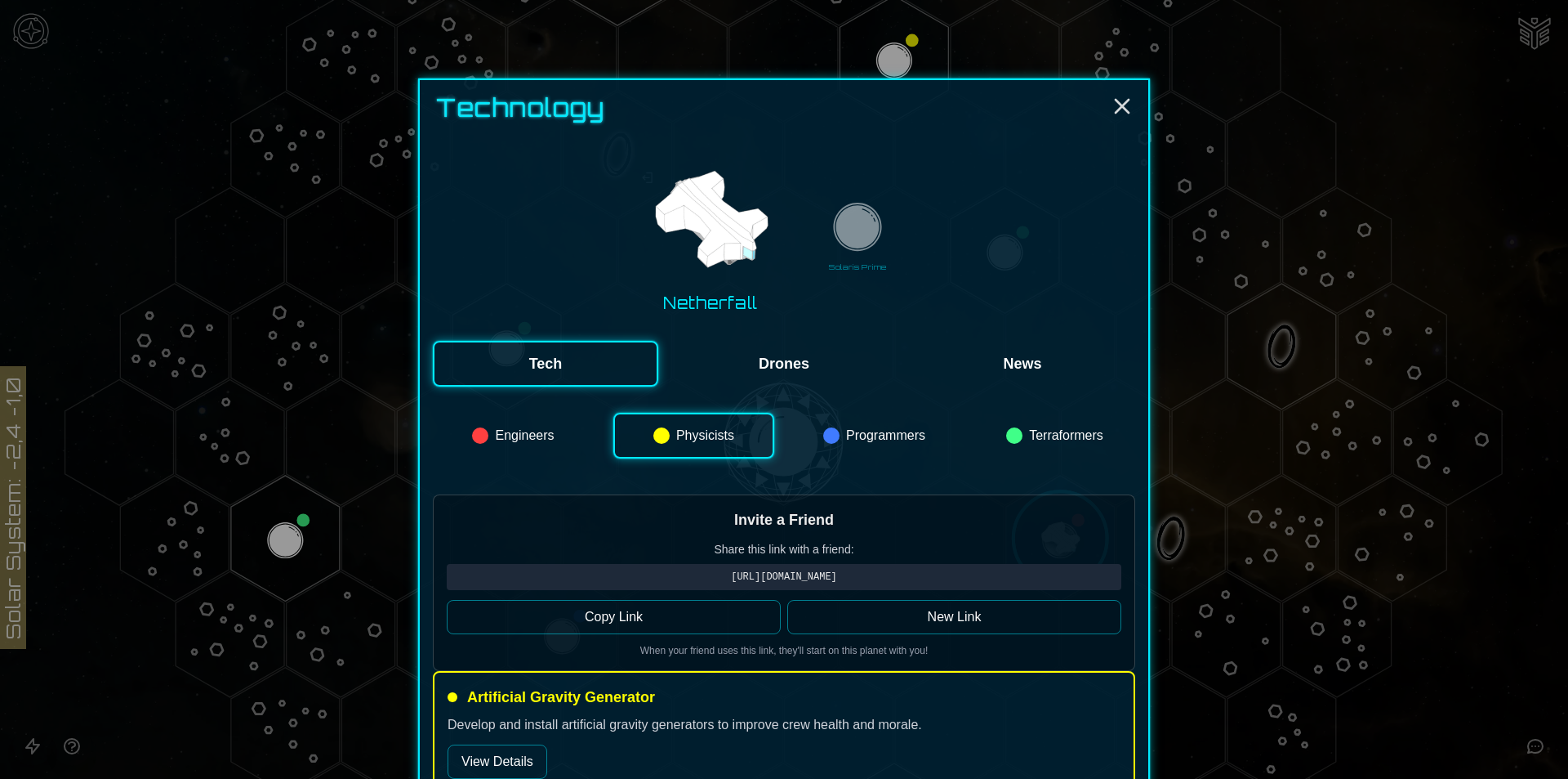
click at [828, 230] on img at bounding box center [857, 230] width 57 height 57
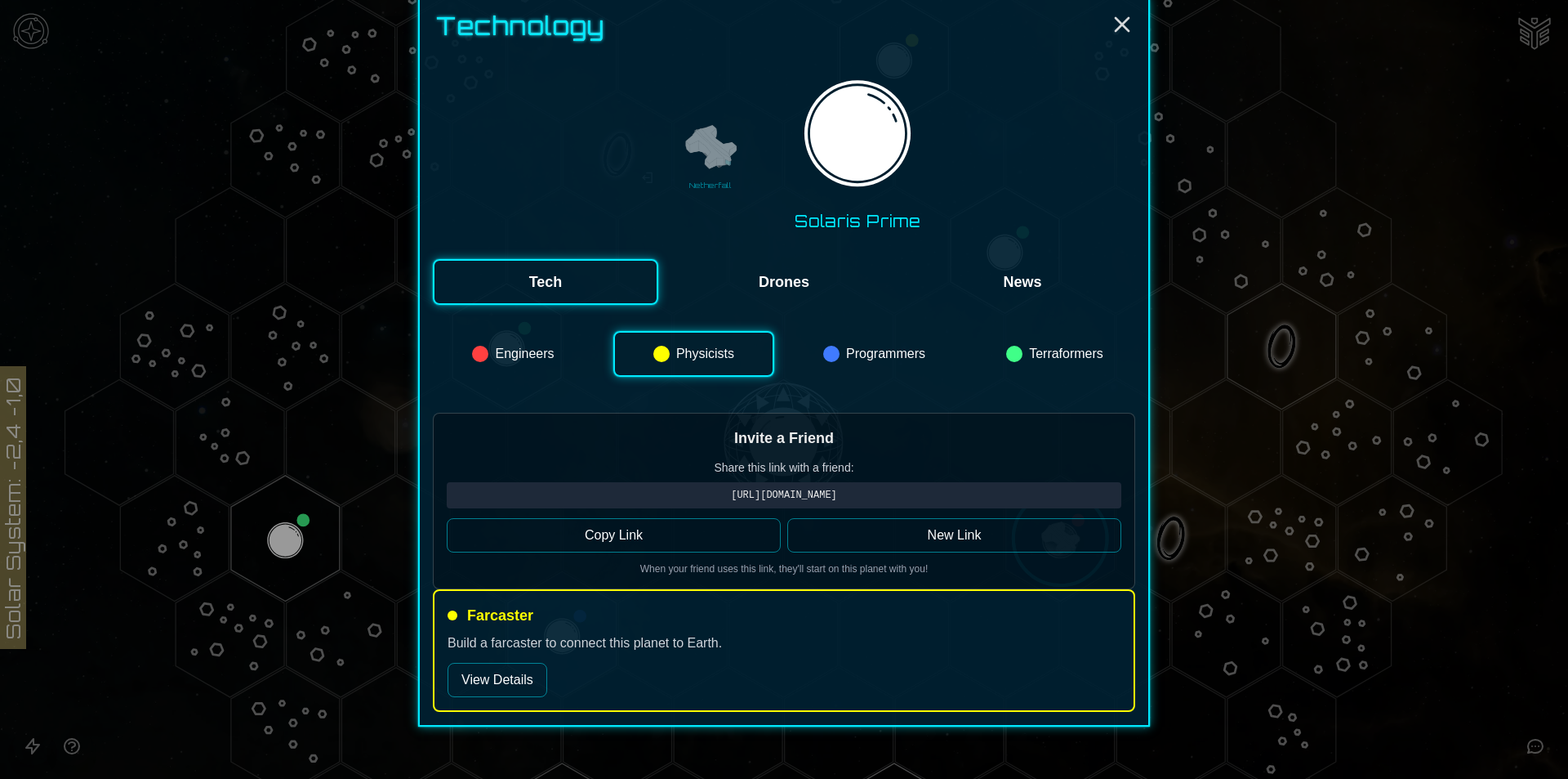
scroll to position [108, 0]
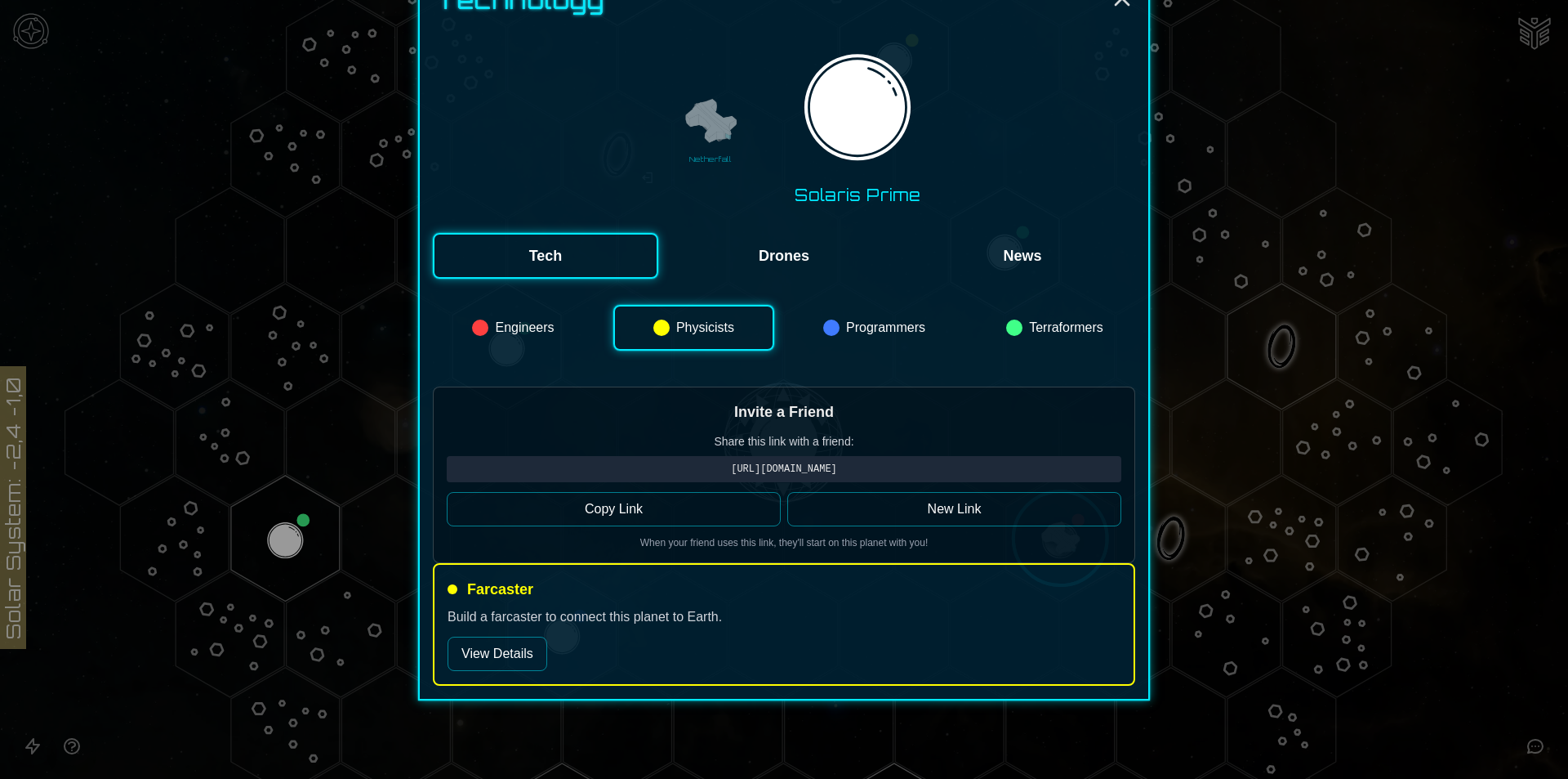
click at [598, 341] on div "Engineers Physicists Programmers Terraformers" at bounding box center [784, 332] width 702 height 56
click at [563, 327] on button "Engineers" at bounding box center [513, 327] width 161 height 46
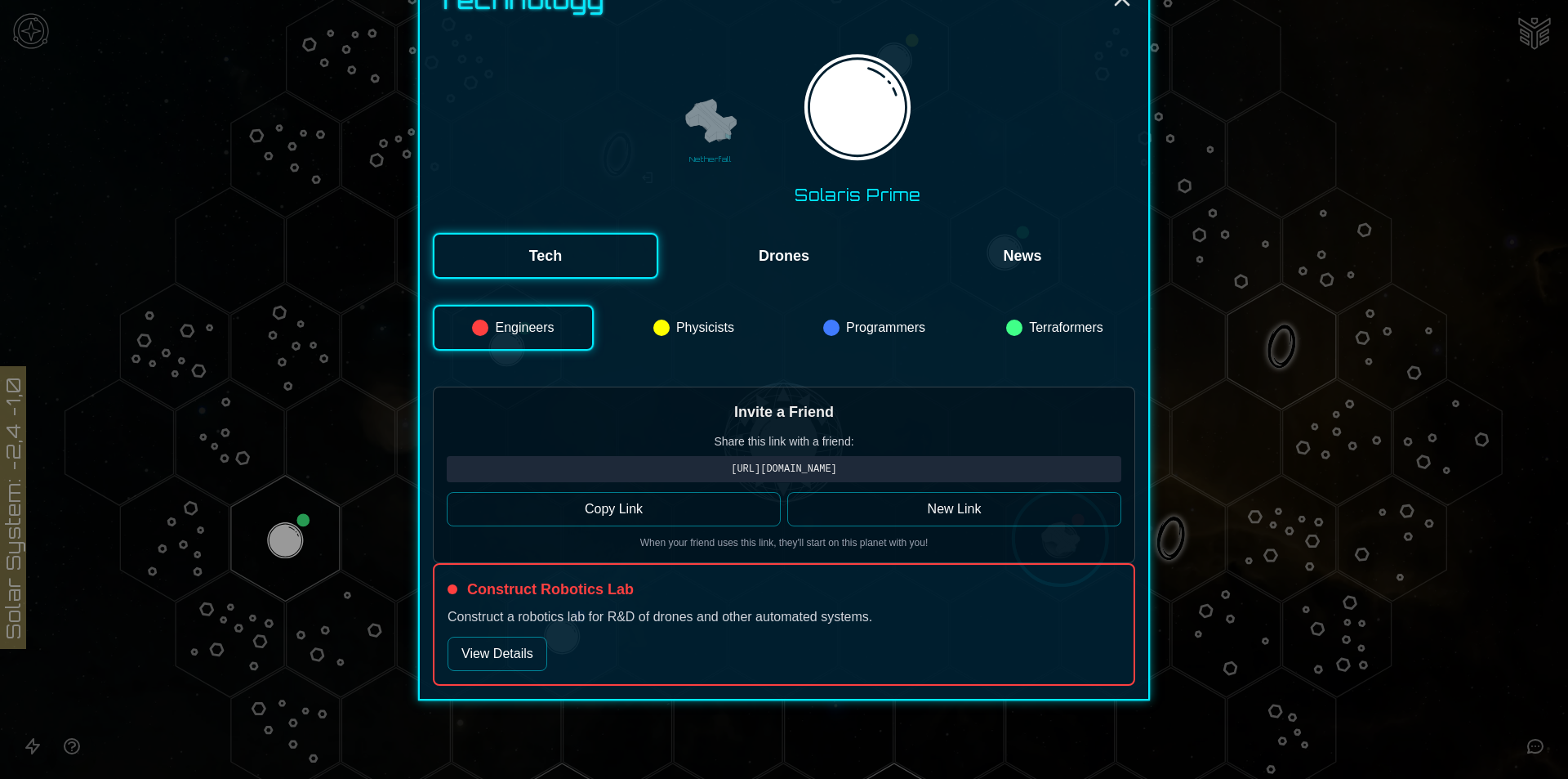
click at [498, 646] on button "View Details" at bounding box center [497, 654] width 99 height 34
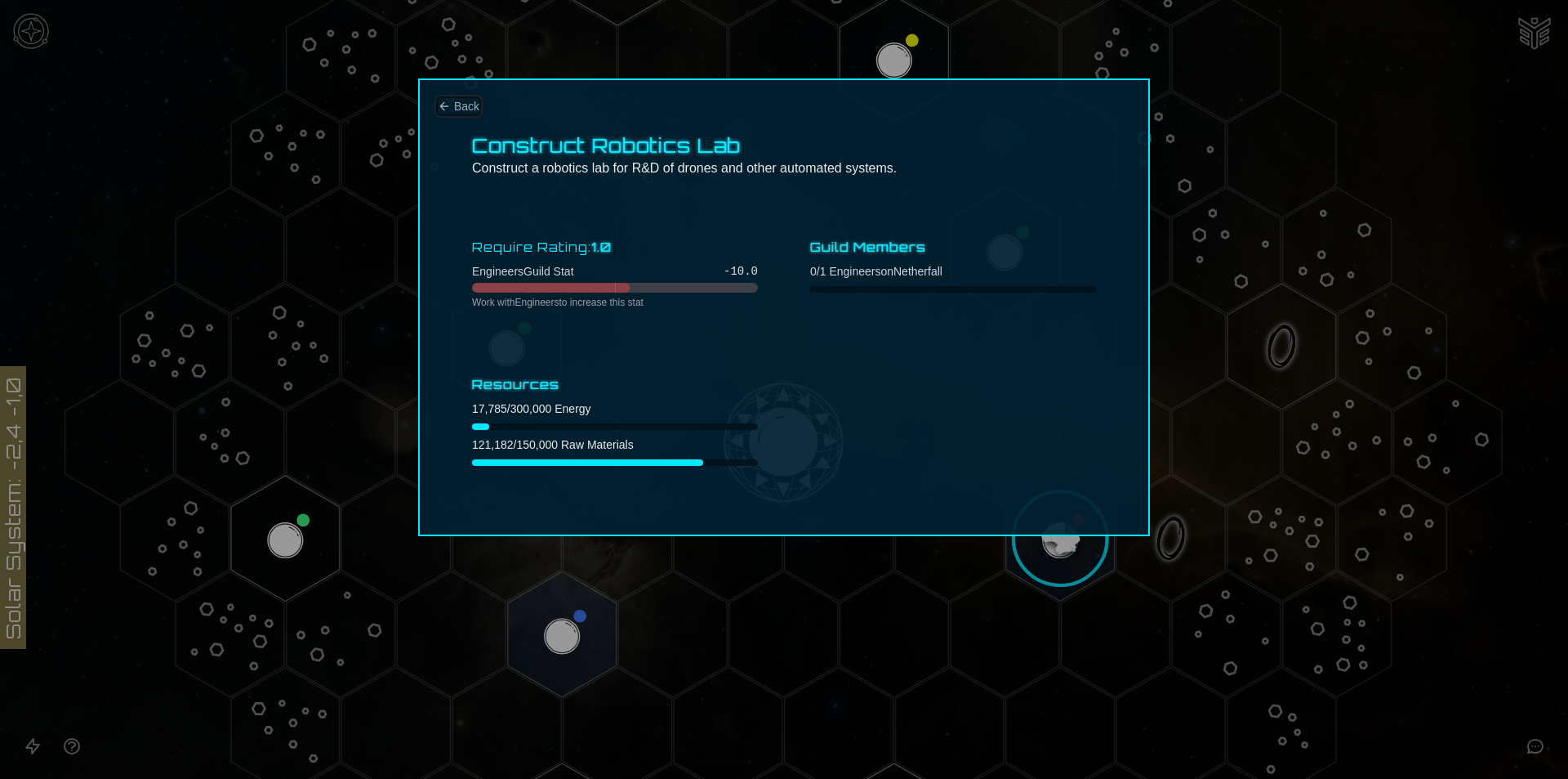
click at [448, 113] on button "Back" at bounding box center [459, 105] width 42 height 16
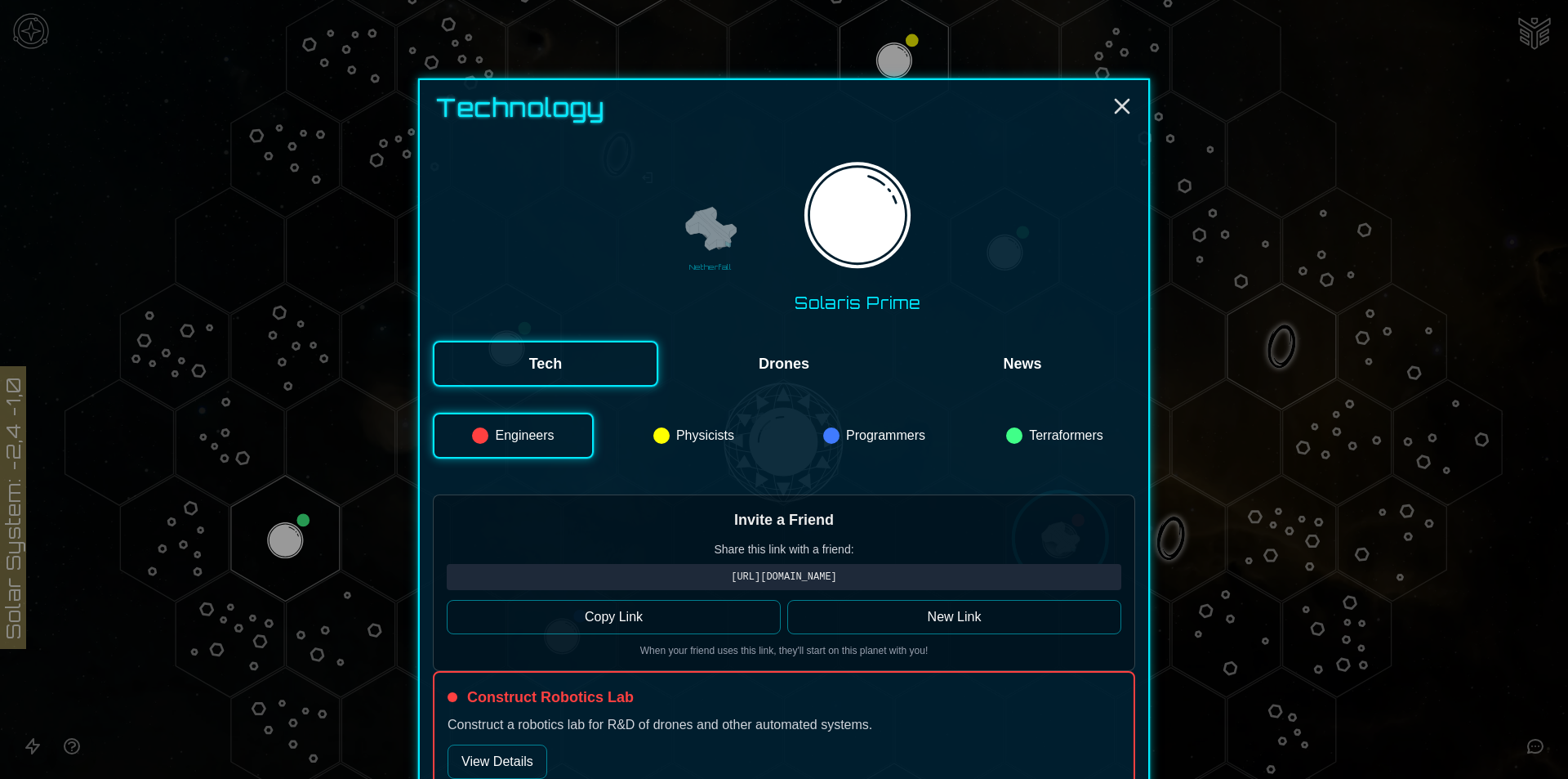
click at [740, 348] on button "Drones" at bounding box center [784, 364] width 226 height 46
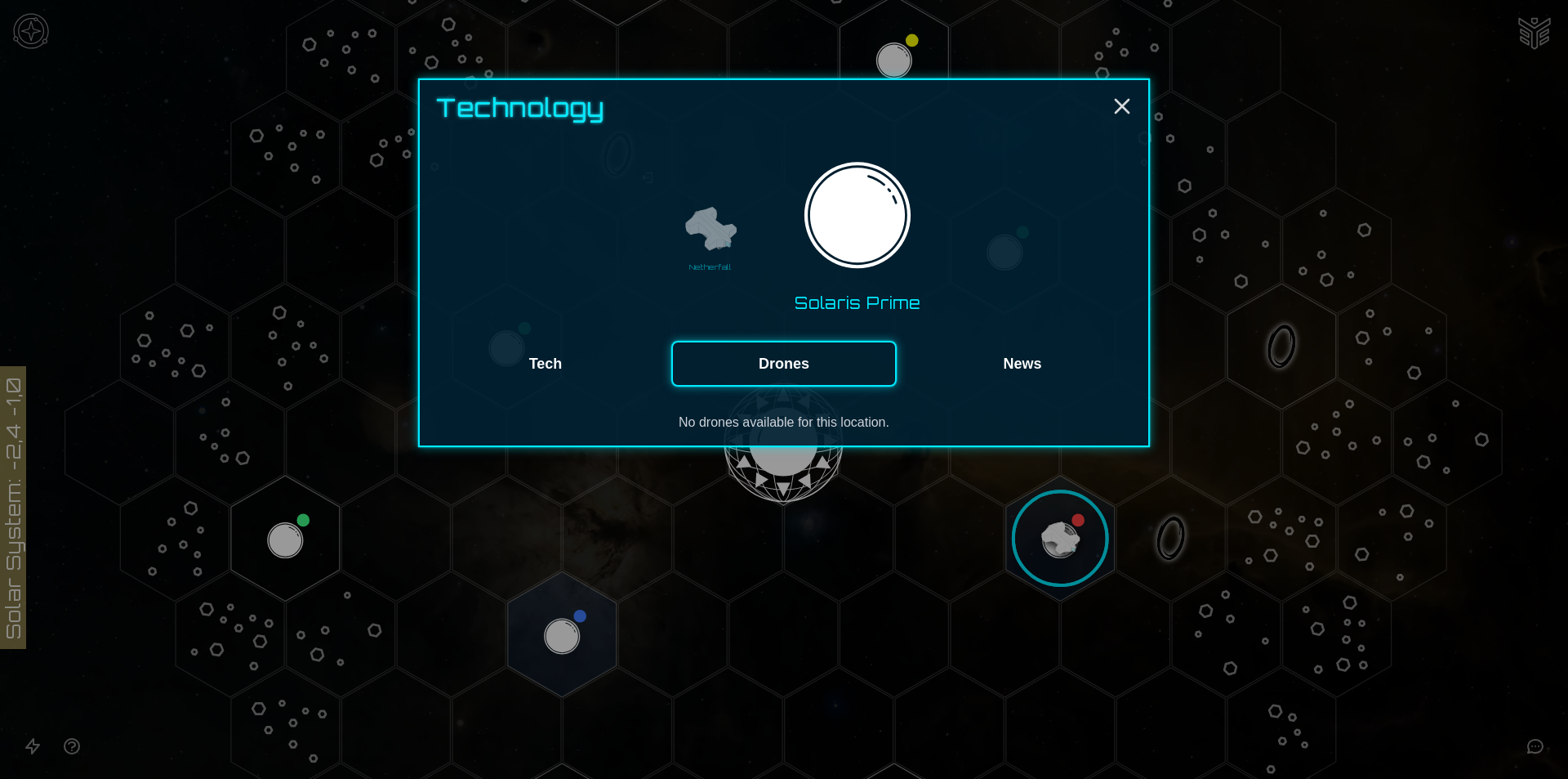
click at [1063, 90] on div "Technology Netherfall Solaris Prime Tech Drones News No drones available for th…" at bounding box center [784, 262] width 732 height 368
click at [1120, 93] on icon "Close" at bounding box center [1121, 105] width 26 height 26
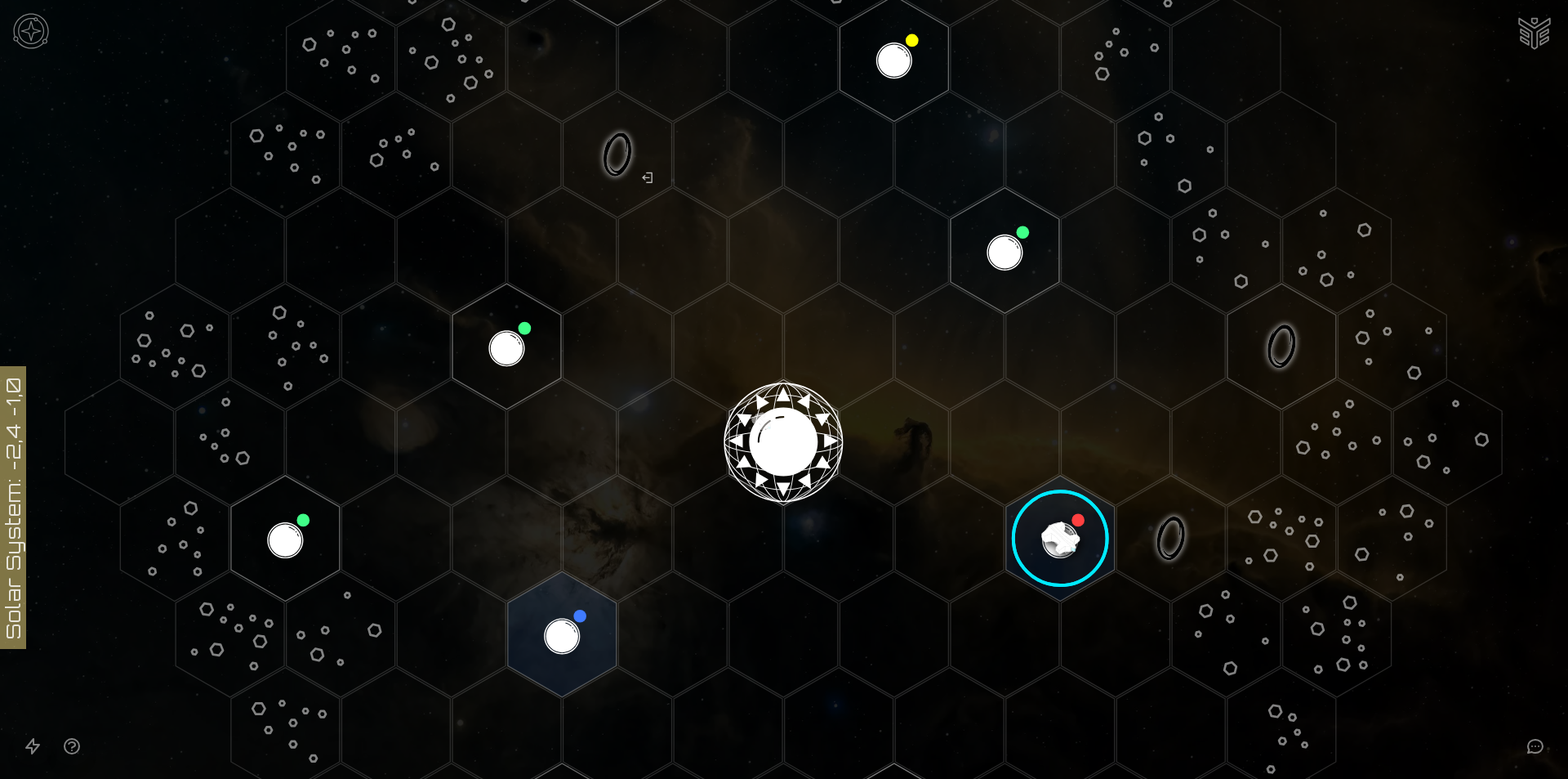
click at [1065, 515] on image at bounding box center [1060, 538] width 128 height 128
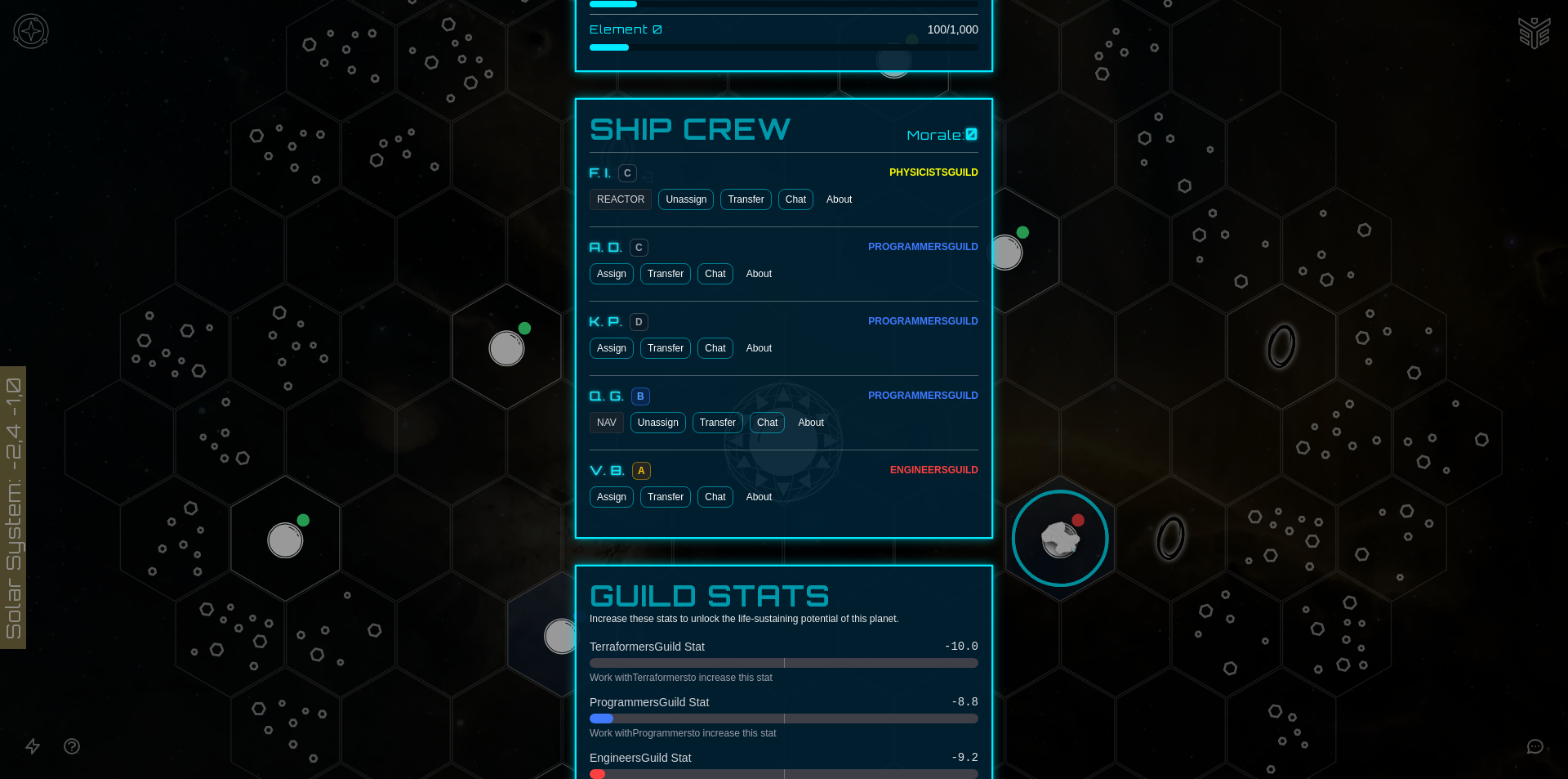
scroll to position [932, 0]
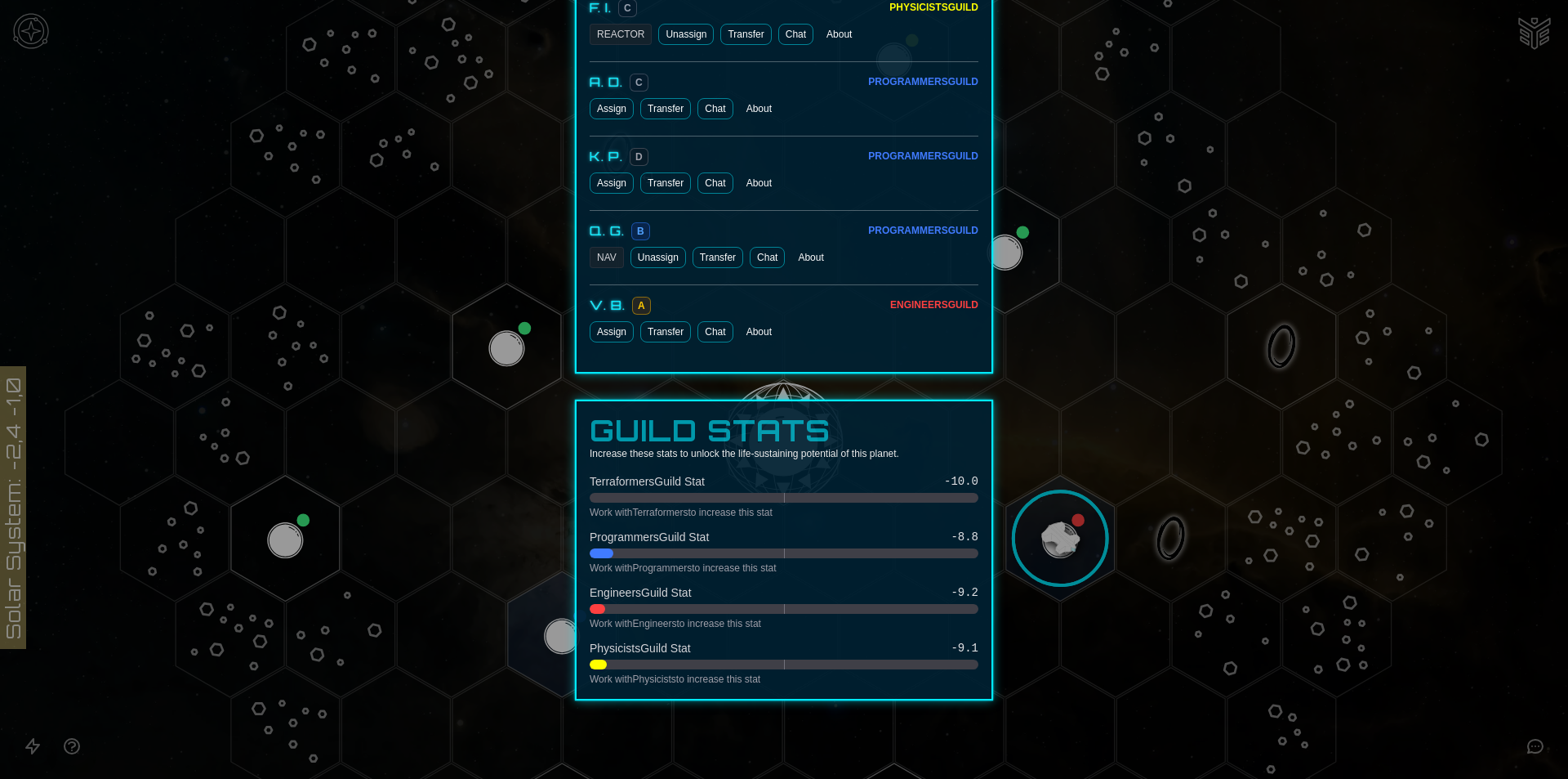
click at [606, 333] on button "Assign" at bounding box center [611, 331] width 44 height 21
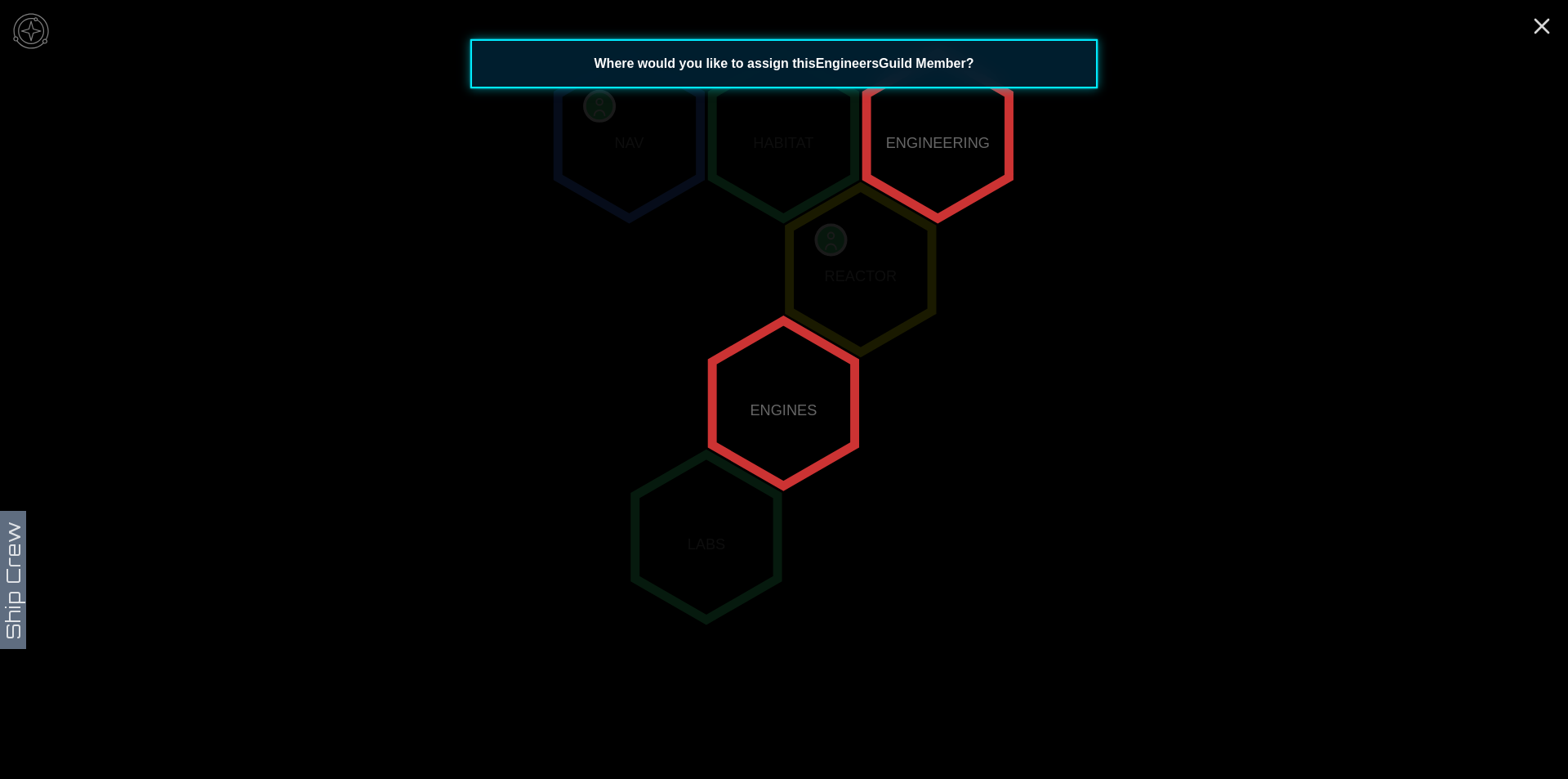
scroll to position [296, 0]
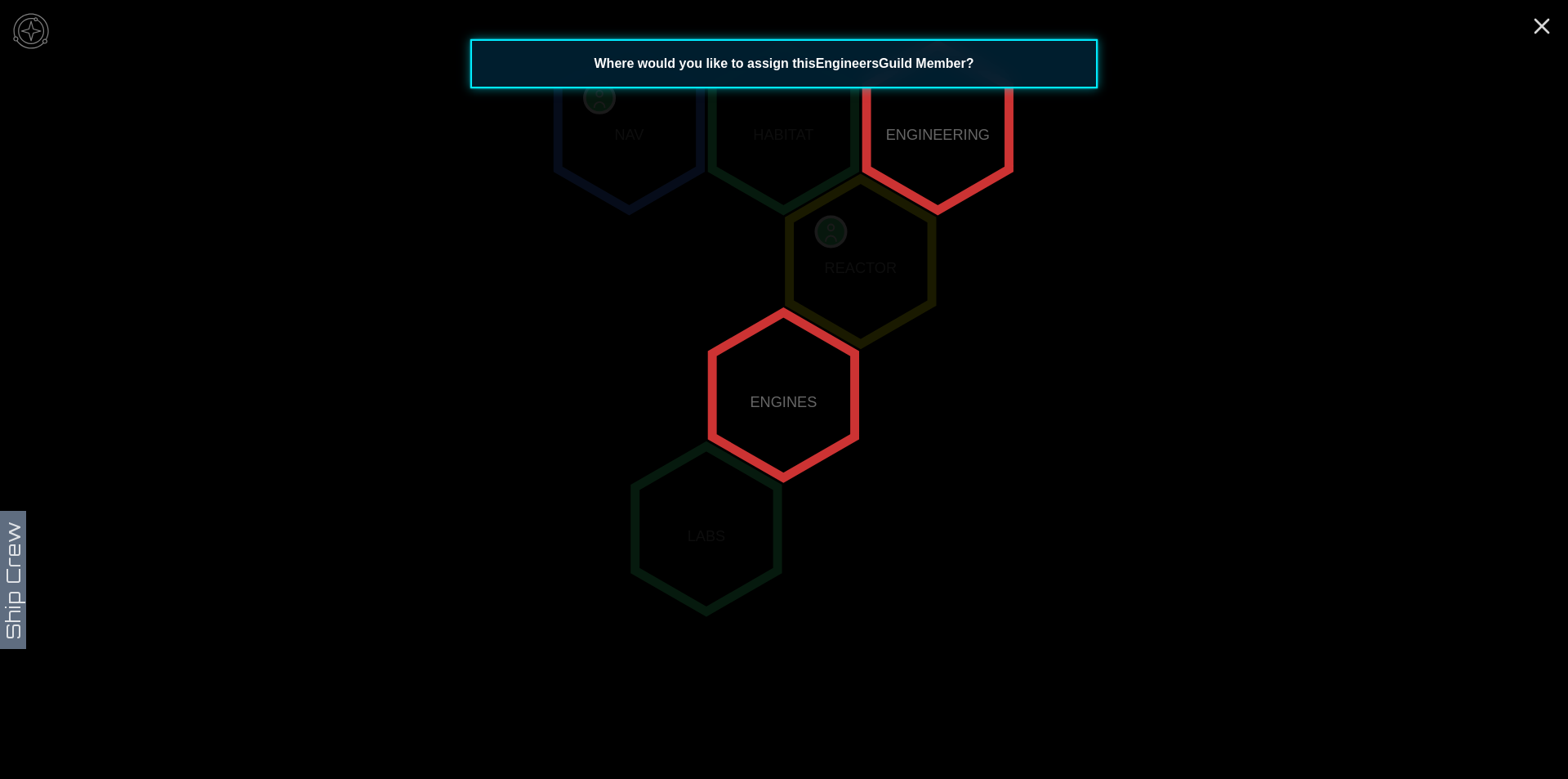
click at [967, 162] on polygon "2,-2" at bounding box center [938, 127] width 143 height 165
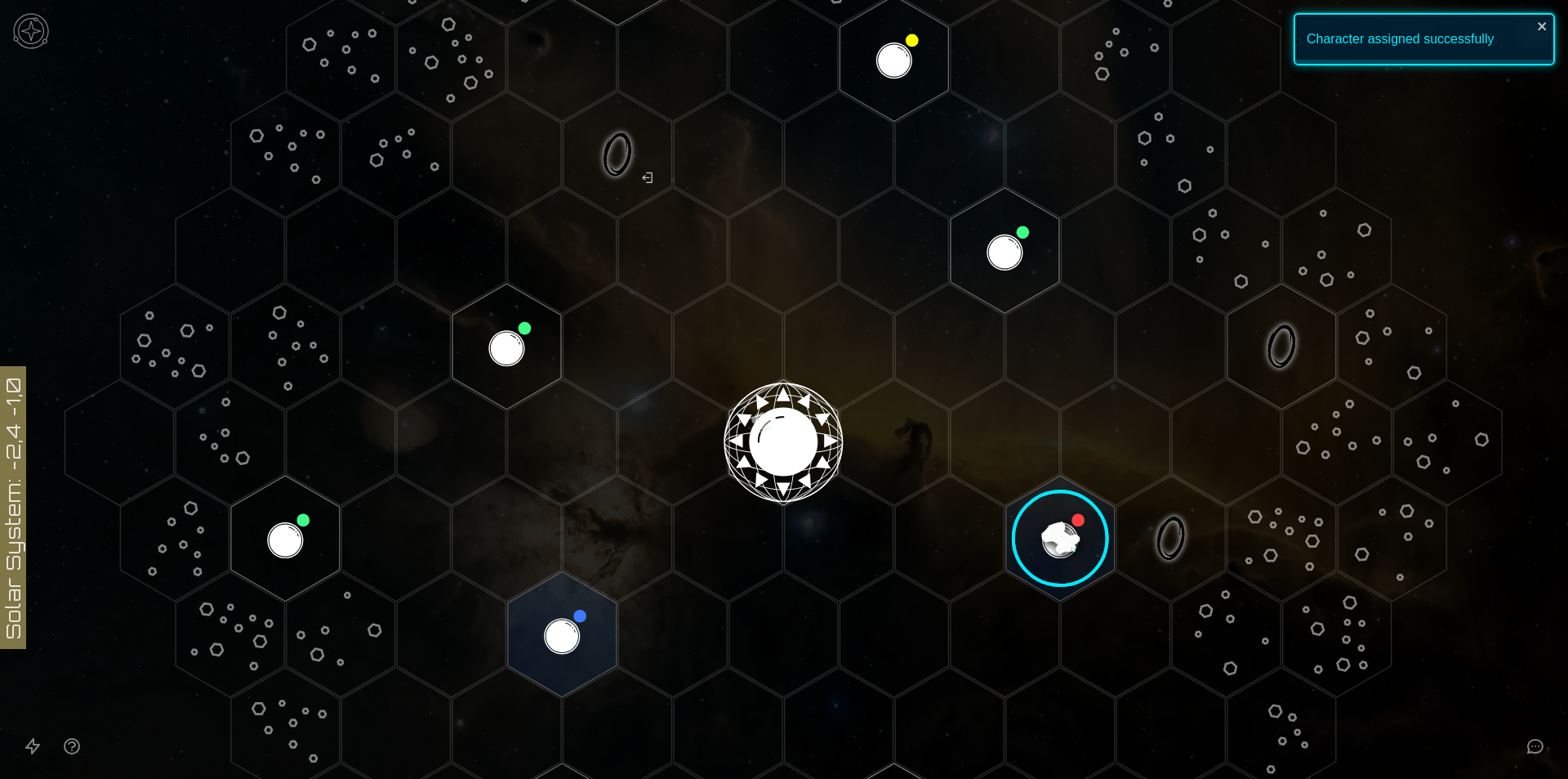
click at [1056, 537] on image at bounding box center [1060, 538] width 128 height 128
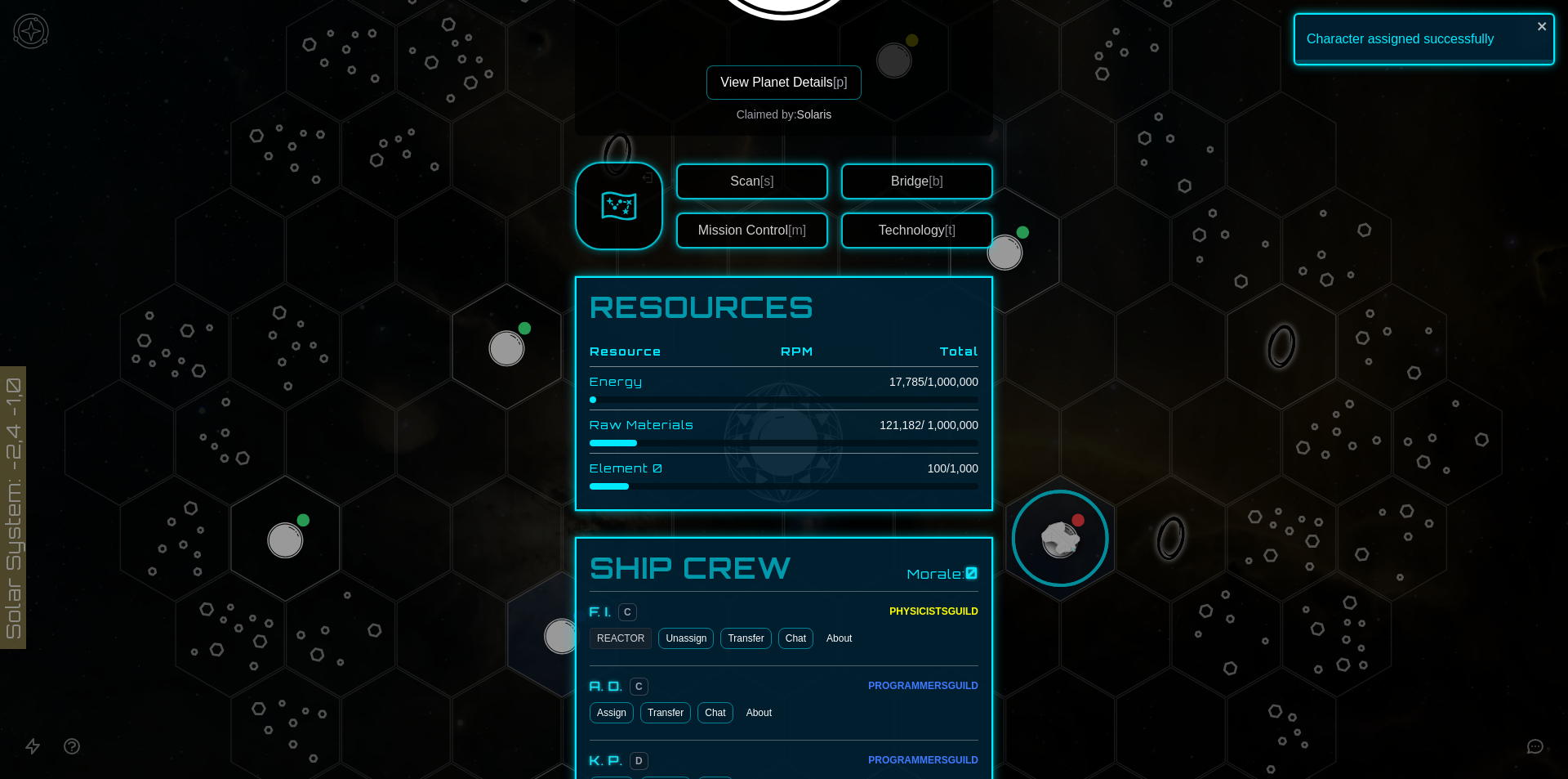
scroll to position [326, 0]
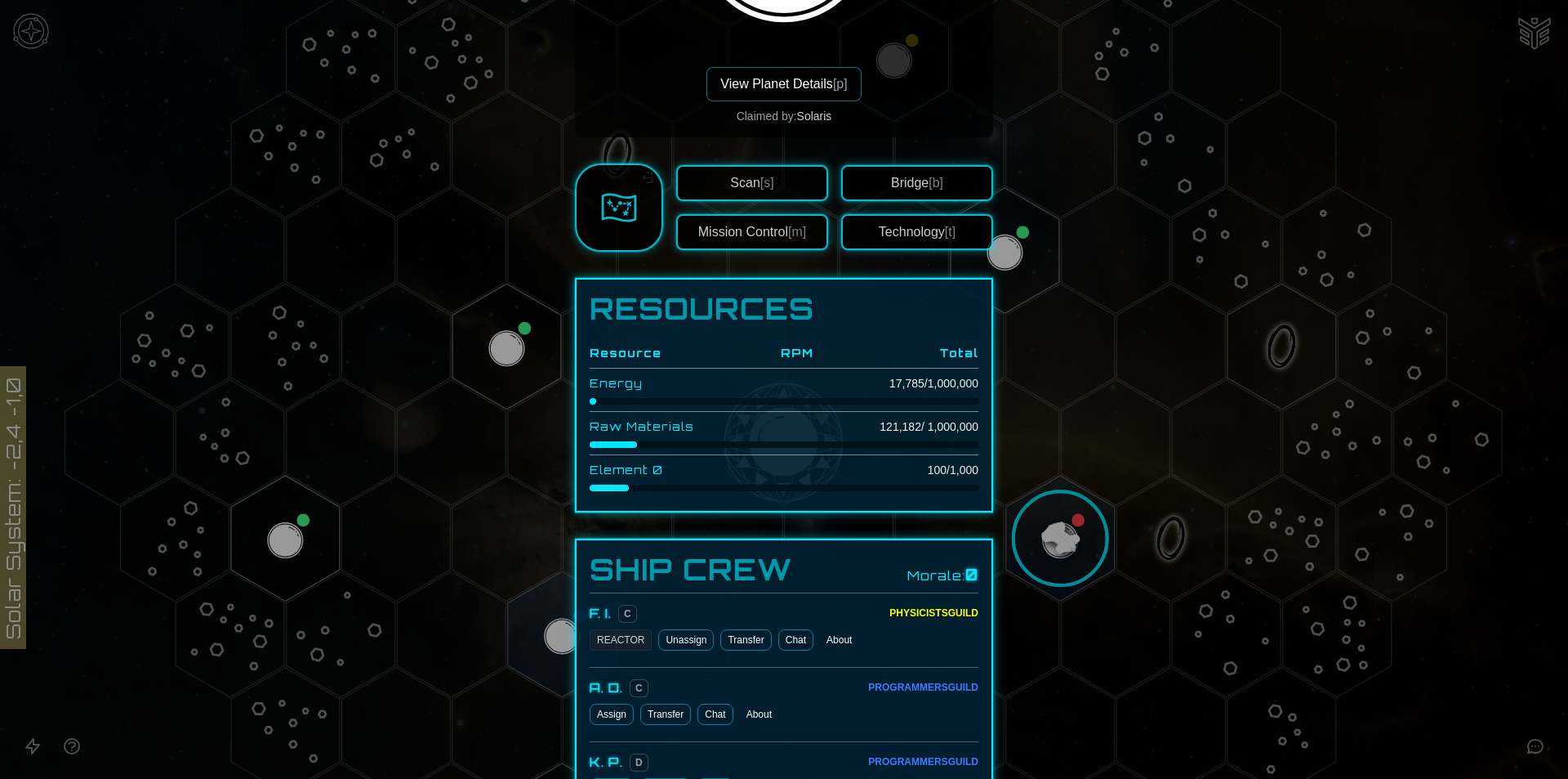
click at [784, 95] on button "View Planet Details [p]" at bounding box center [783, 84] width 154 height 34
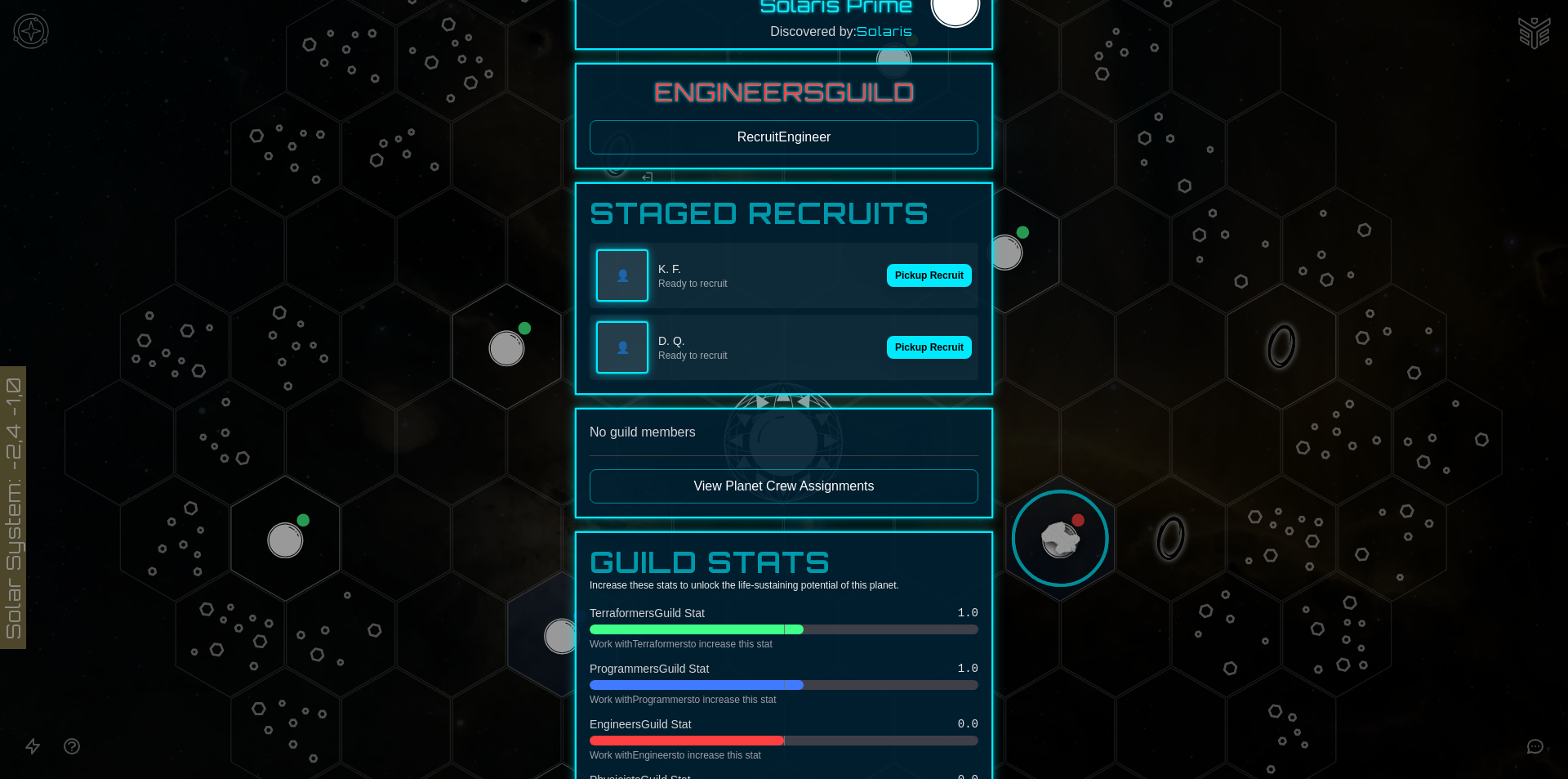
scroll to position [81, 0]
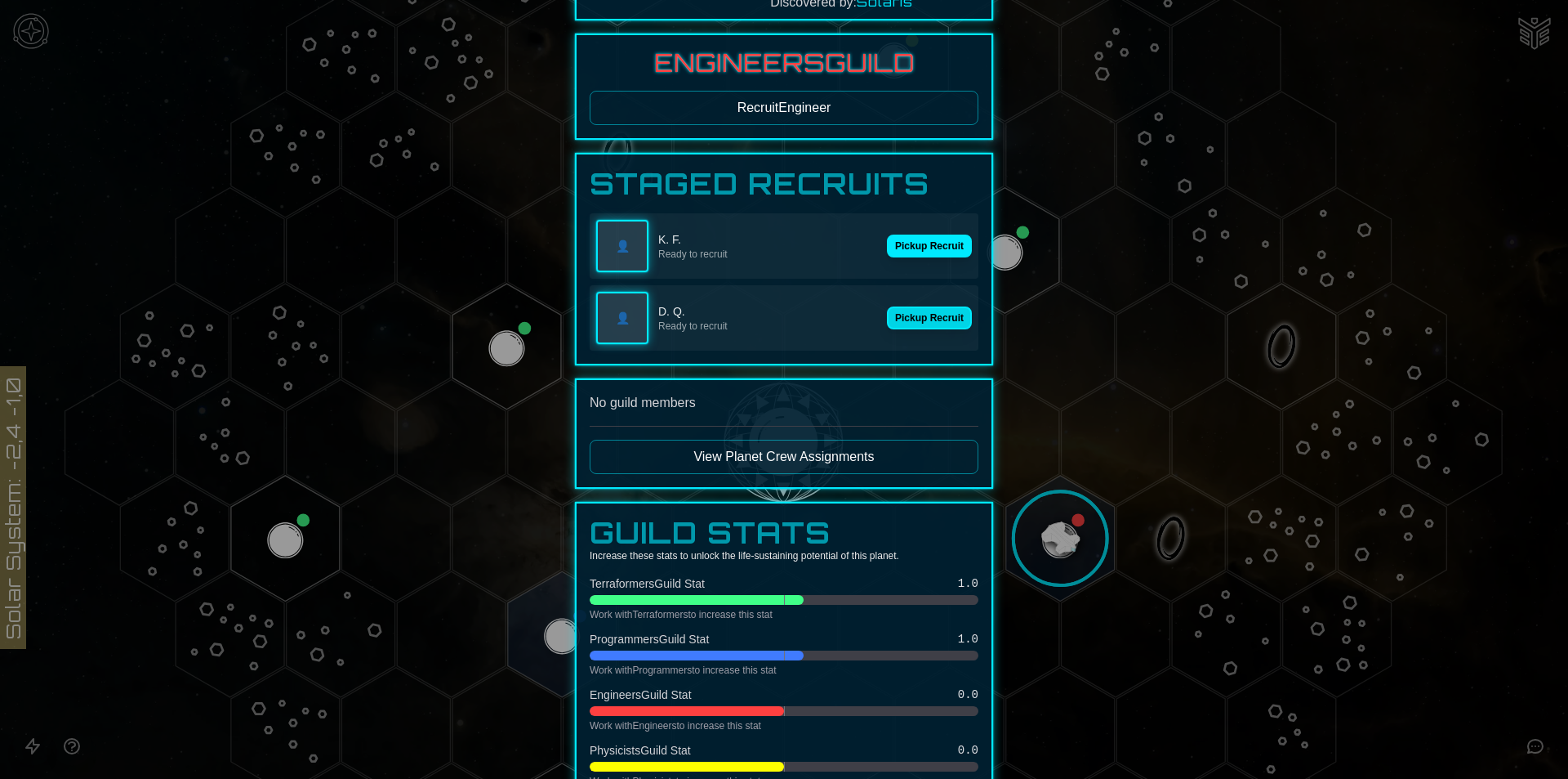
click at [904, 325] on button "Pickup Recruit" at bounding box center [929, 318] width 85 height 23
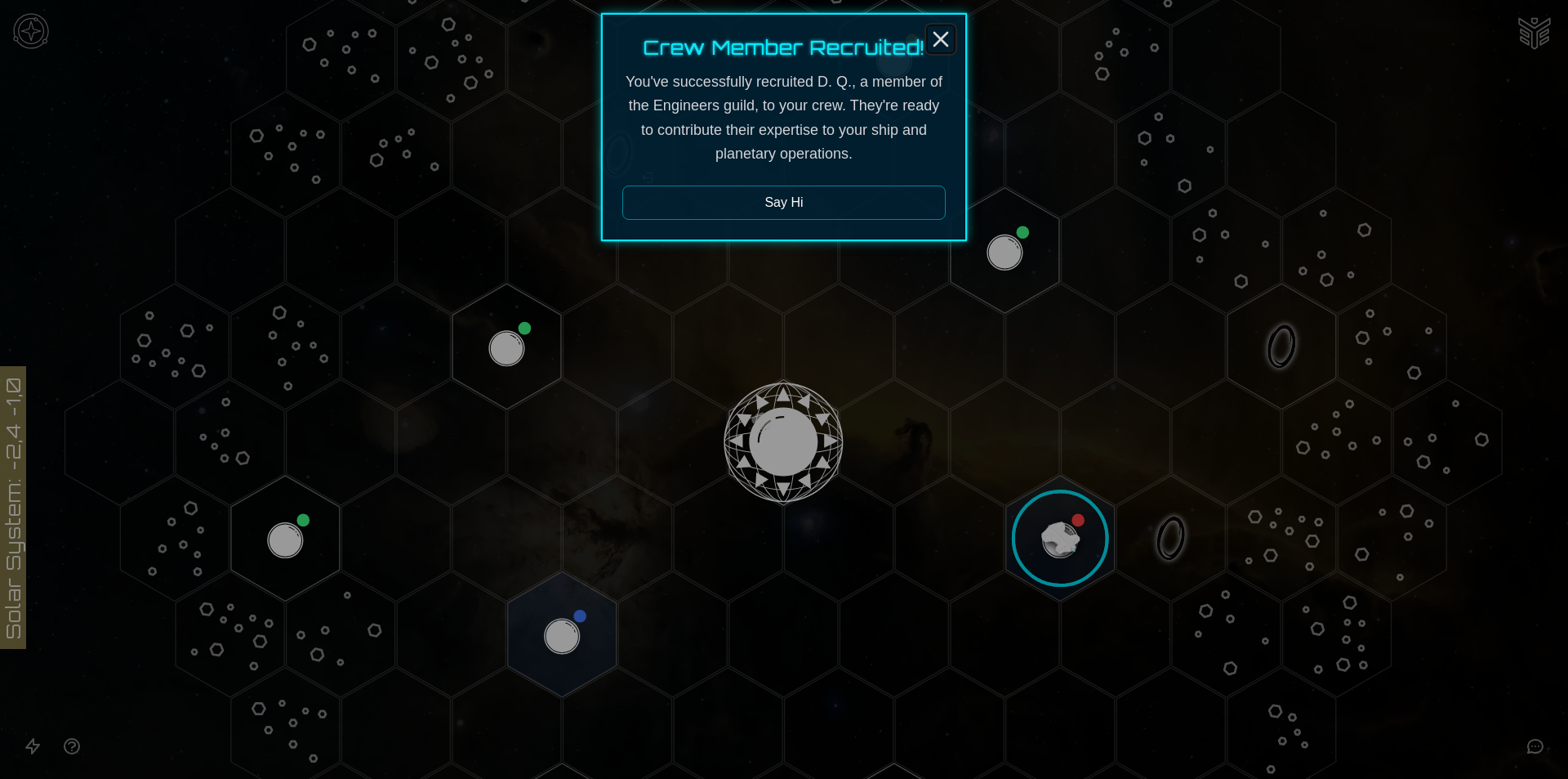
click at [940, 35] on icon "Close" at bounding box center [940, 38] width 26 height 26
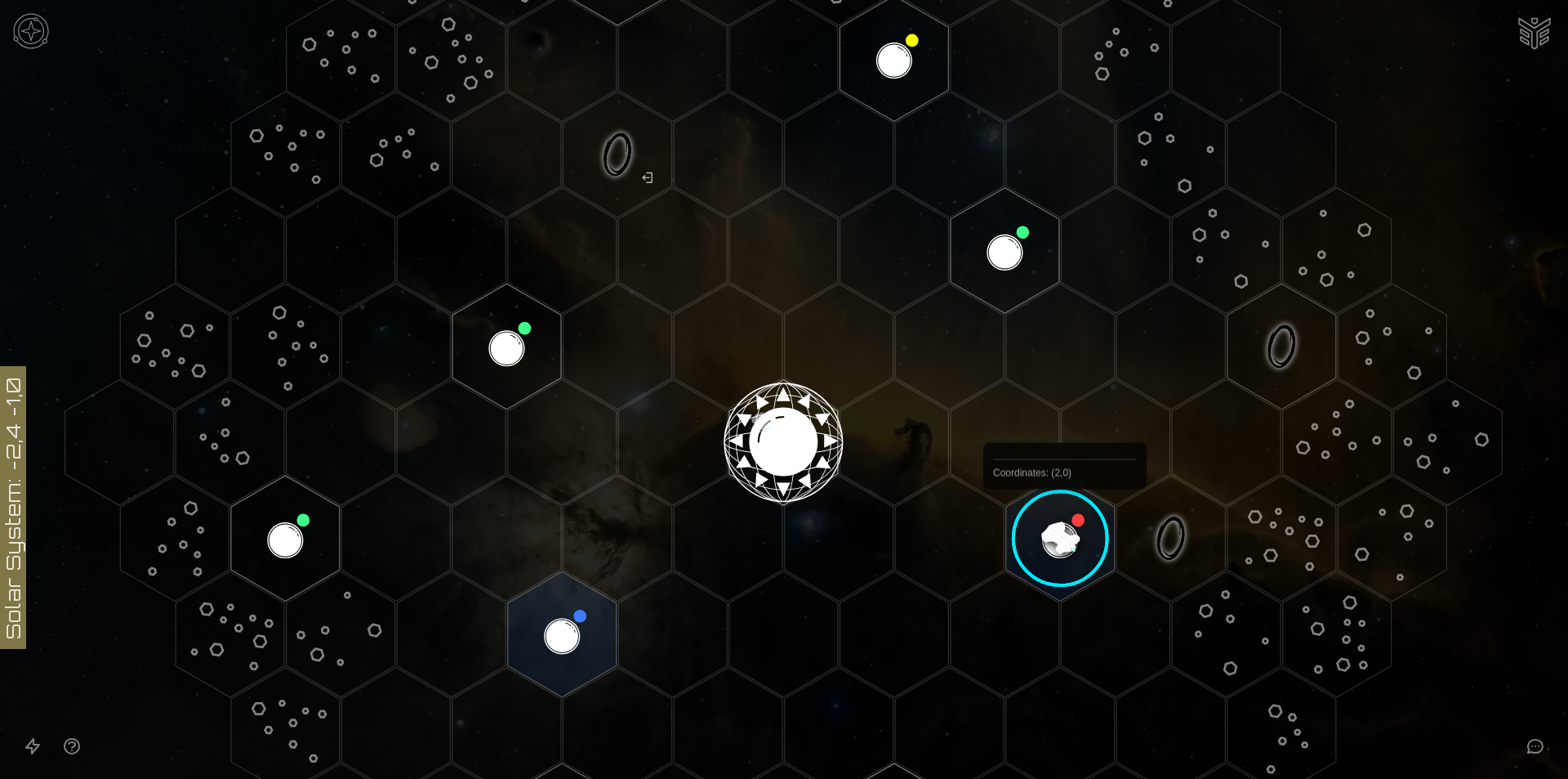
click at [1065, 532] on image at bounding box center [1060, 538] width 128 height 128
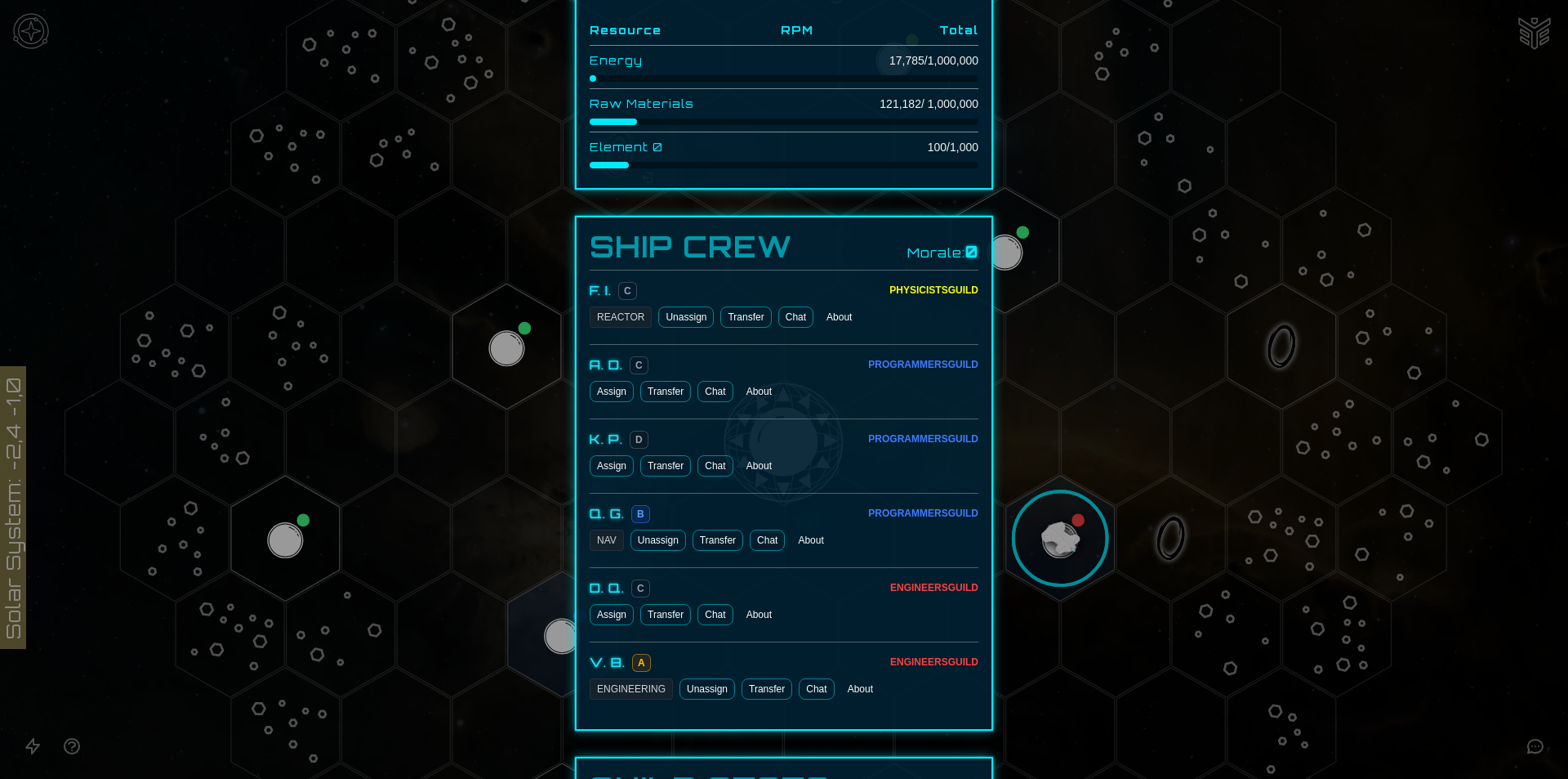
scroll to position [817, 0]
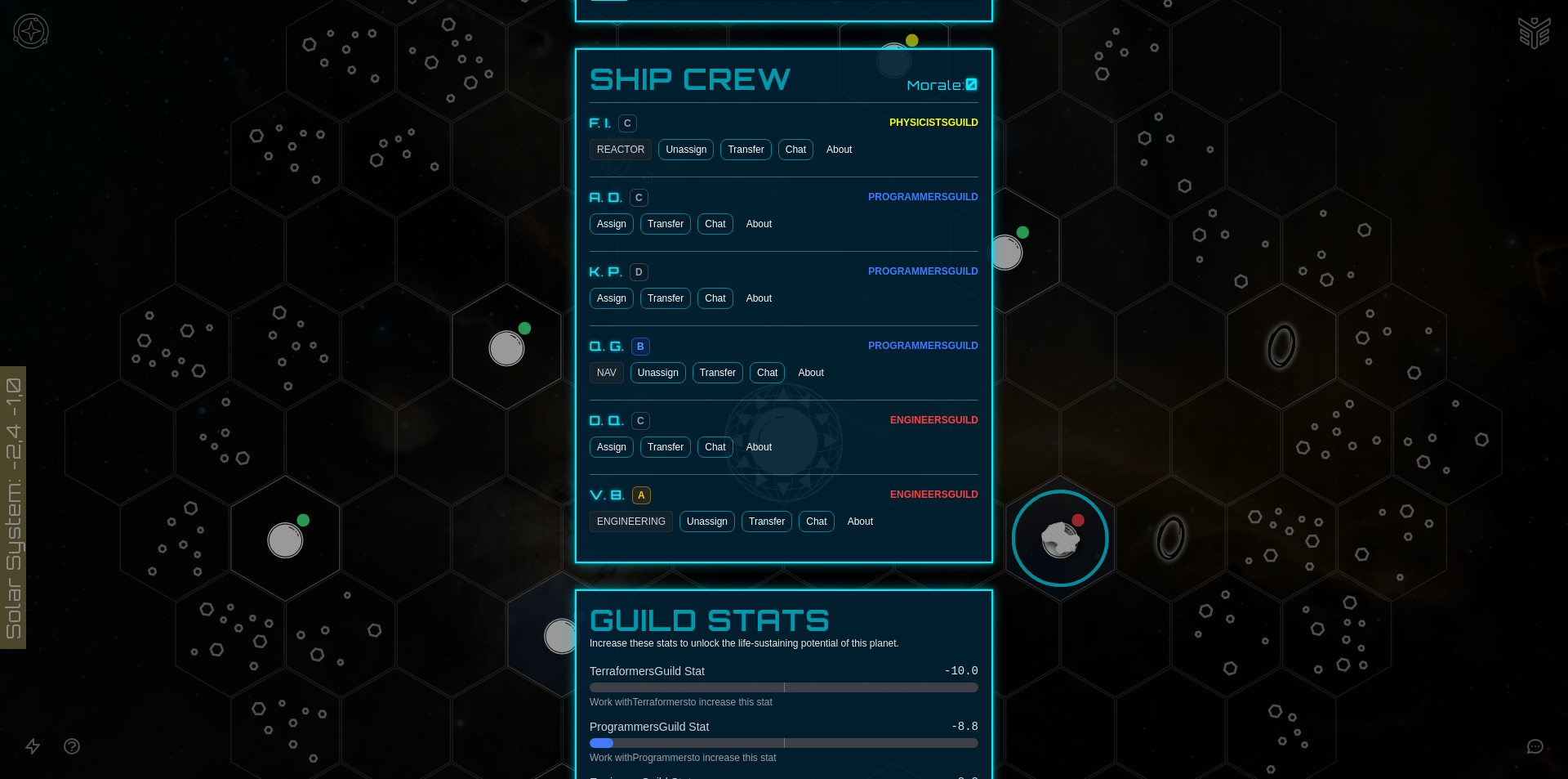
click at [610, 455] on button "Assign" at bounding box center [611, 447] width 44 height 21
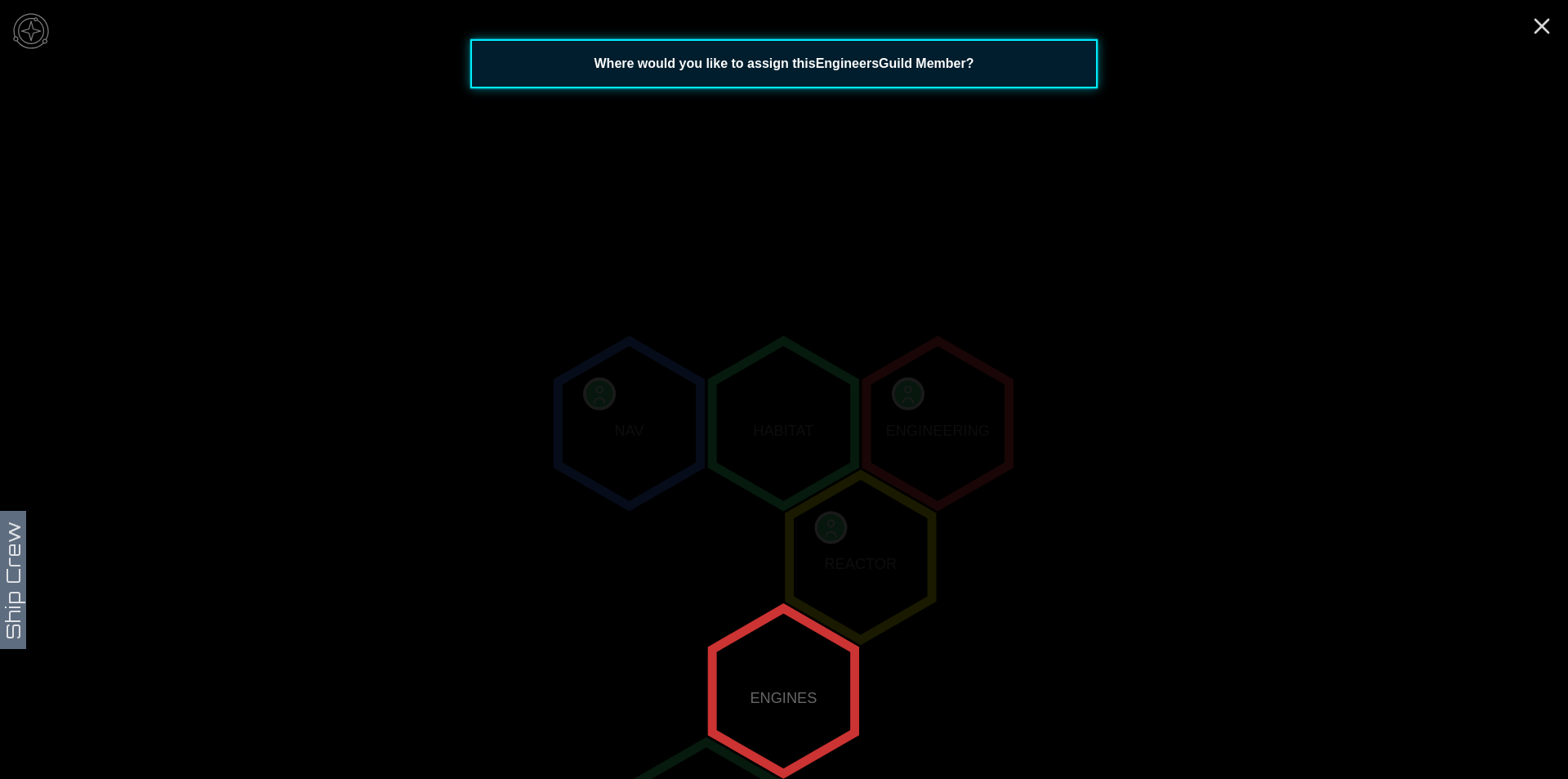
click at [796, 654] on polygon "0,0" at bounding box center [783, 690] width 143 height 165
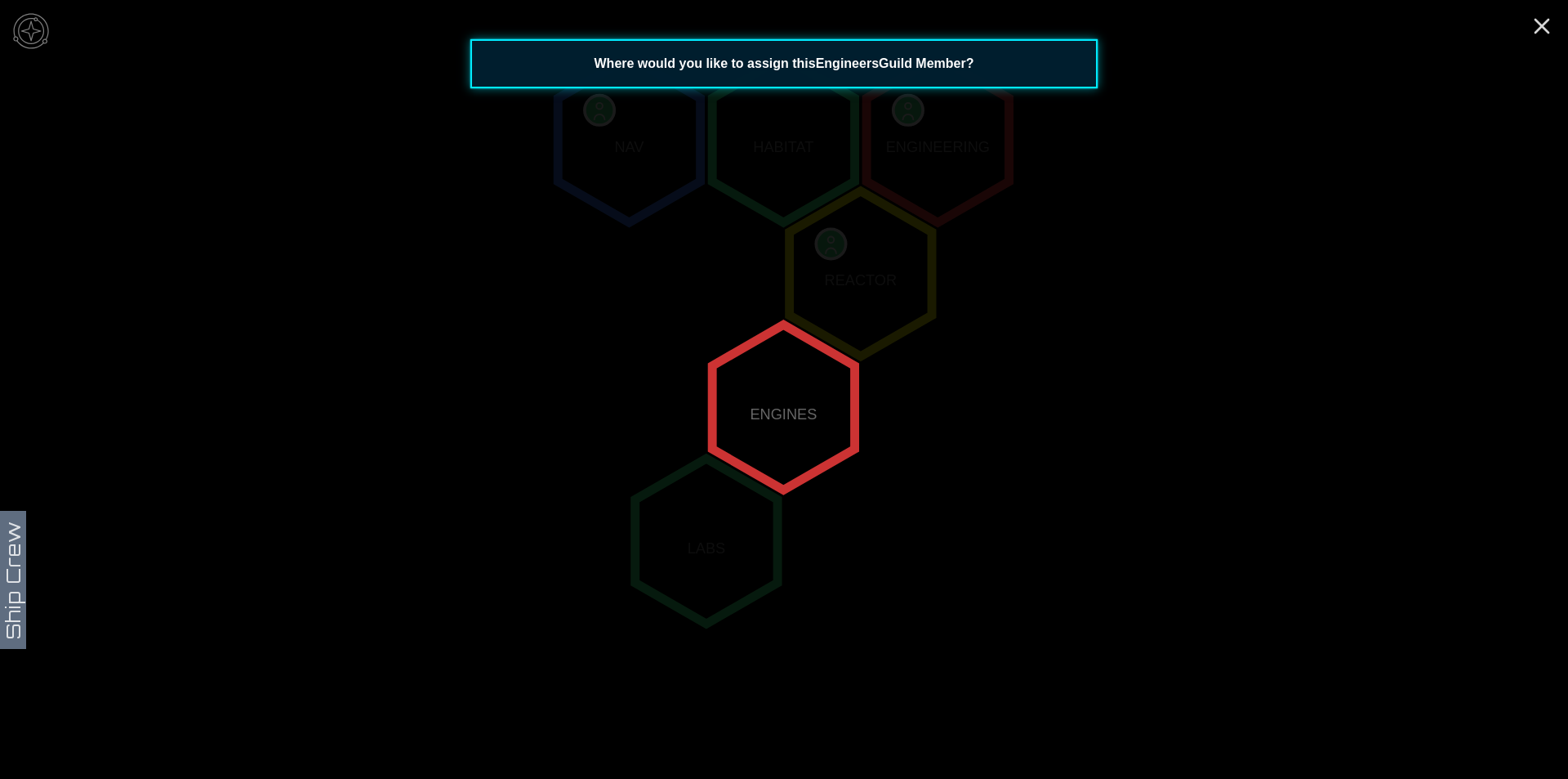
scroll to position [297, 0]
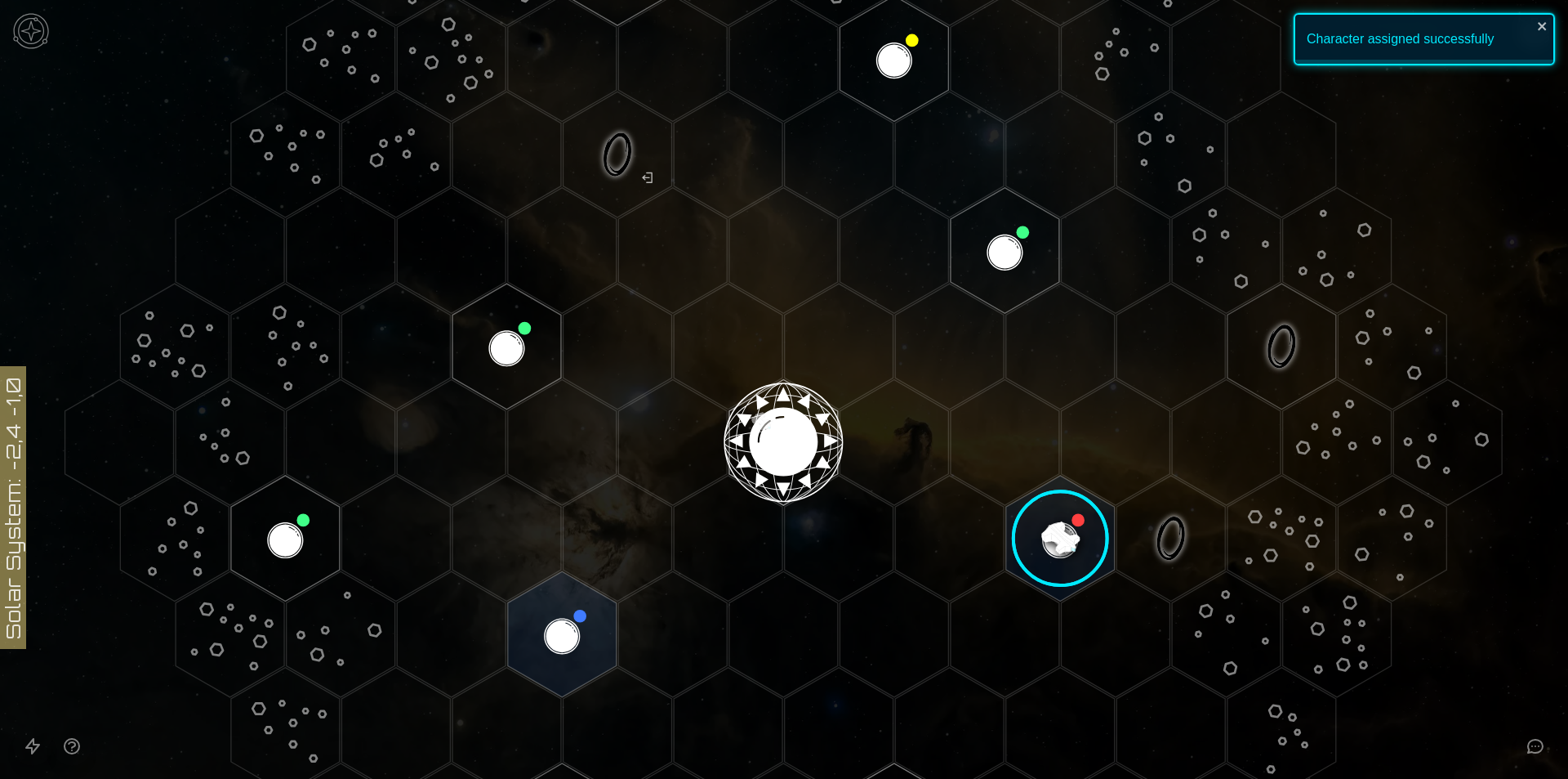
click at [792, 444] on polygon "Hex at coordinates 0,0, clickable" at bounding box center [784, 441] width 109 height 125
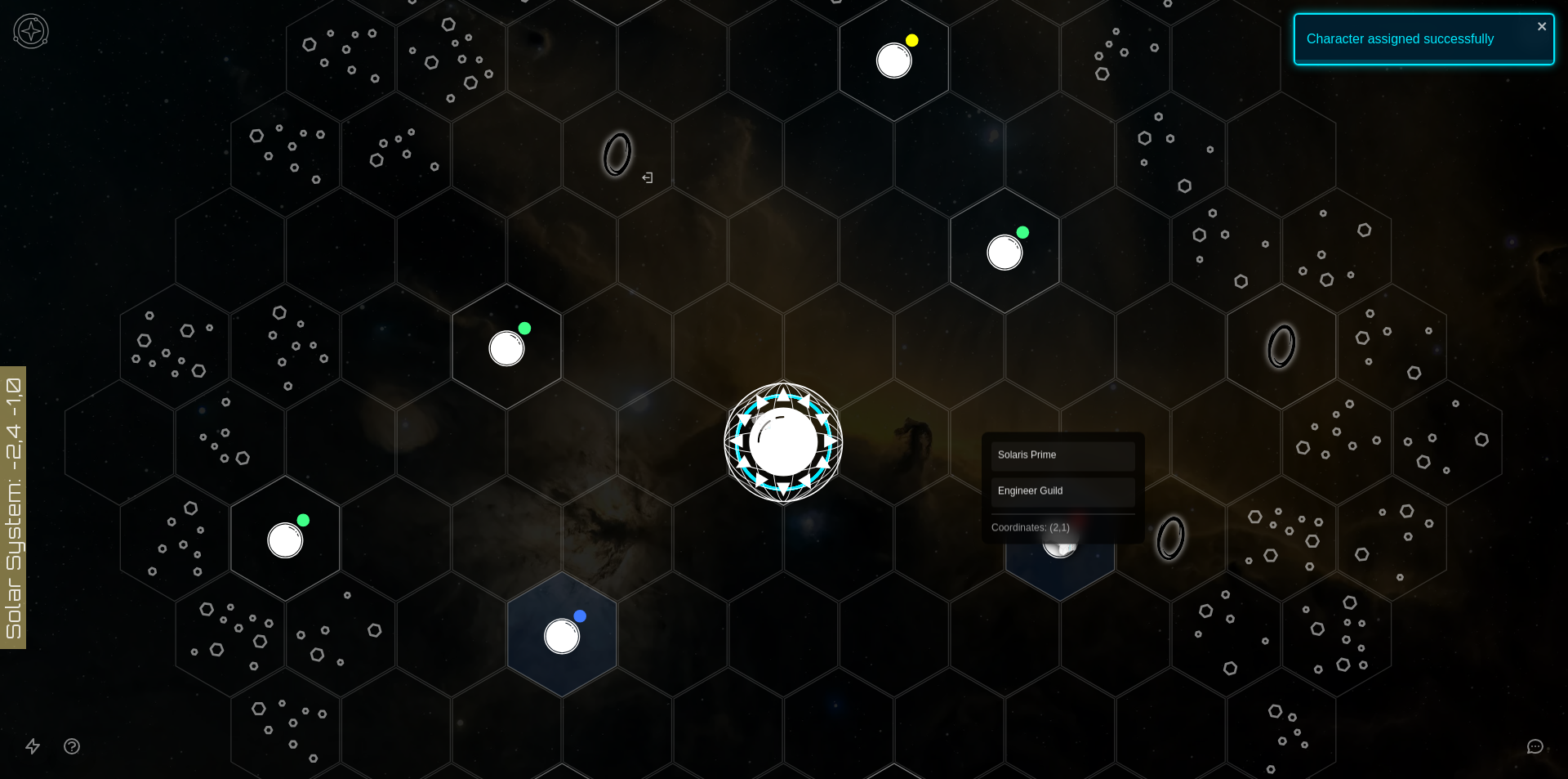
click at [1063, 548] on polygon "Hex at coordinates 2,1, clickable" at bounding box center [1061, 538] width 109 height 125
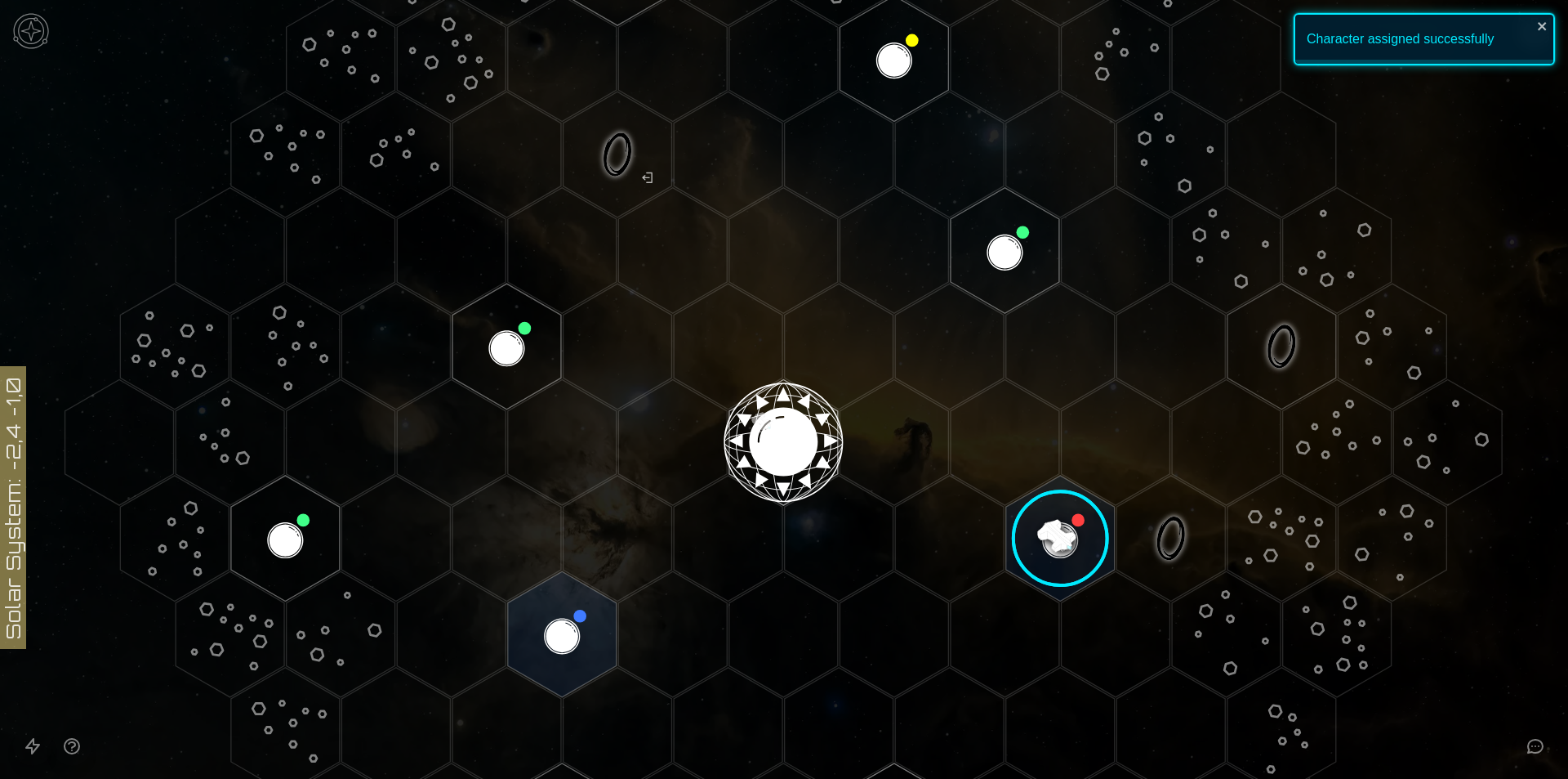
click at [1063, 548] on image at bounding box center [1060, 538] width 128 height 128
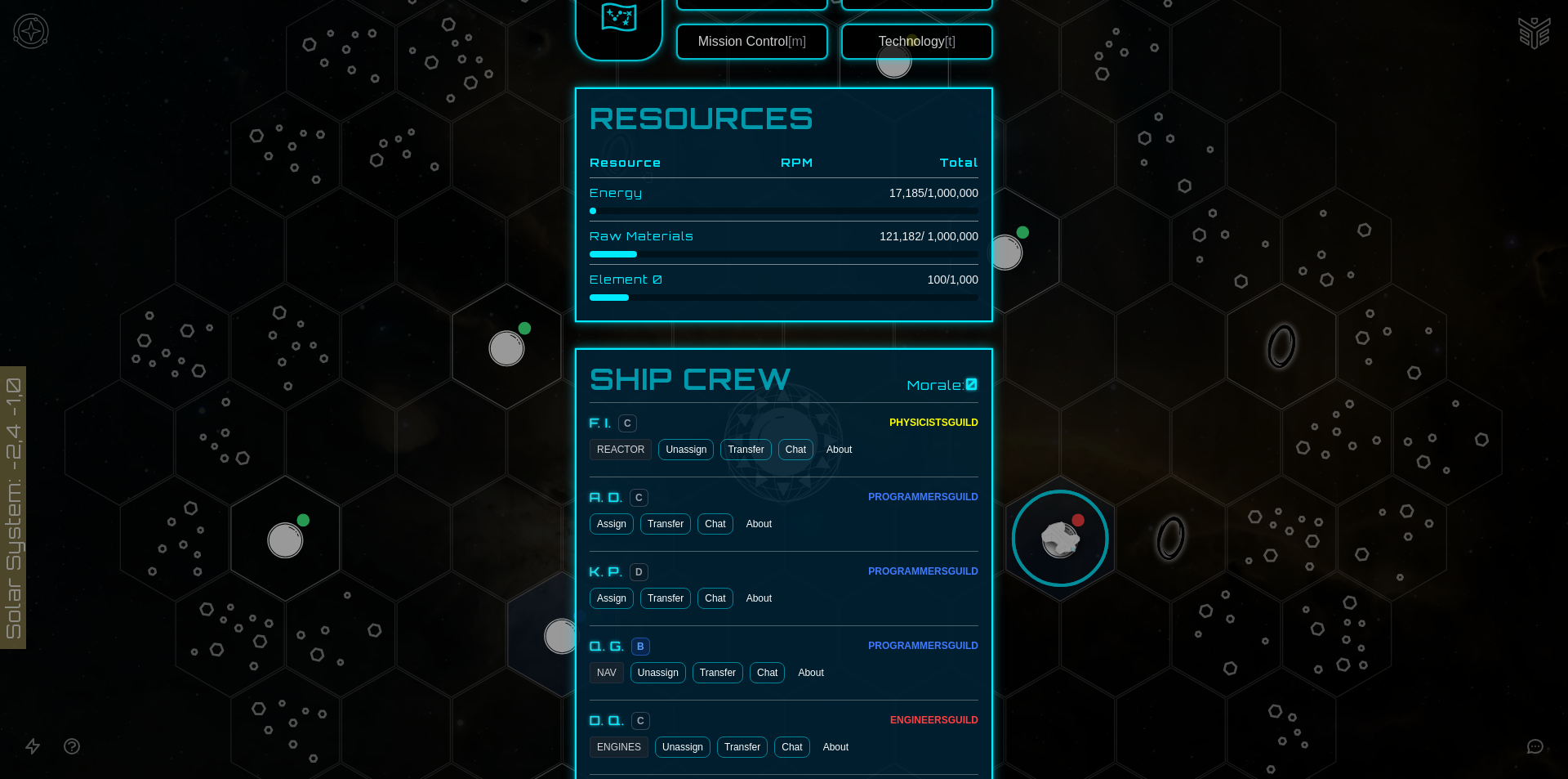
scroll to position [654, 0]
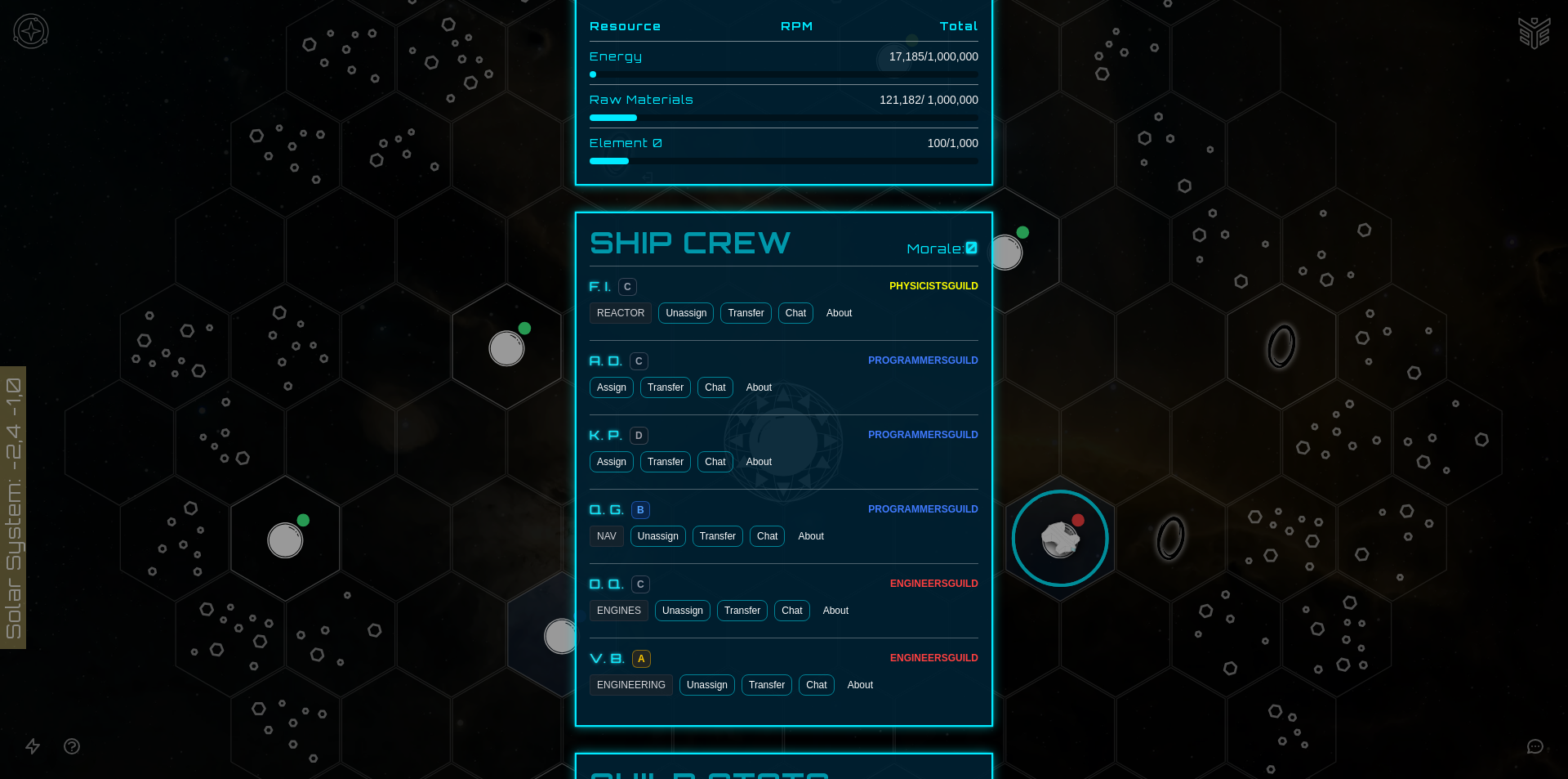
click at [595, 473] on div "K. P. D Programmers Guild Assign Transfer Chat About" at bounding box center [784, 448] width 388 height 68
click at [601, 465] on button "Assign" at bounding box center [611, 461] width 44 height 21
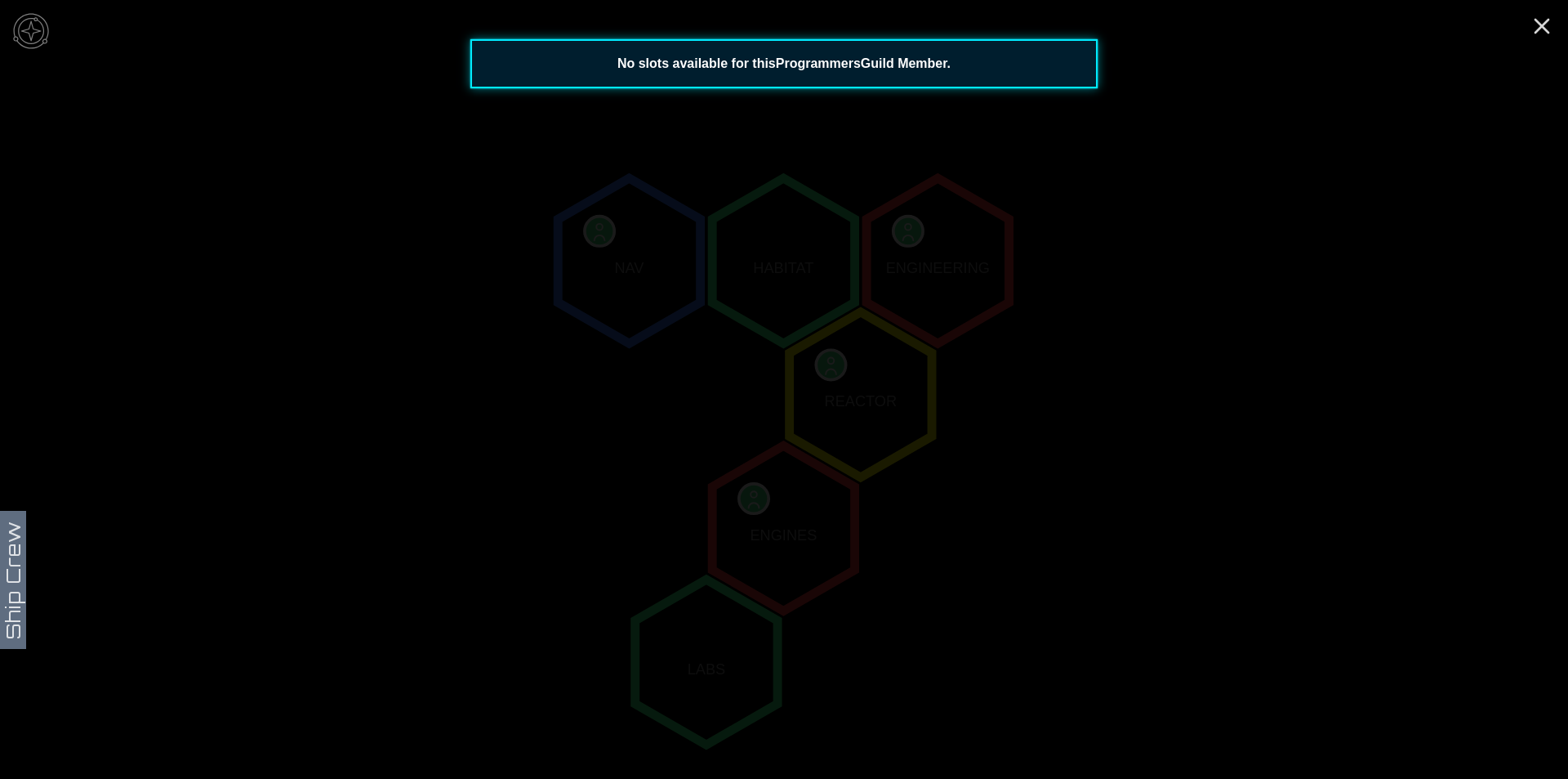
scroll to position [297, 0]
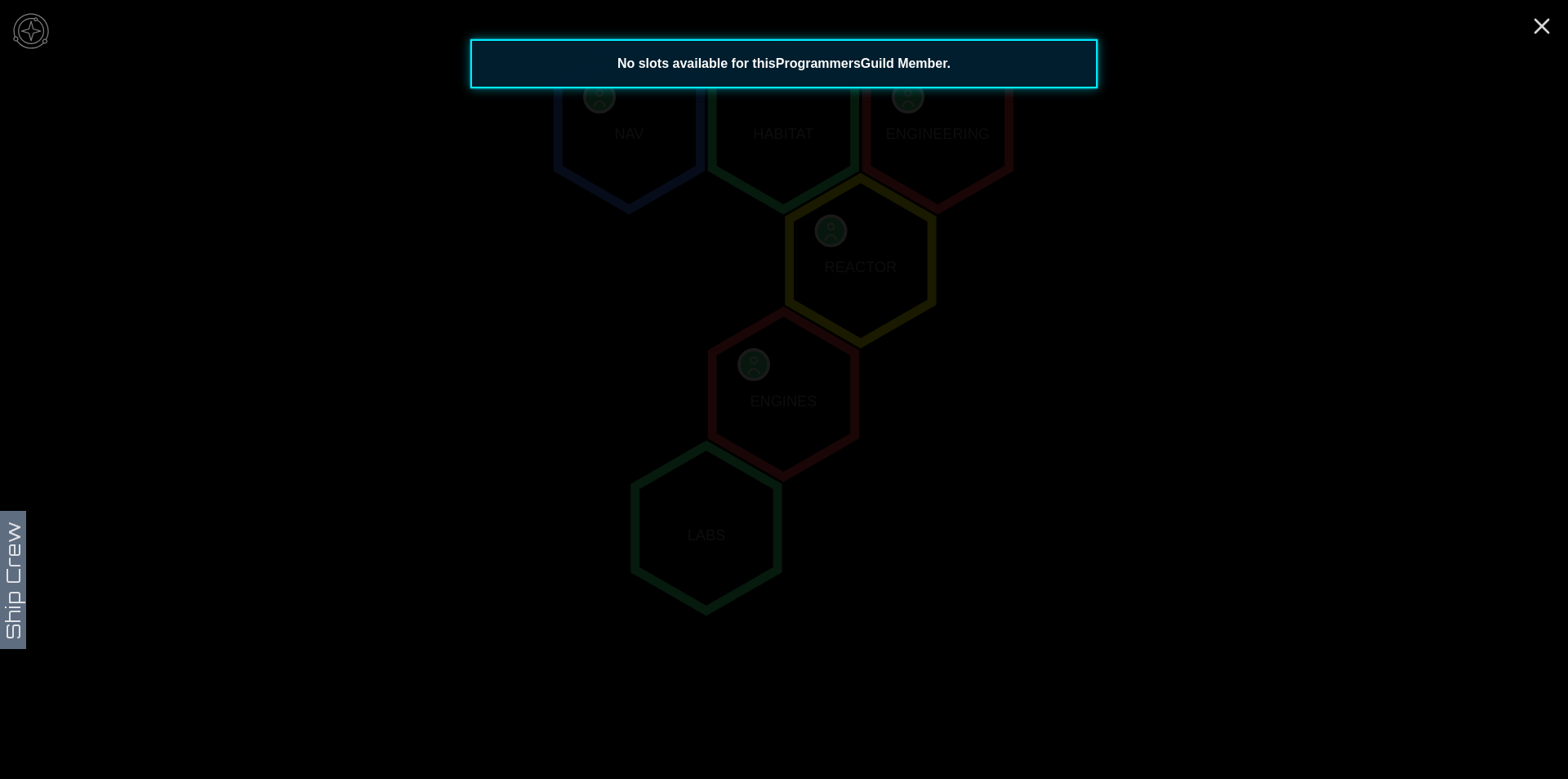
click at [1531, 42] on div "No slots available for this Programmers Guild Member." at bounding box center [784, 63] width 1568 height 62
click at [1544, 23] on line "Close" at bounding box center [1542, 26] width 13 height 13
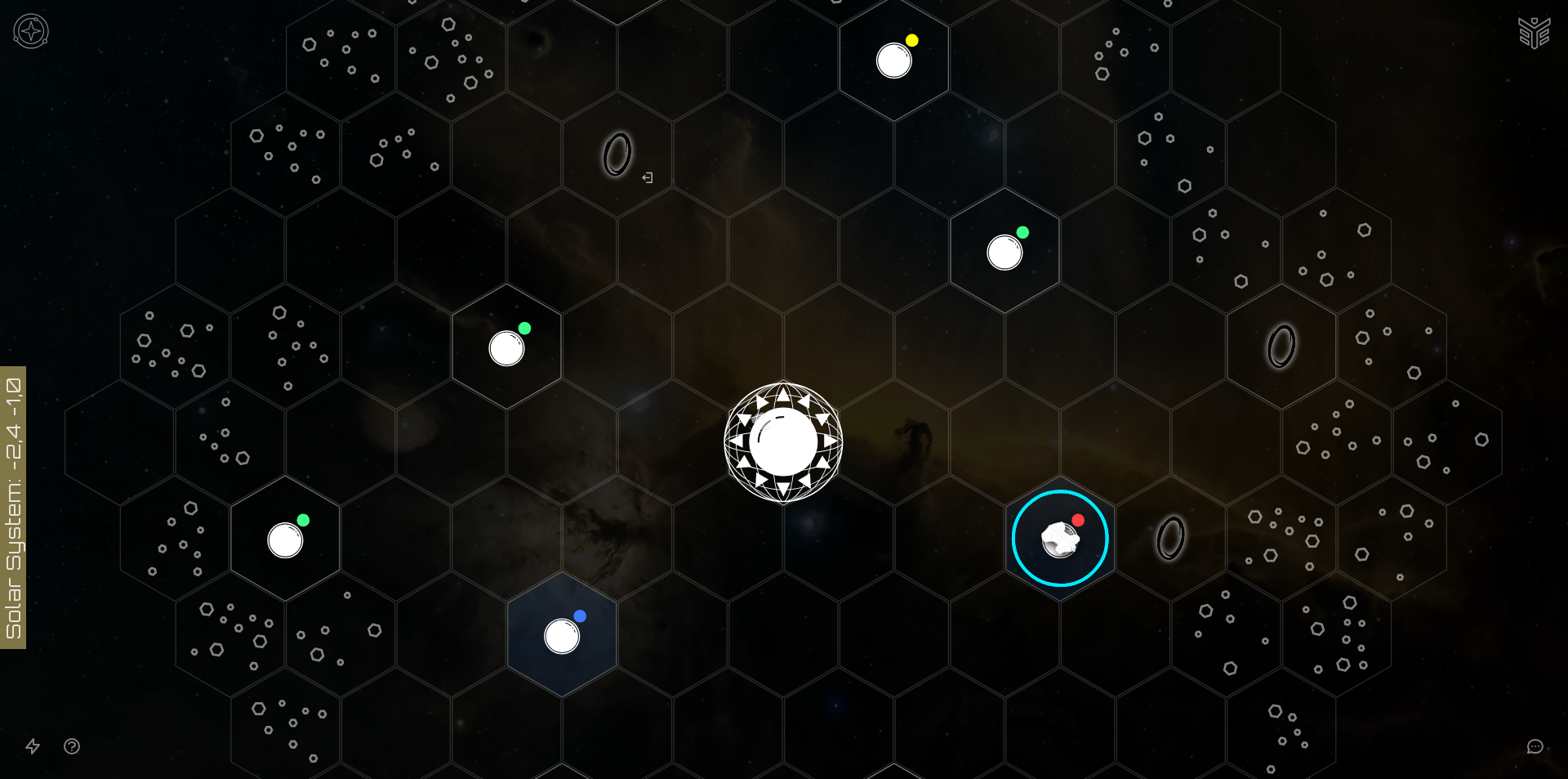
click at [1069, 518] on image at bounding box center [1060, 538] width 128 height 128
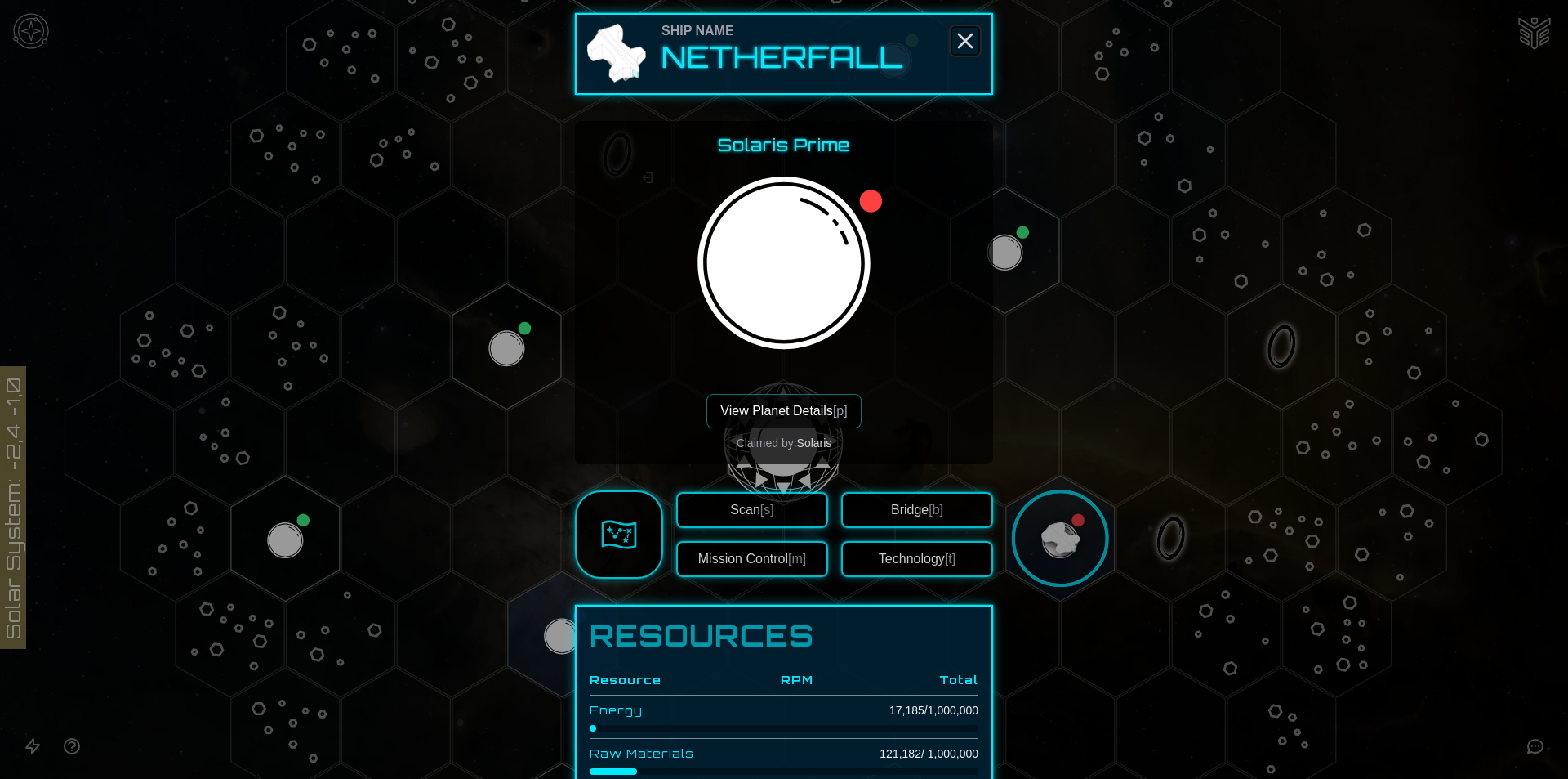
click at [966, 45] on icon "Close" at bounding box center [964, 40] width 26 height 26
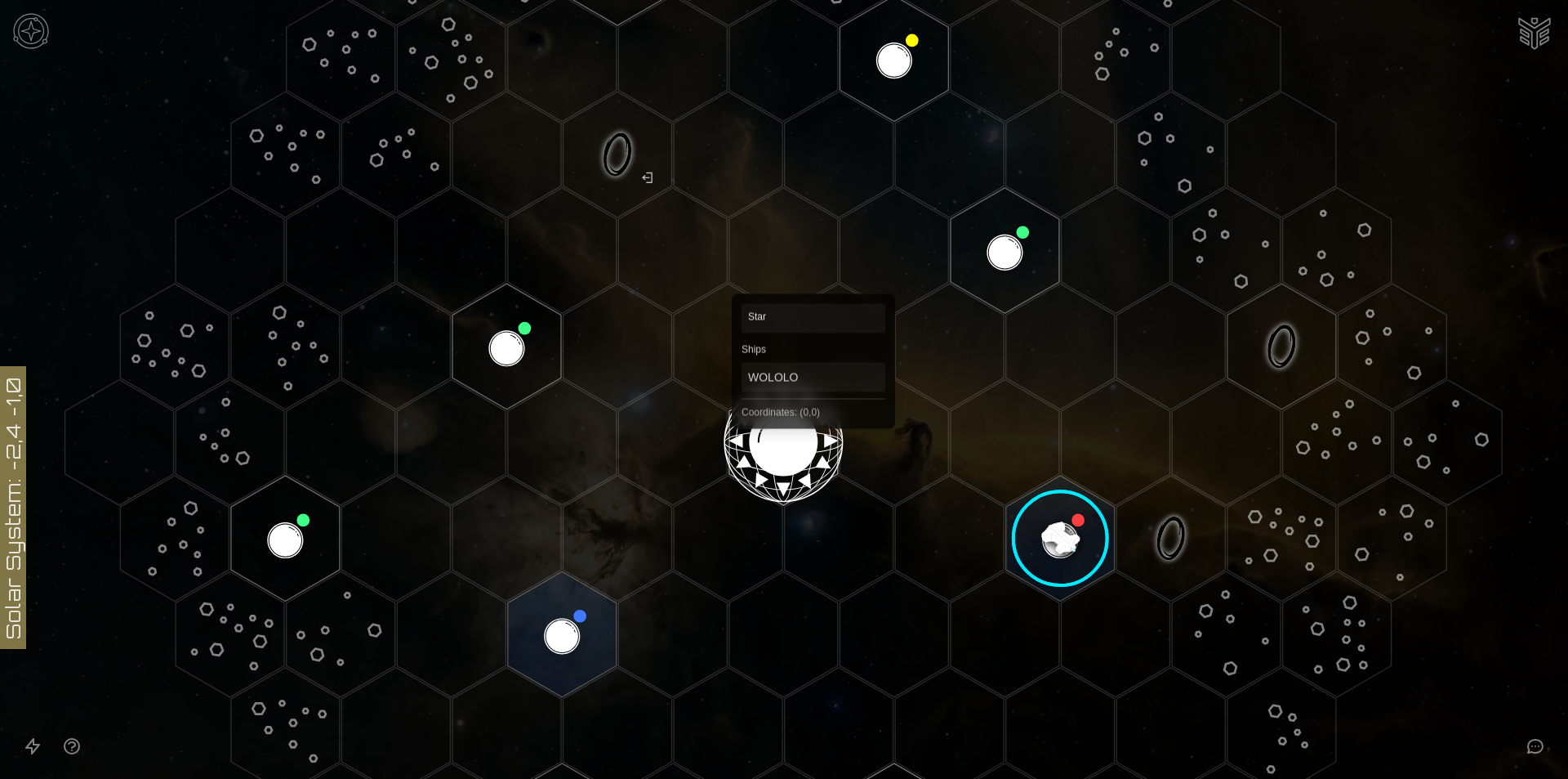
click at [813, 422] on polygon "Hex at coordinates 0,0, clickable" at bounding box center [784, 441] width 109 height 125
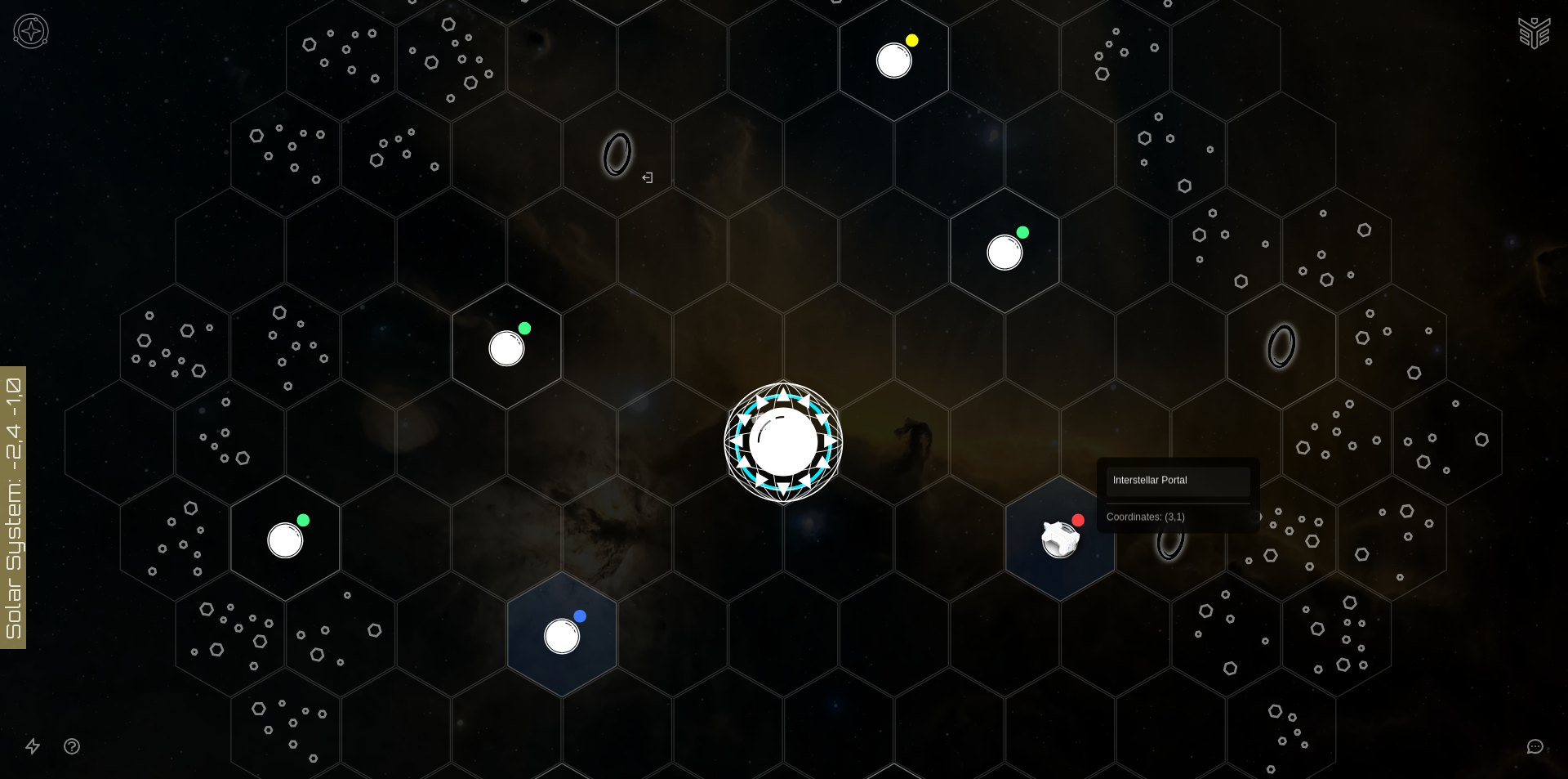
click at [1181, 552] on polygon "Hex at coordinates 3,1, clickable" at bounding box center [1171, 538] width 109 height 125
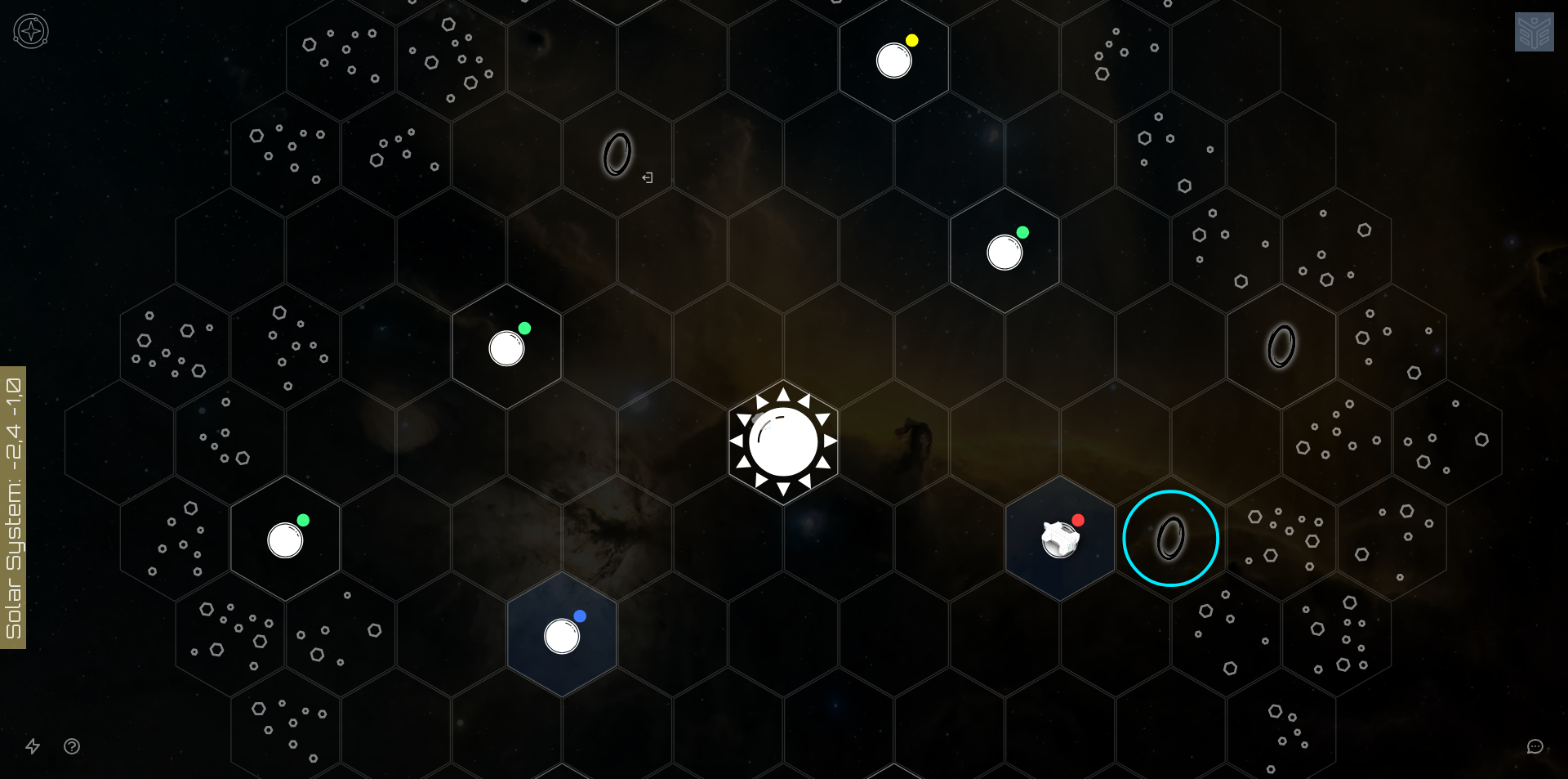
click at [1181, 552] on image at bounding box center [1172, 538] width 128 height 128
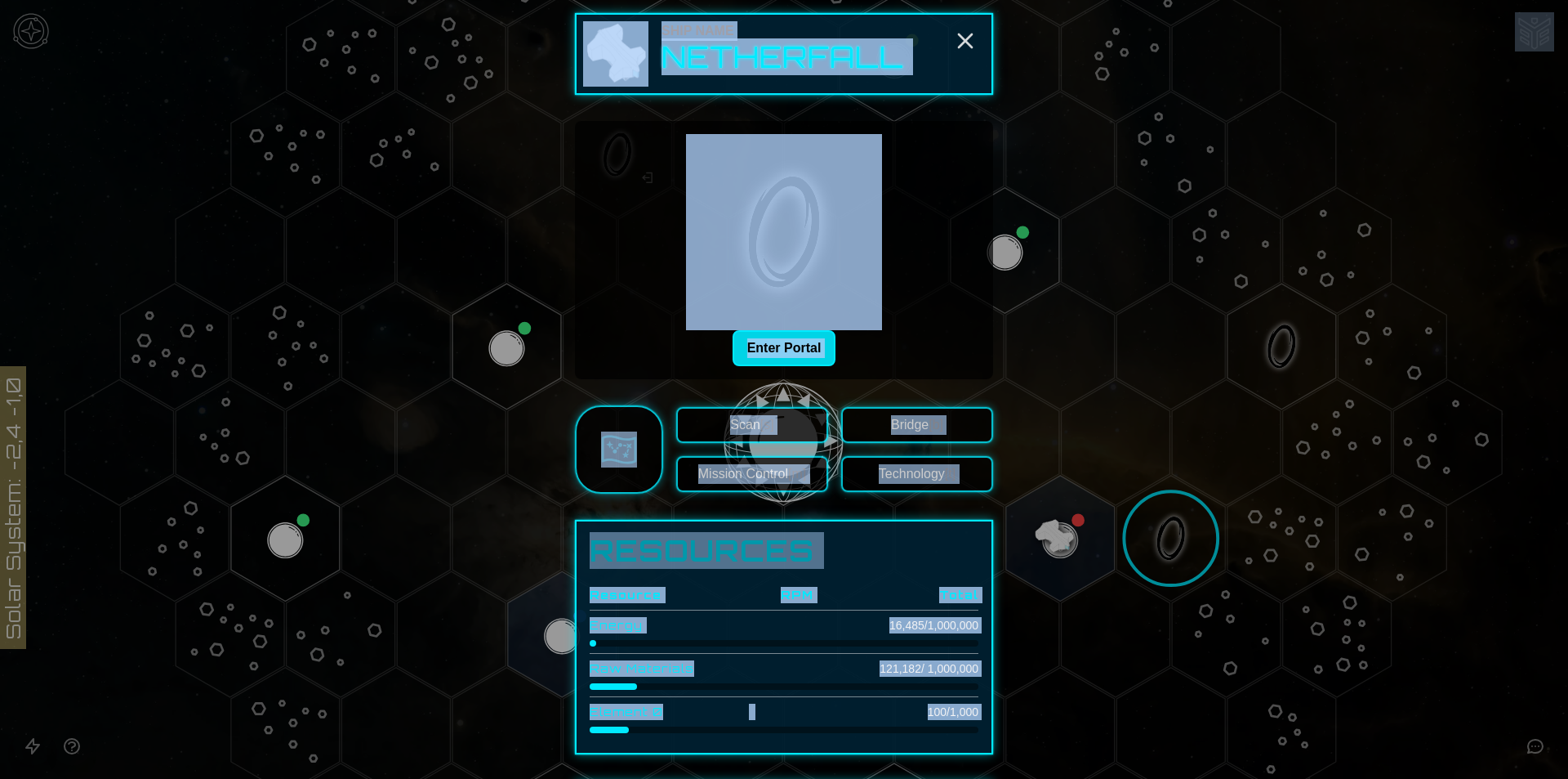
click at [806, 346] on button "Enter Portal" at bounding box center [784, 348] width 103 height 36
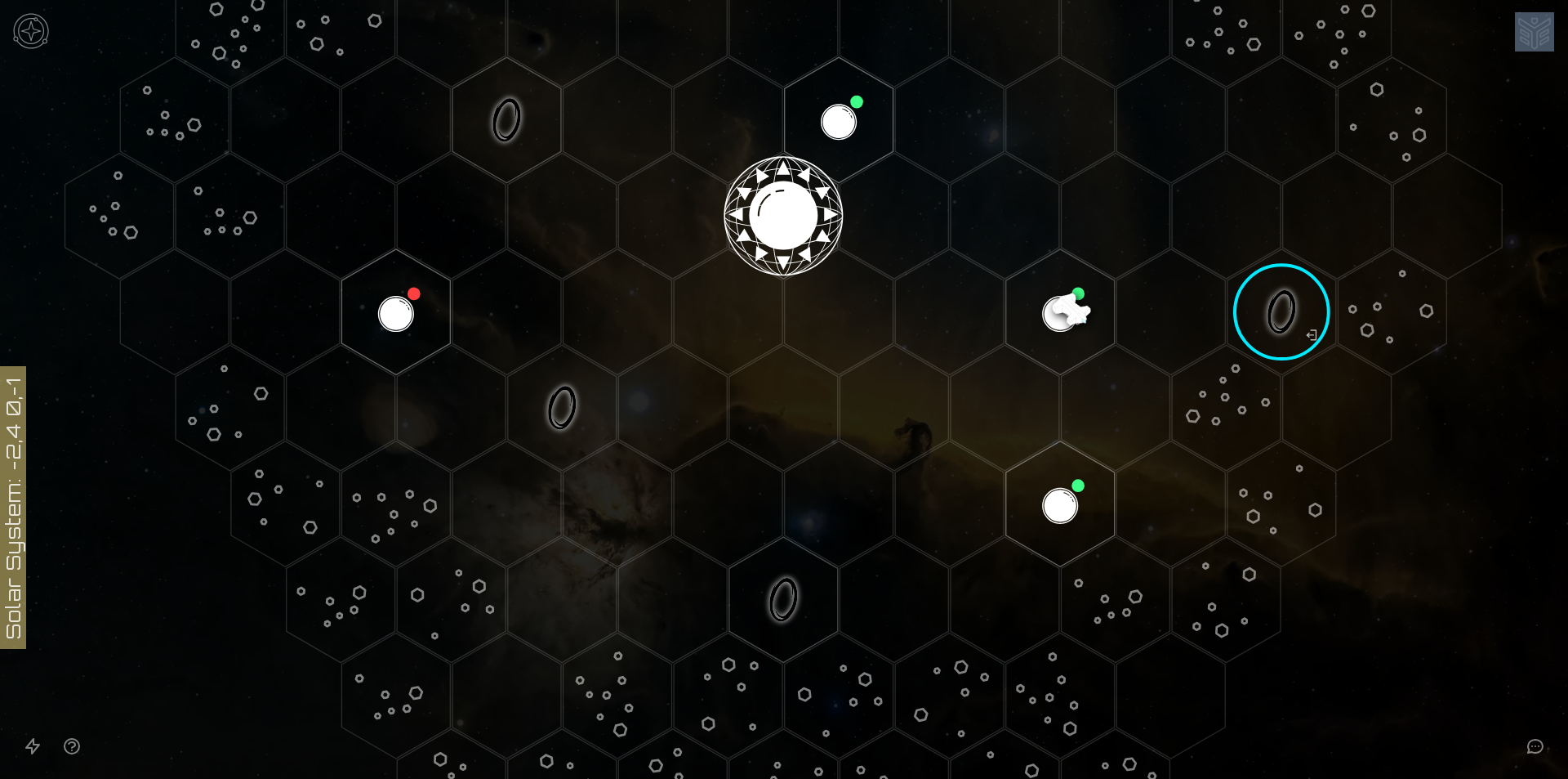
scroll to position [572, 0]
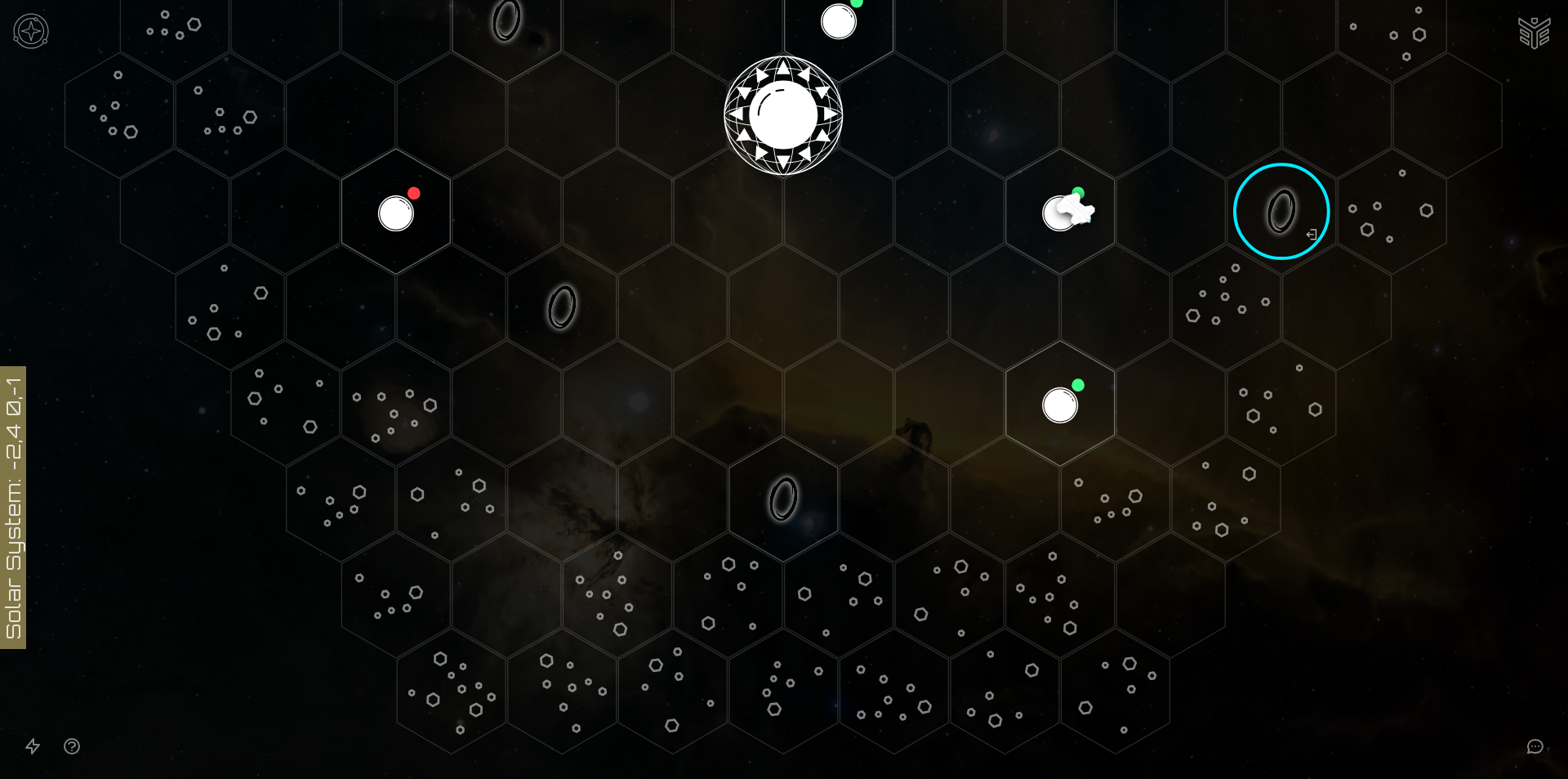
click at [1270, 221] on image at bounding box center [1282, 211] width 128 height 128
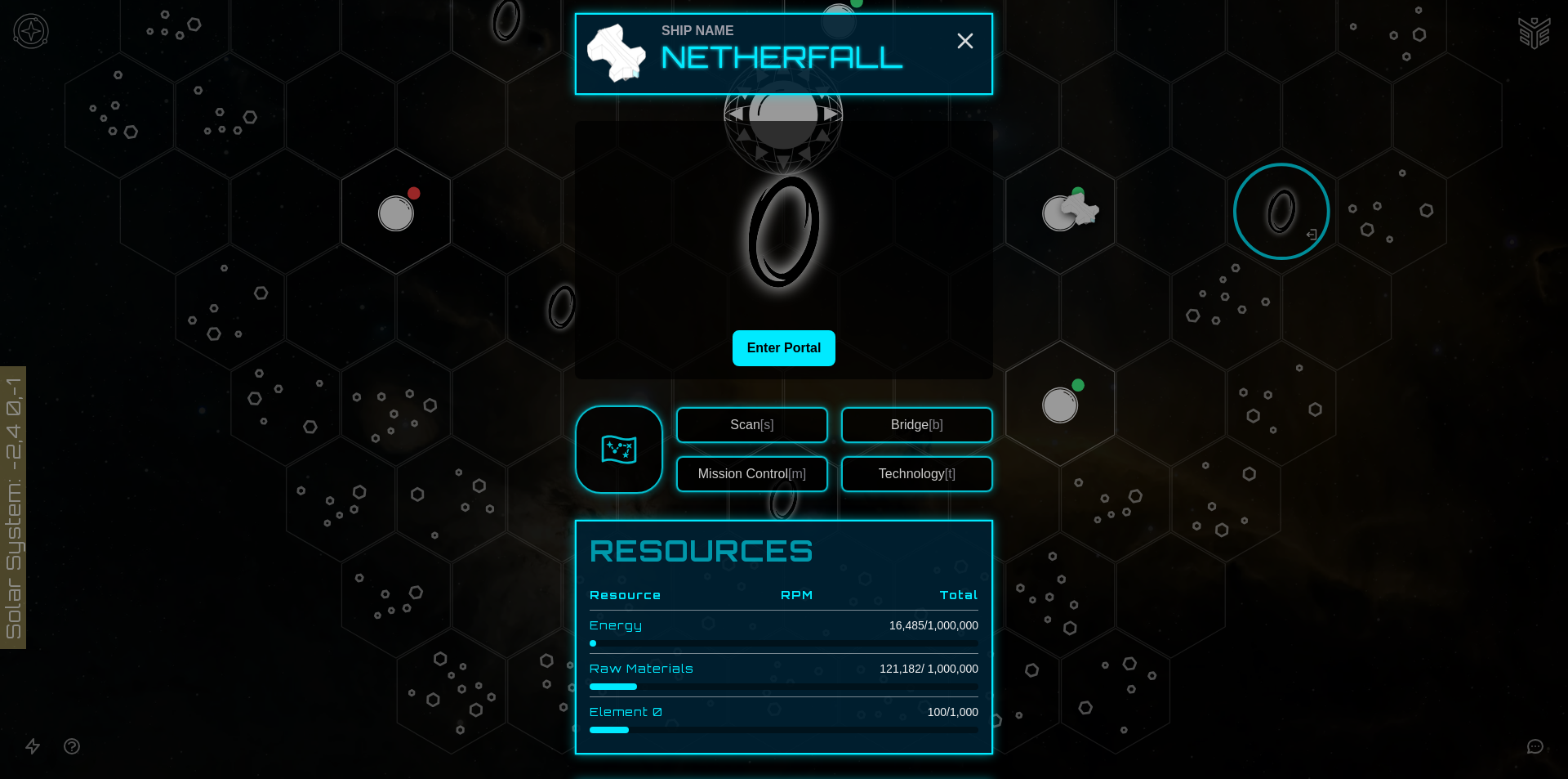
click at [825, 329] on img at bounding box center [784, 232] width 196 height 196
click at [801, 338] on button "Enter Portal" at bounding box center [784, 348] width 103 height 36
